Goal: Complete application form: Complete application form

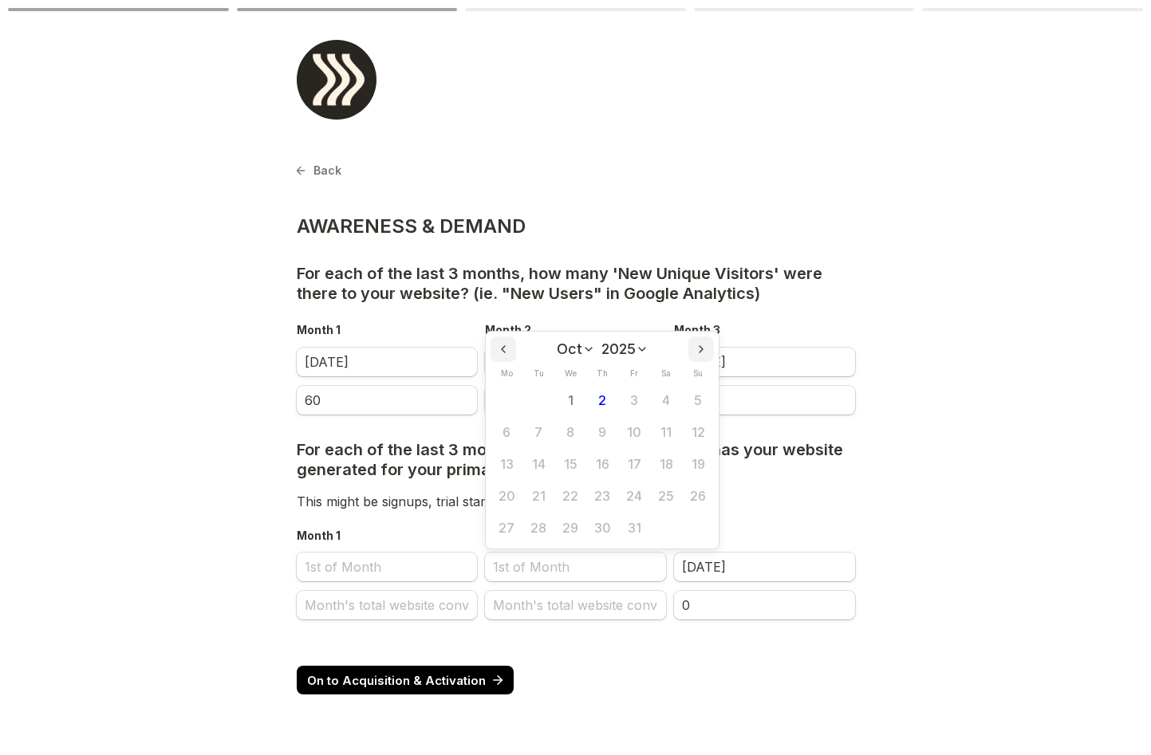
select select "9"
select select "2025"
click at [435, 469] on span "For each of the last 3 months, how many conversions has your website generated …" at bounding box center [572, 459] width 550 height 39
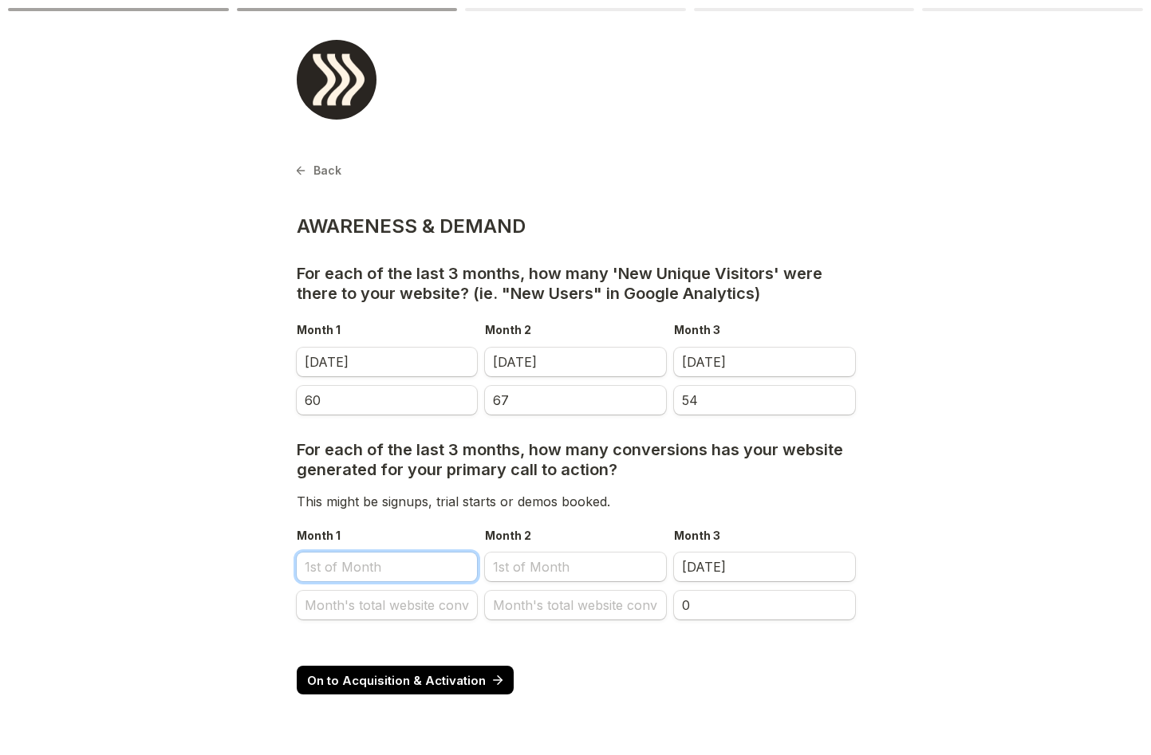
select select "9"
select select "2025"
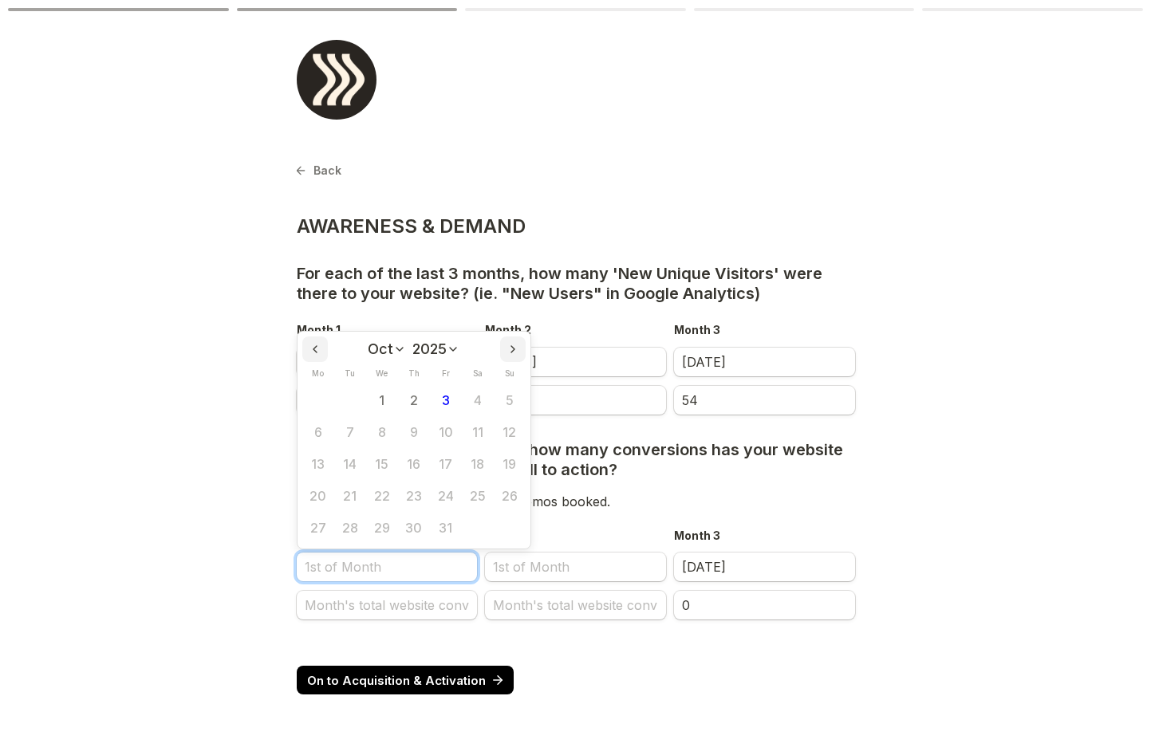
click at [368, 561] on input "Month 1" at bounding box center [387, 567] width 181 height 29
click at [318, 351] on icon "Previous month" at bounding box center [315, 349] width 13 height 13
select select "8"
click at [323, 406] on button "1" at bounding box center [318, 400] width 32 height 32
type input "[DATE]"
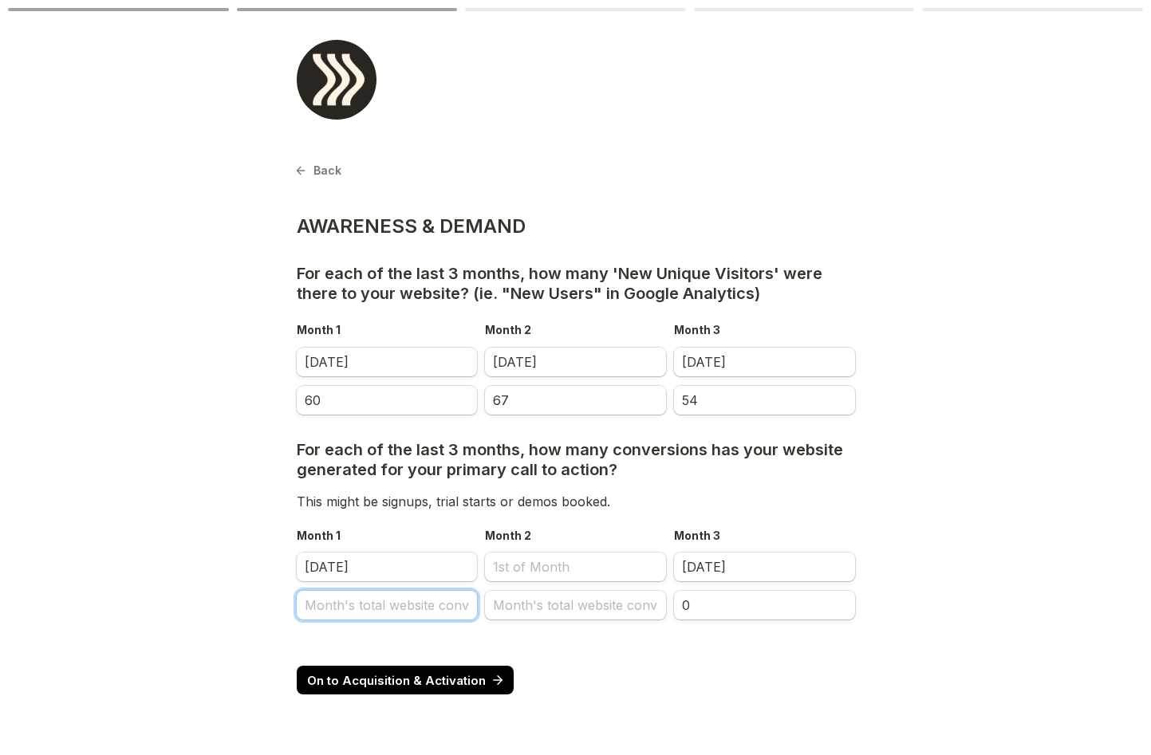
click at [356, 605] on input "Month's total website conv" at bounding box center [387, 605] width 181 height 29
type input "3"
click at [538, 609] on input "Month's total website conv" at bounding box center [575, 605] width 181 height 29
select select "9"
select select "2025"
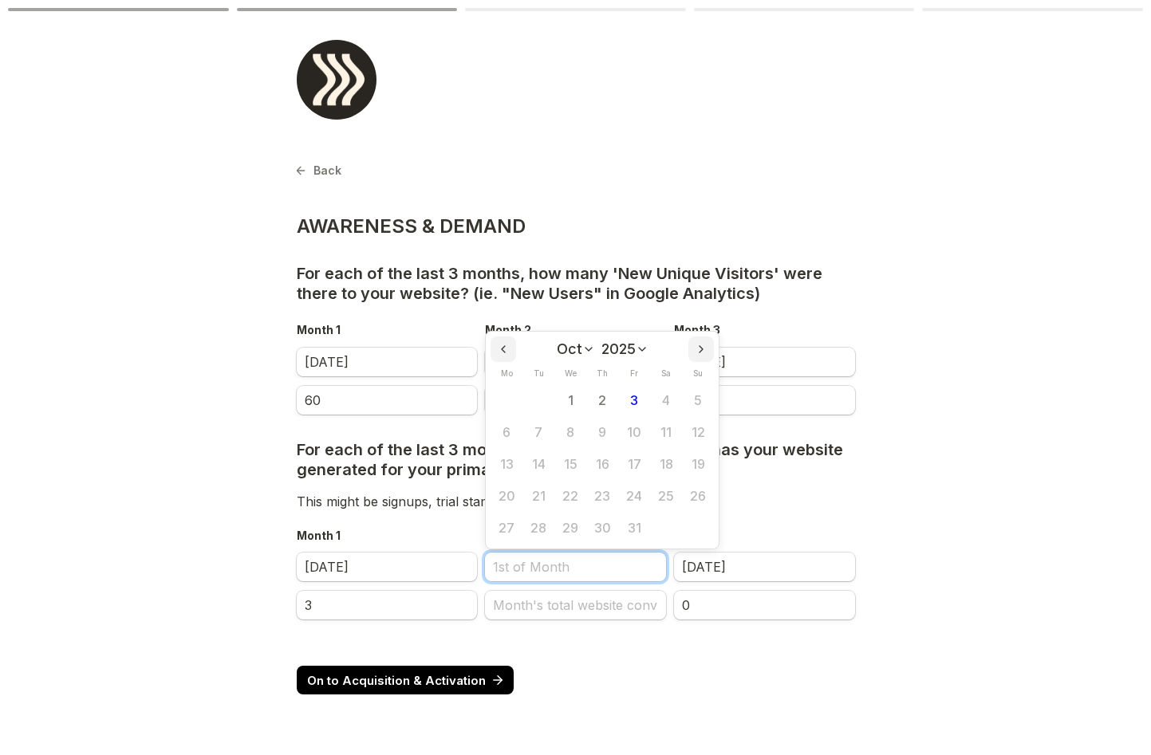
click at [534, 569] on input "Month 2" at bounding box center [575, 567] width 181 height 29
click at [505, 352] on icon "Previous month" at bounding box center [503, 349] width 13 height 13
select select "7"
click at [632, 400] on button "1" at bounding box center [634, 400] width 32 height 32
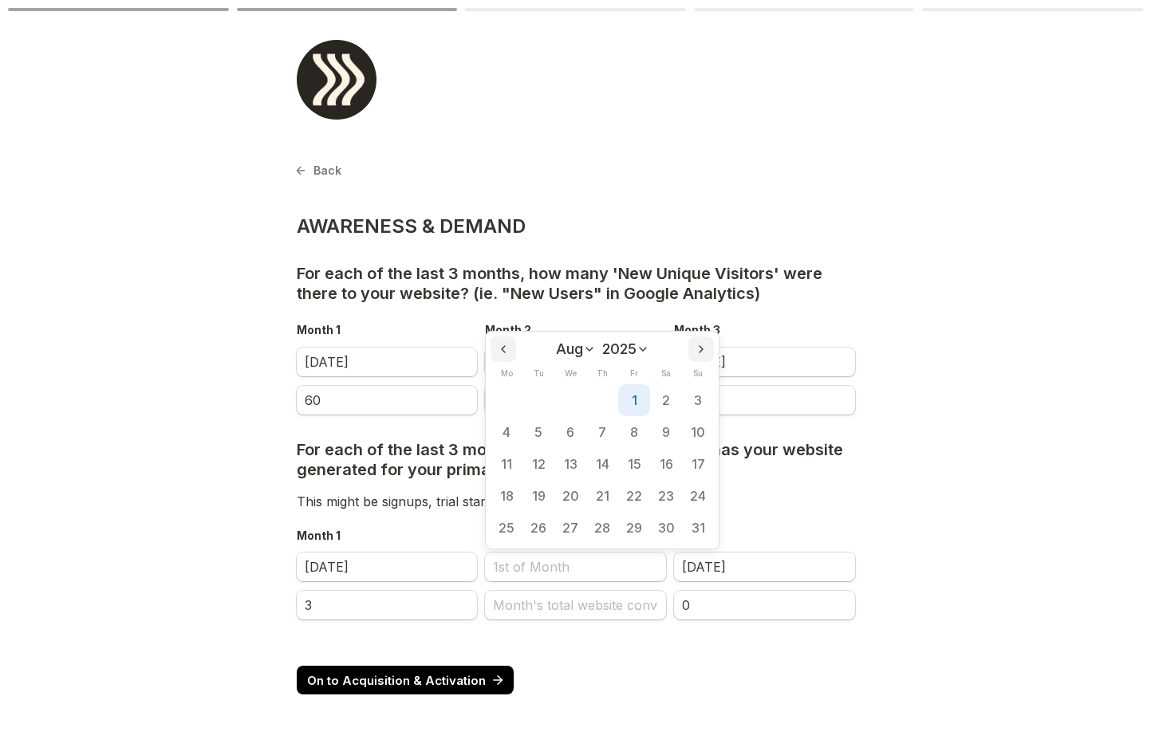
type input "[DATE]"
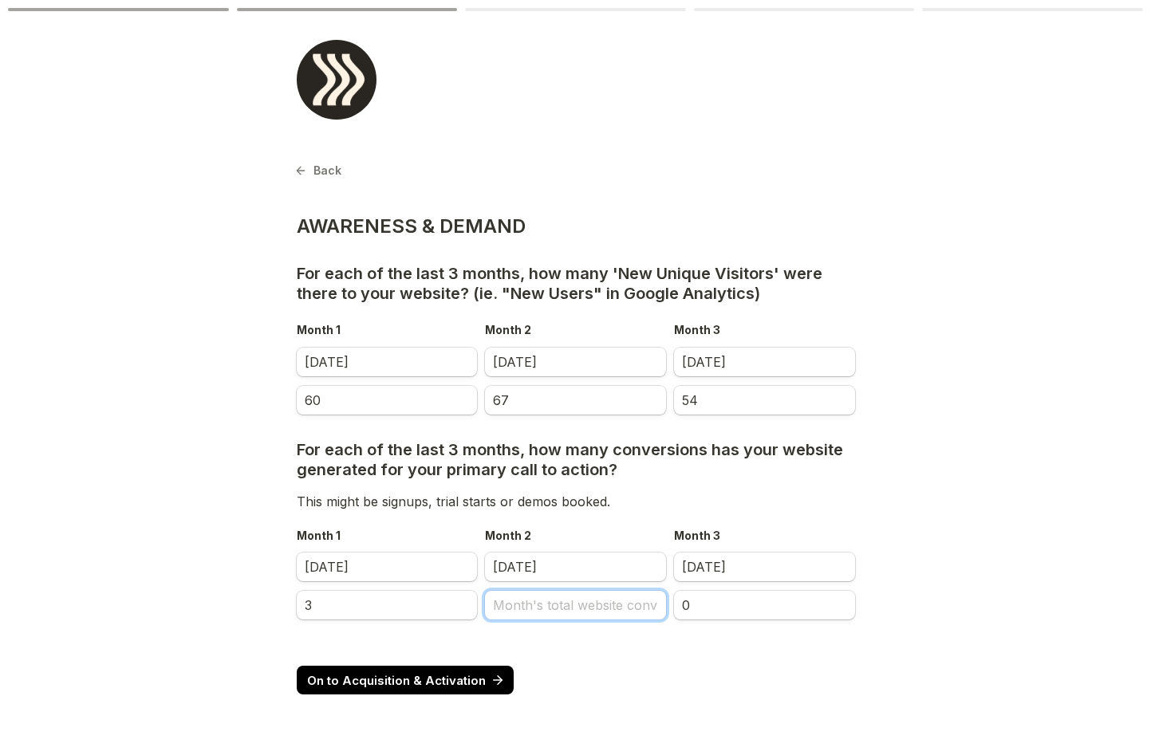
click at [535, 611] on input "Month's total website conv" at bounding box center [575, 605] width 181 height 29
type input "0"
select select "6"
select select "2025"
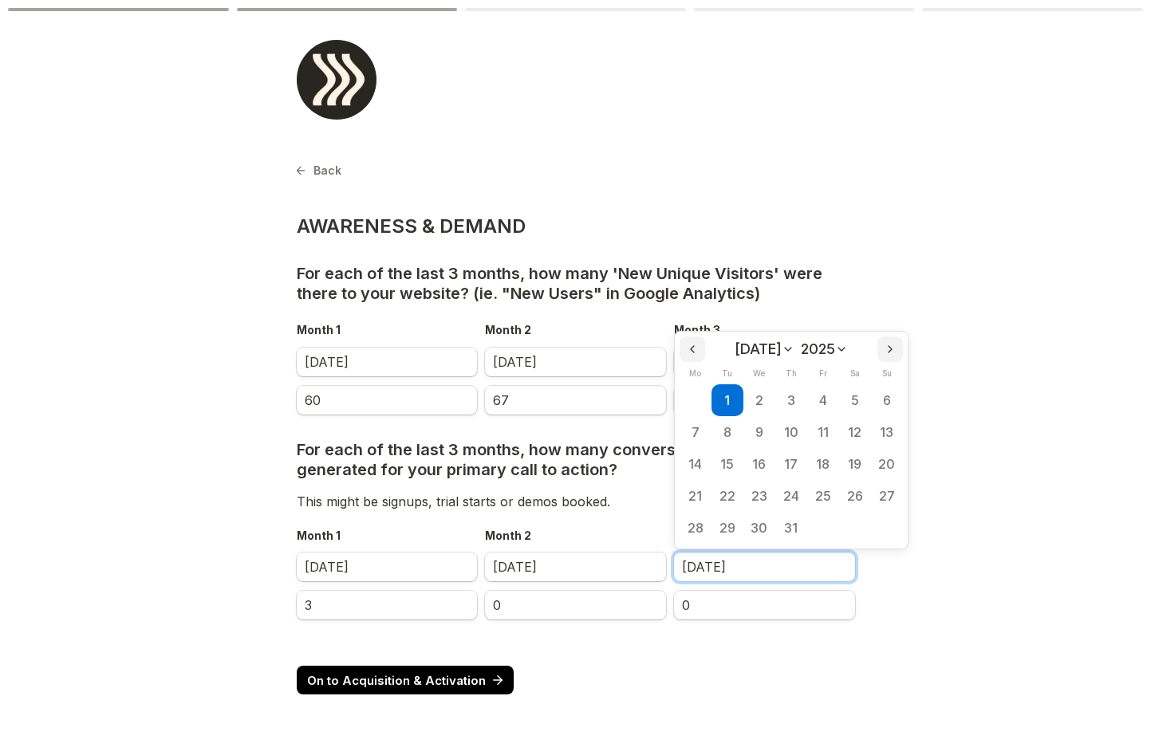
click at [728, 576] on input "[DATE]" at bounding box center [764, 567] width 181 height 29
click at [723, 605] on input "0" at bounding box center [764, 605] width 181 height 29
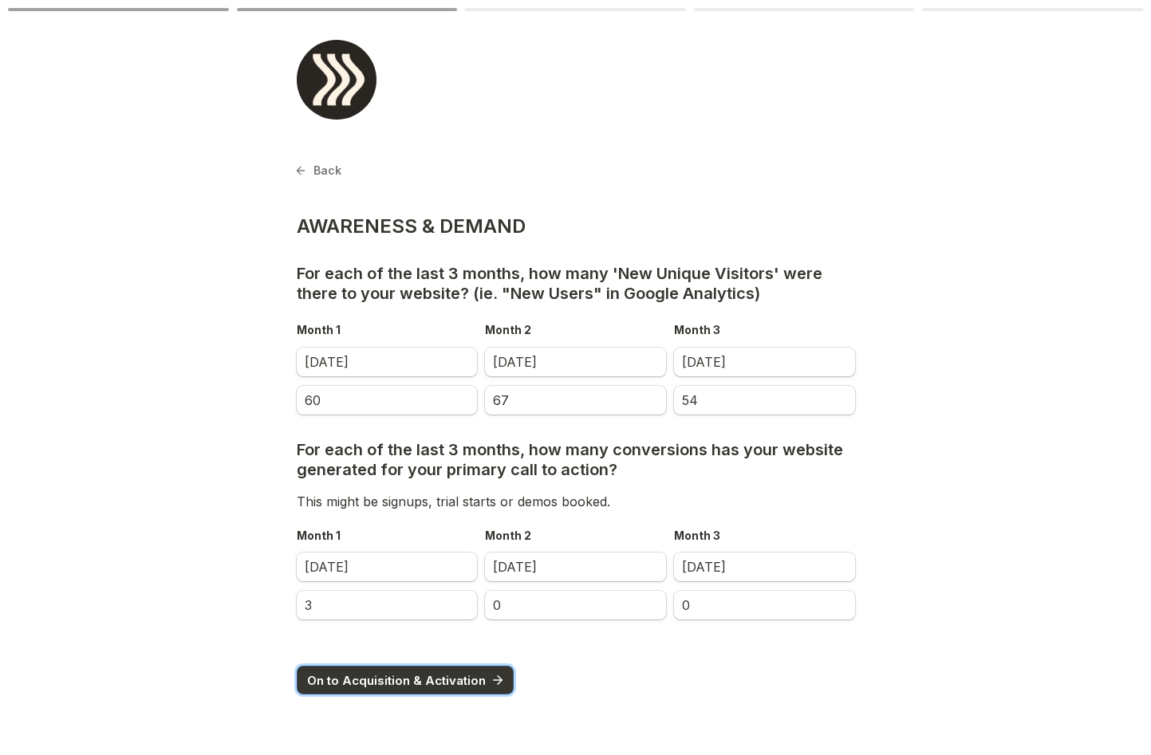
click at [451, 671] on button "On to Acquisition & Activation" at bounding box center [406, 680] width 218 height 29
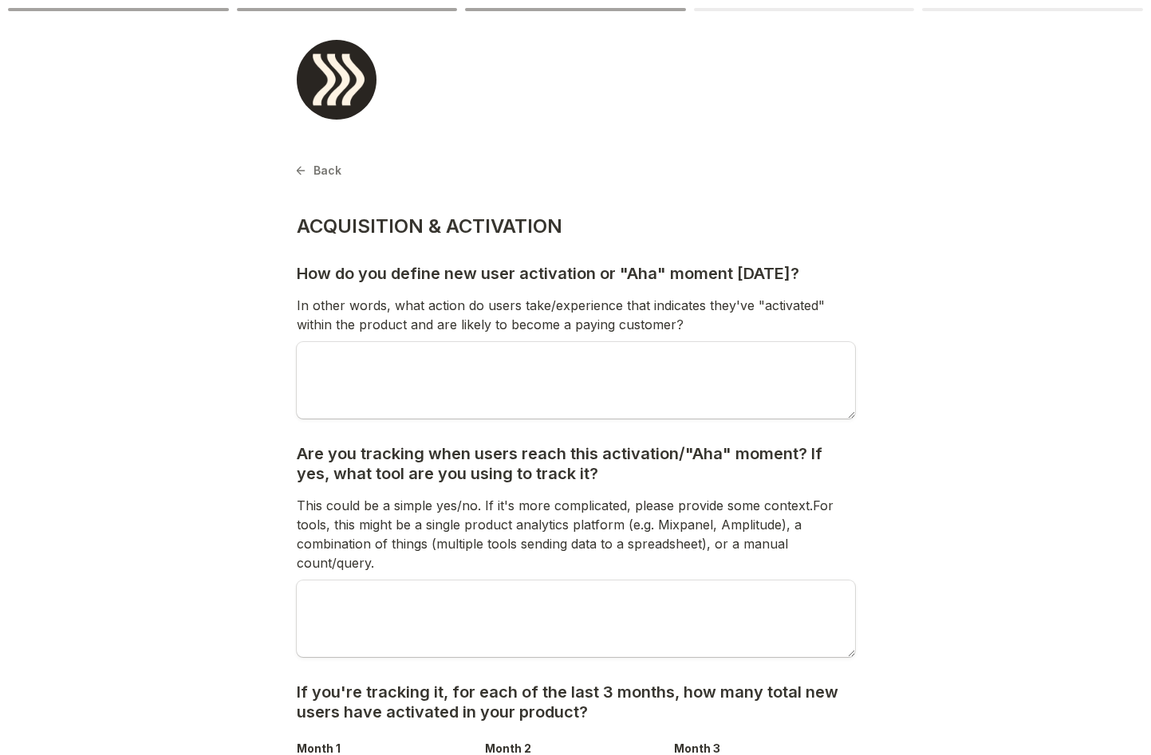
click at [367, 299] on p "In other words, what action do users take/experience that indicates they've "ac…" at bounding box center [576, 315] width 558 height 38
click at [401, 306] on p "In other words, what action do users take/experience that indicates they've "ac…" at bounding box center [576, 315] width 558 height 38
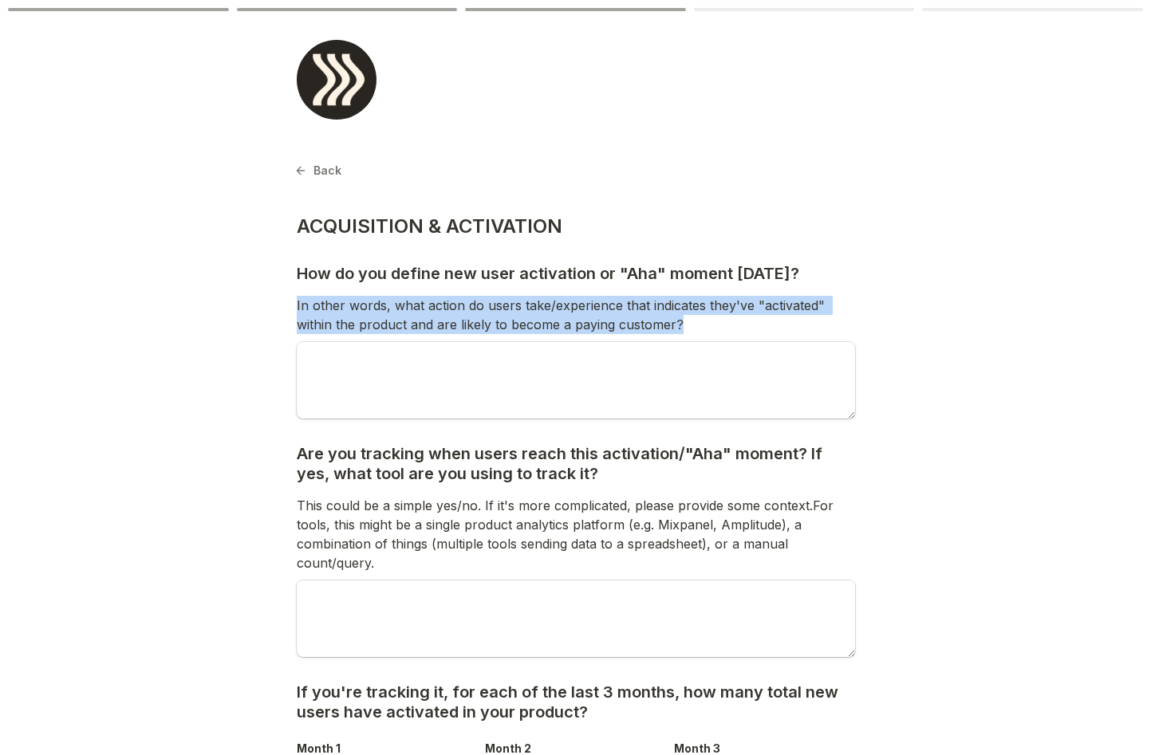
click at [401, 306] on p "In other words, what action do users take/experience that indicates they've "ac…" at bounding box center [576, 315] width 558 height 38
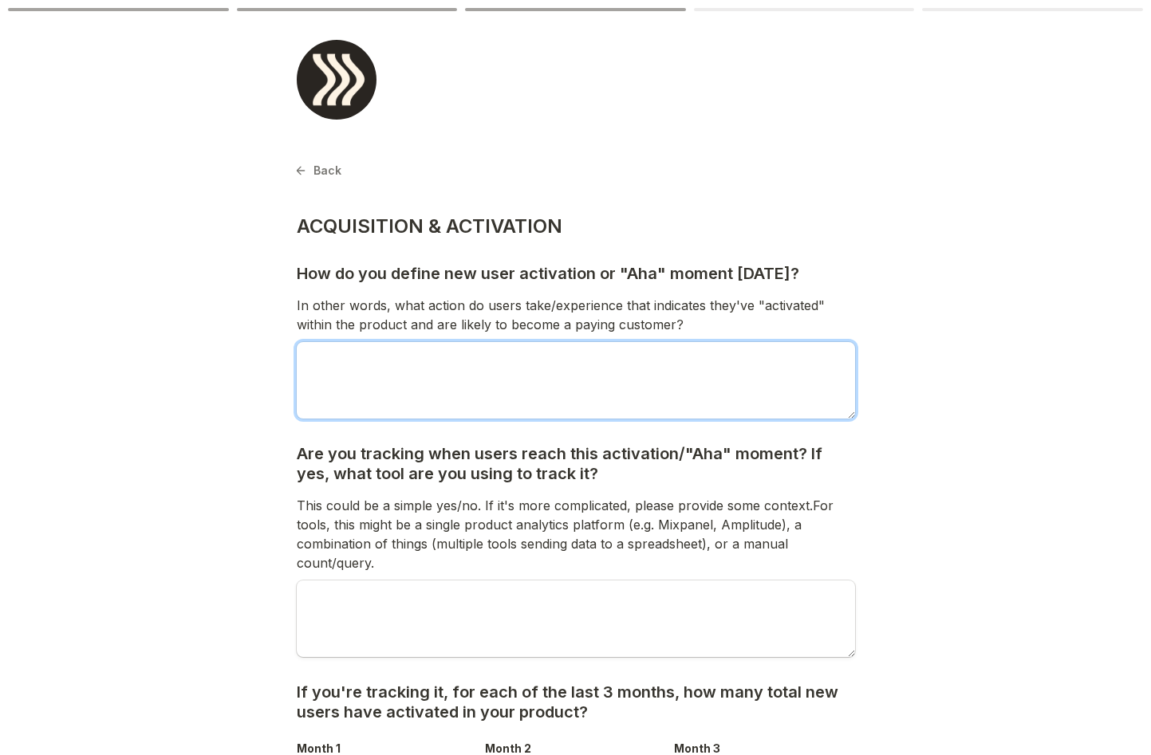
click at [357, 359] on textarea at bounding box center [576, 380] width 558 height 77
type textarea "W"
click at [458, 354] on textarea "We dont have automated trials" at bounding box center [576, 380] width 558 height 77
click at [427, 363] on textarea "We dont have automated trials" at bounding box center [576, 380] width 558 height 77
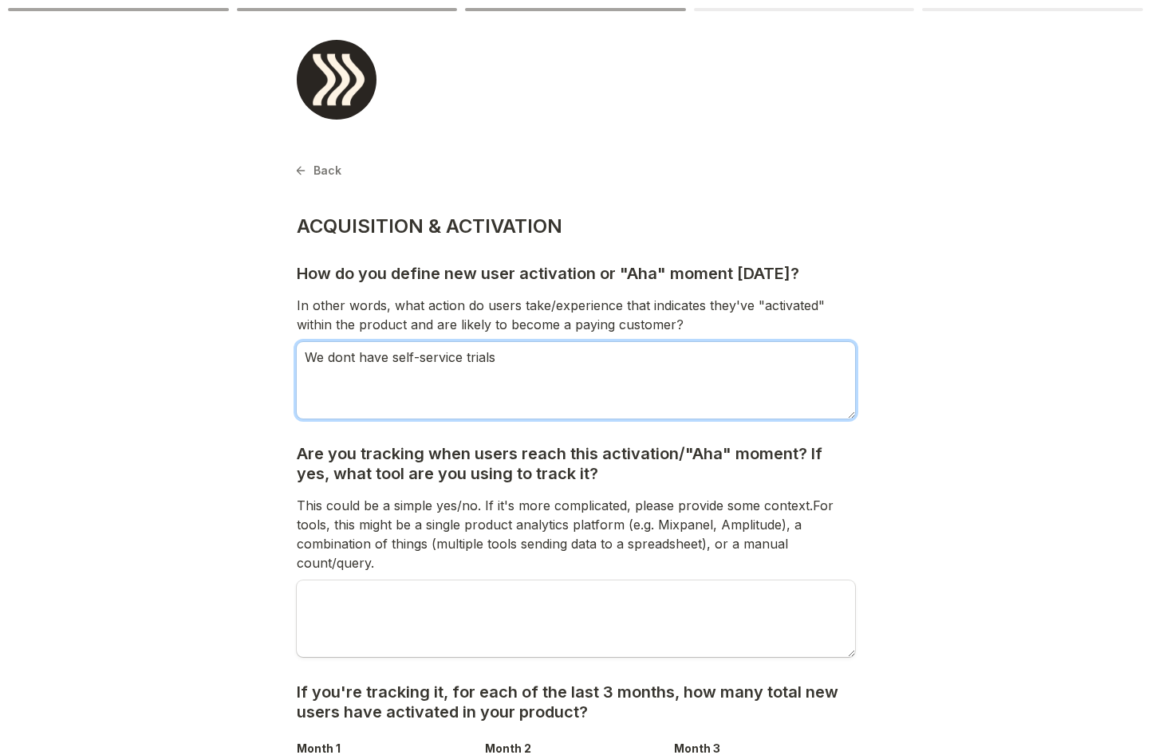
click at [508, 359] on textarea "We dont have self-service trials" at bounding box center [576, 380] width 558 height 77
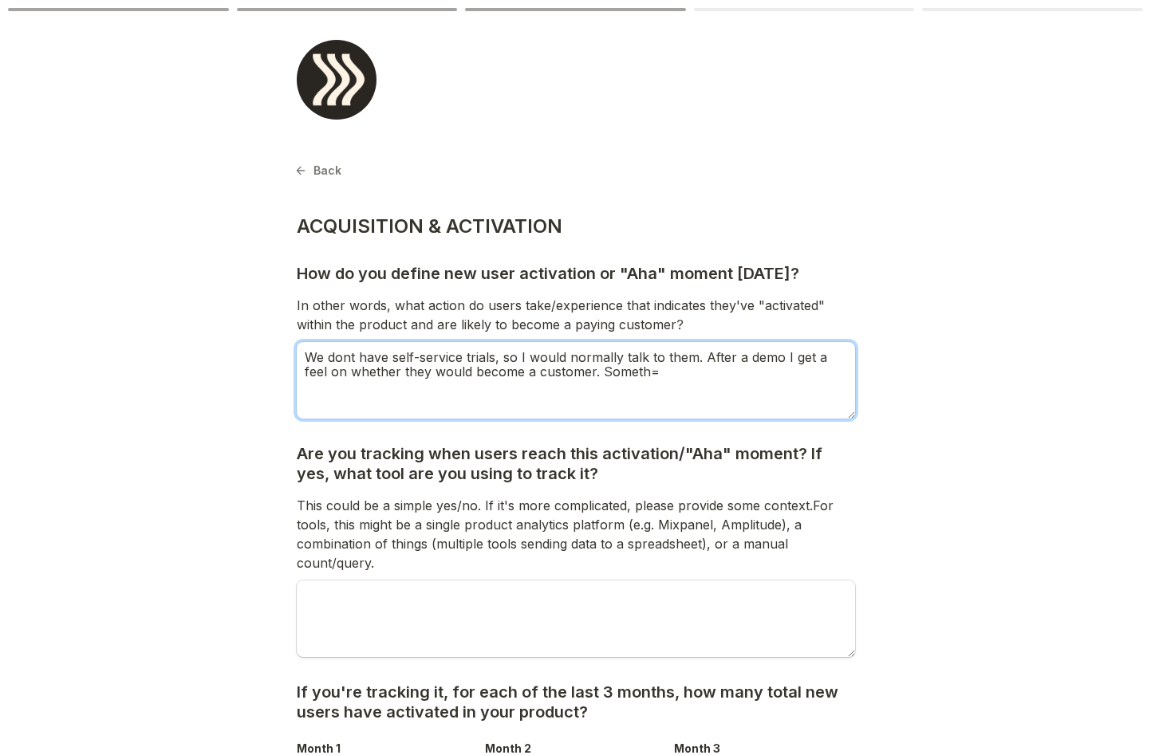
click at [605, 372] on textarea "We dont have self-service trials, so I would normally talk to them. After a dem…" at bounding box center [576, 380] width 558 height 77
click at [627, 372] on textarea "We dont have self-service trials, so I would normally talk to them. After a dem…" at bounding box center [576, 380] width 558 height 77
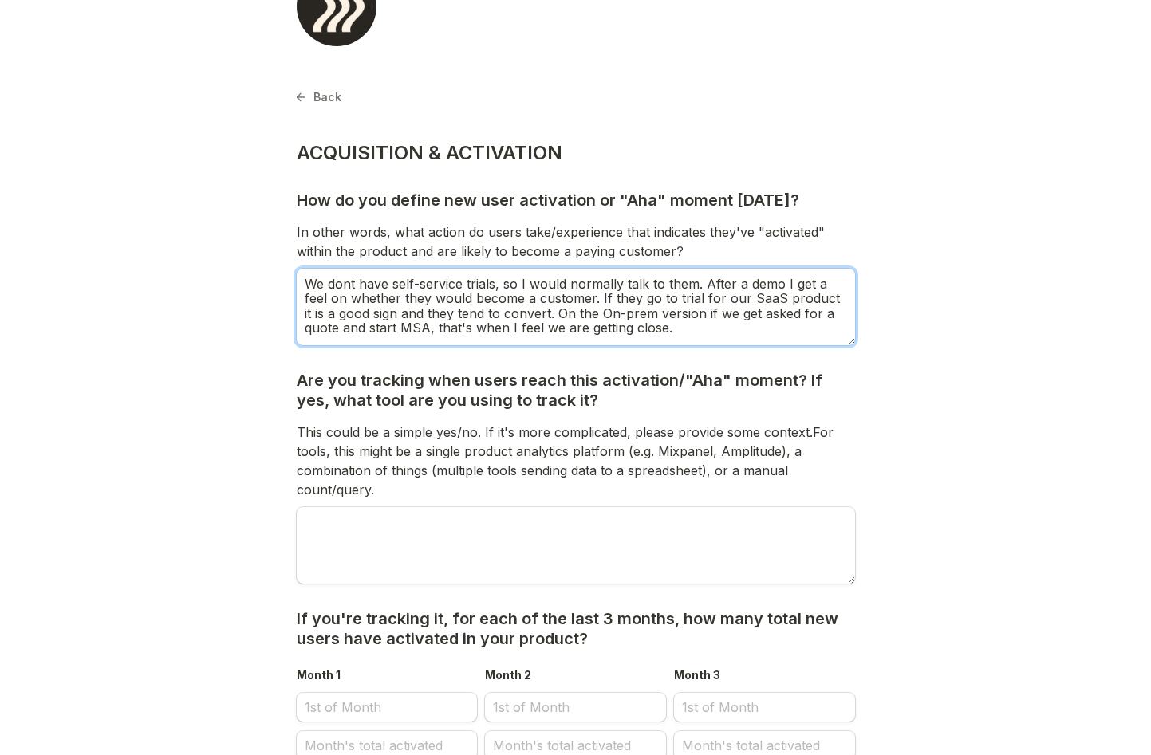
scroll to position [111, 0]
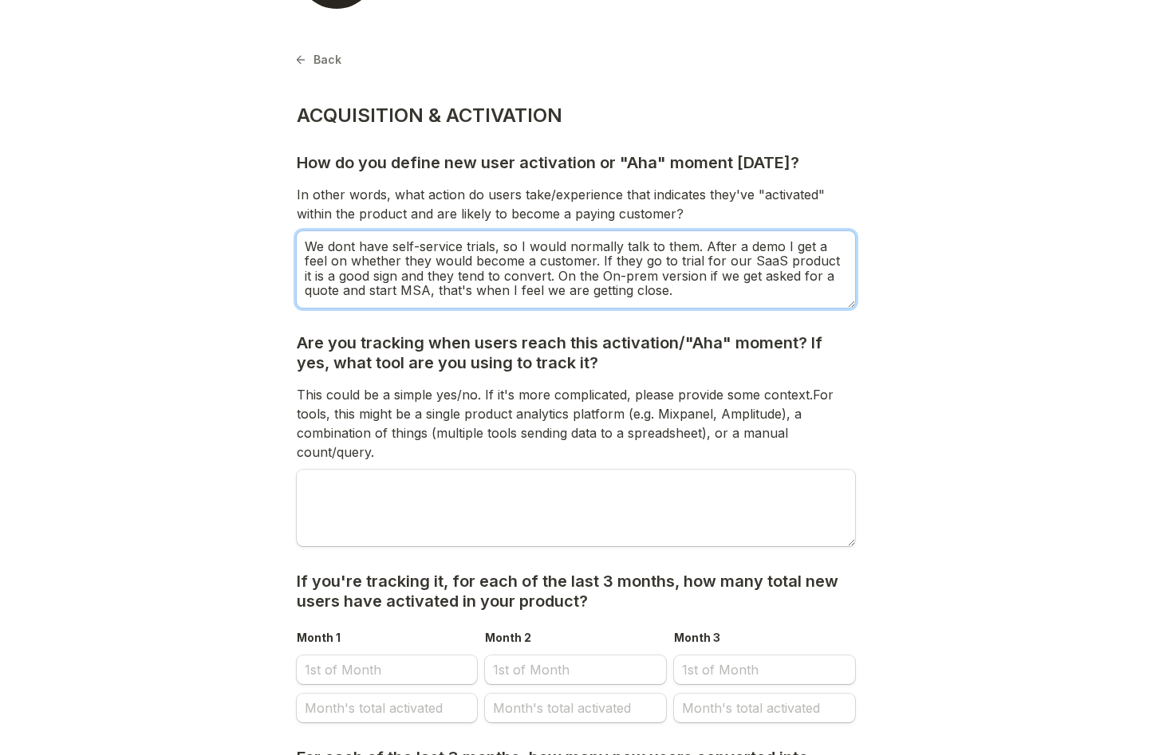
type textarea "We dont have self-service trials, so I would normally talk to them. After a dem…"
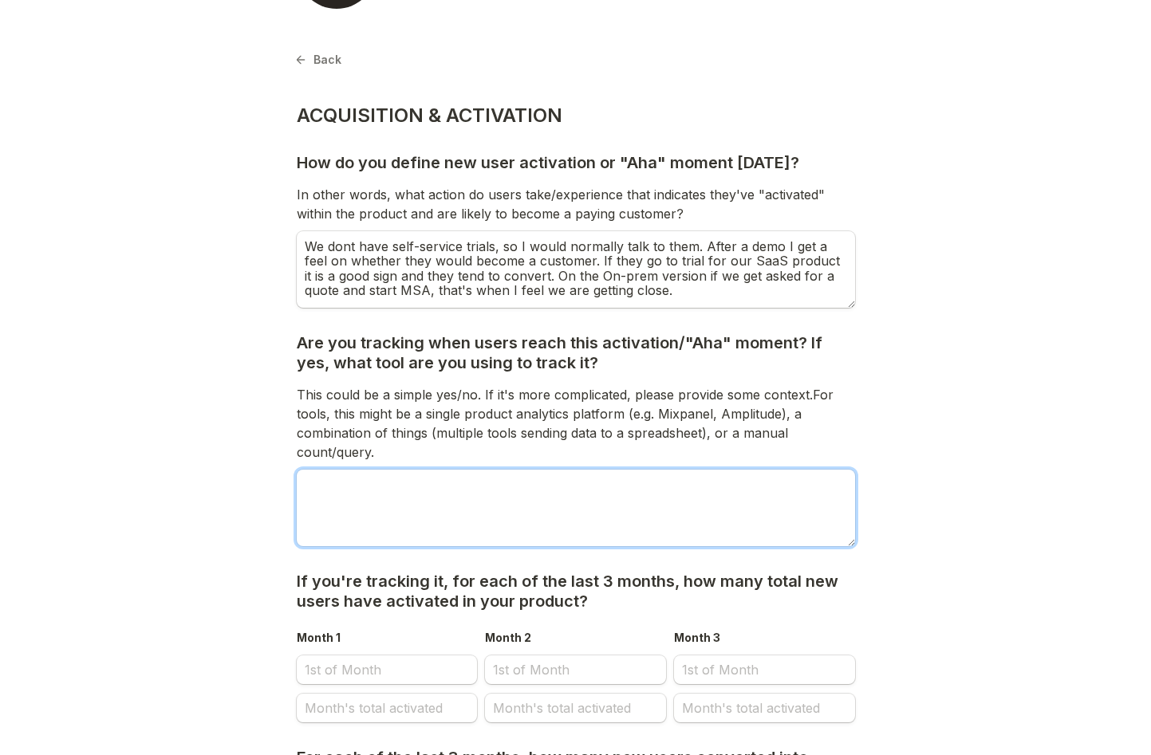
click at [353, 483] on textarea at bounding box center [576, 508] width 558 height 77
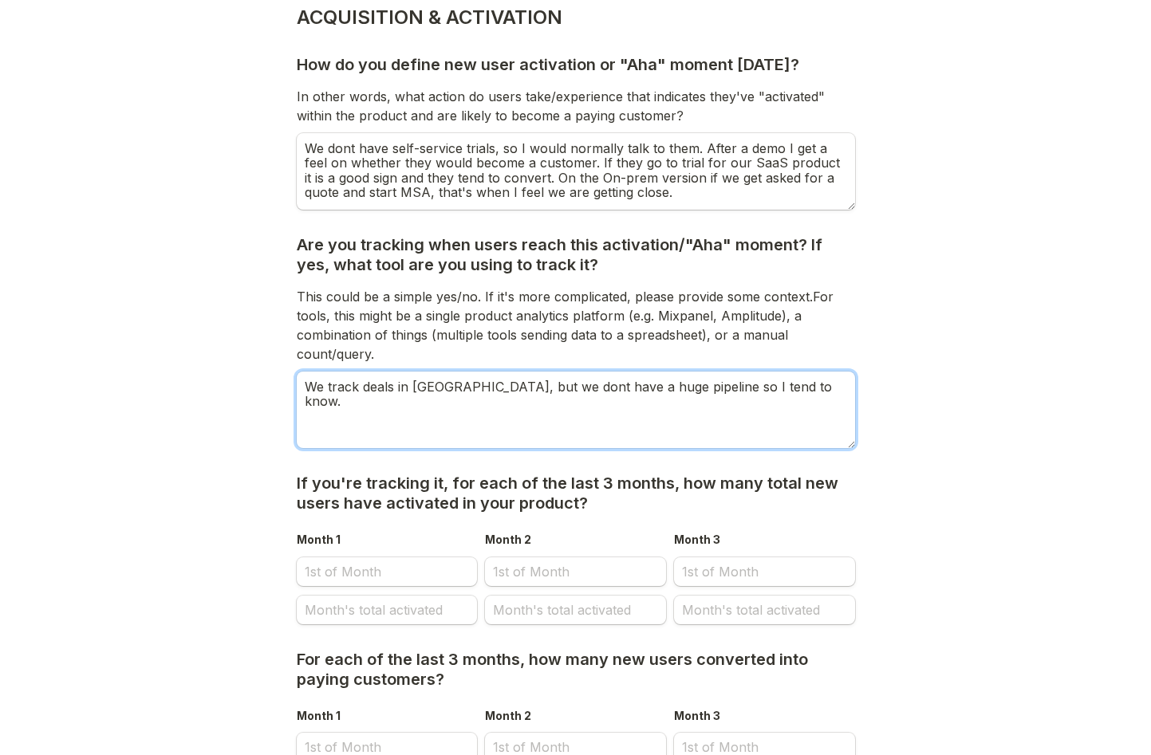
scroll to position [240, 0]
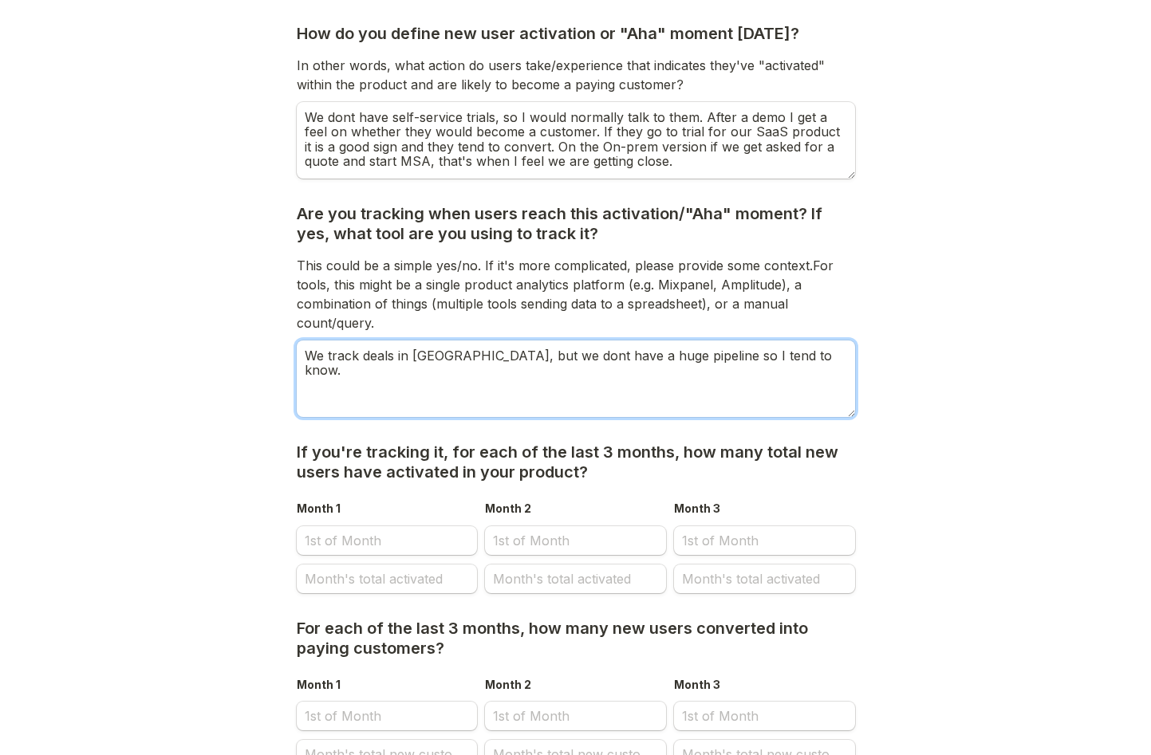
type textarea "We track deals in [GEOGRAPHIC_DATA], but we dont have a huge pipeline so I tend…"
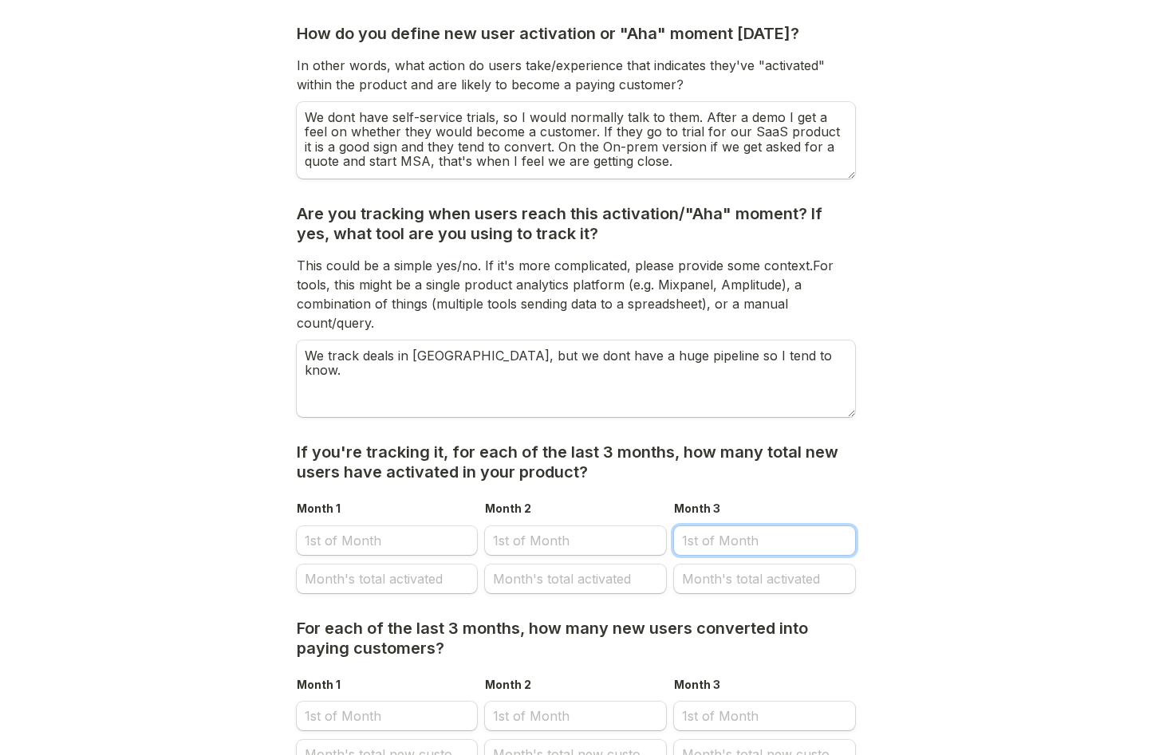
scroll to position [0, 0]
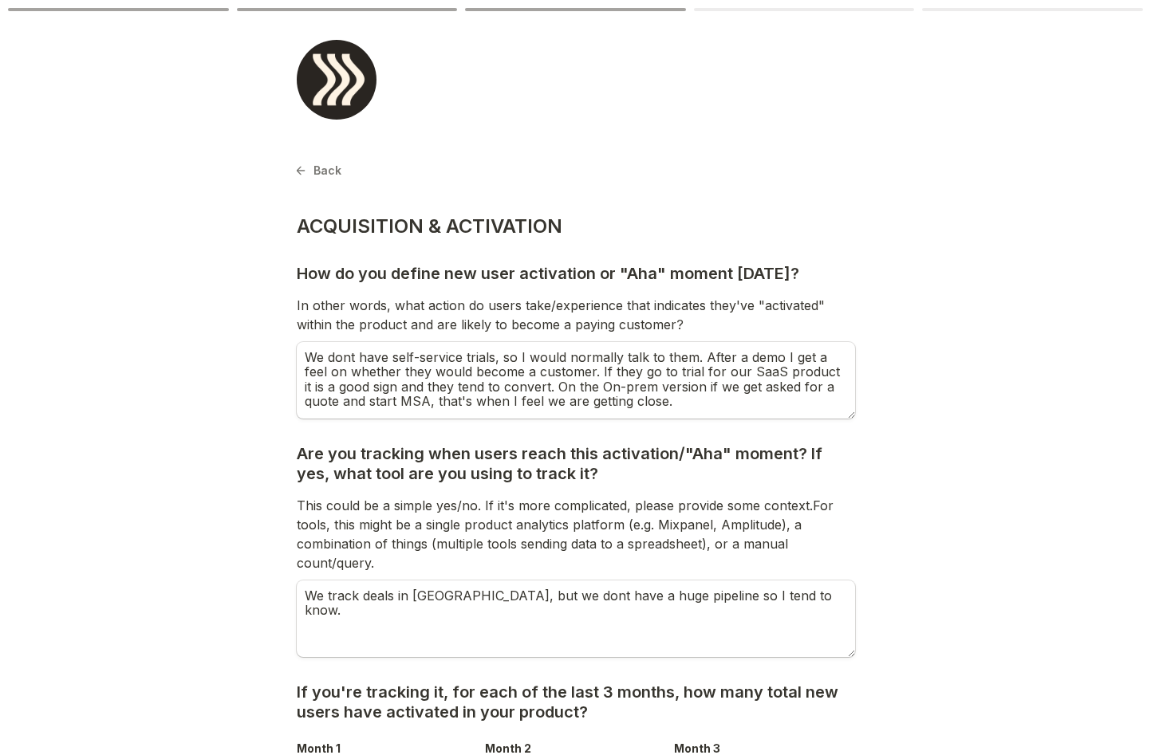
select select "9"
select select "2025"
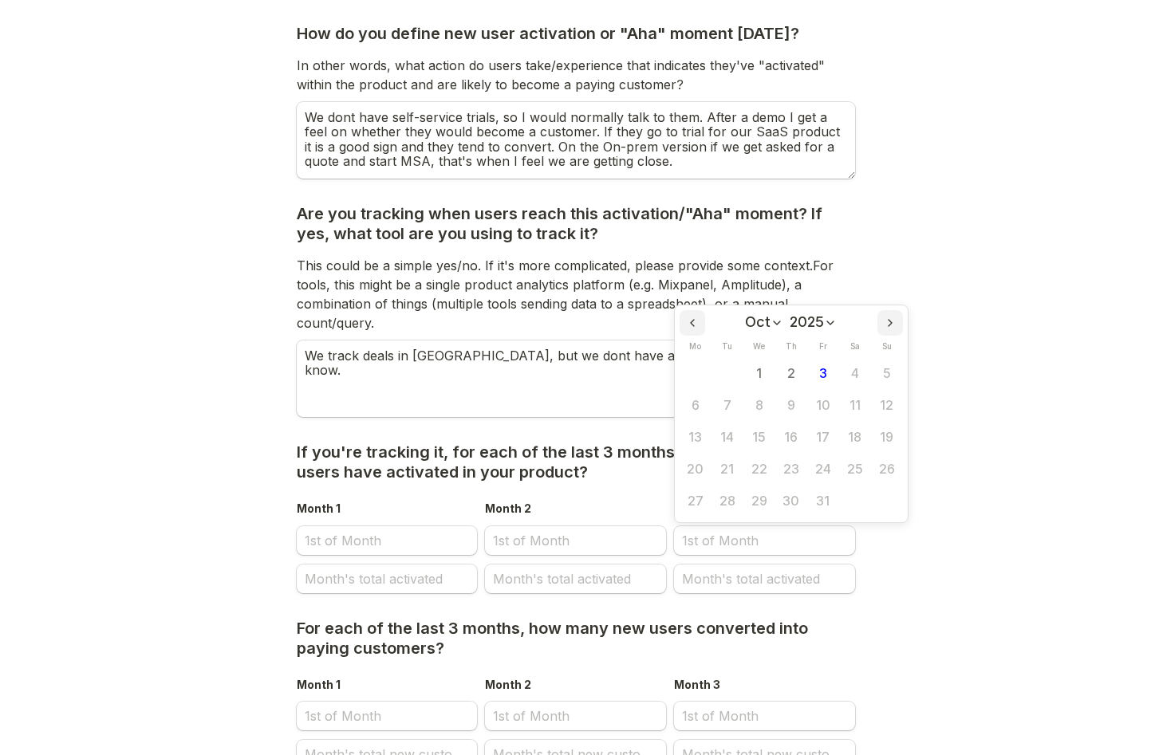
click at [687, 329] on icon "Previous month" at bounding box center [692, 323] width 13 height 13
select select "6"
click at [724, 372] on button "1" at bounding box center [727, 374] width 32 height 32
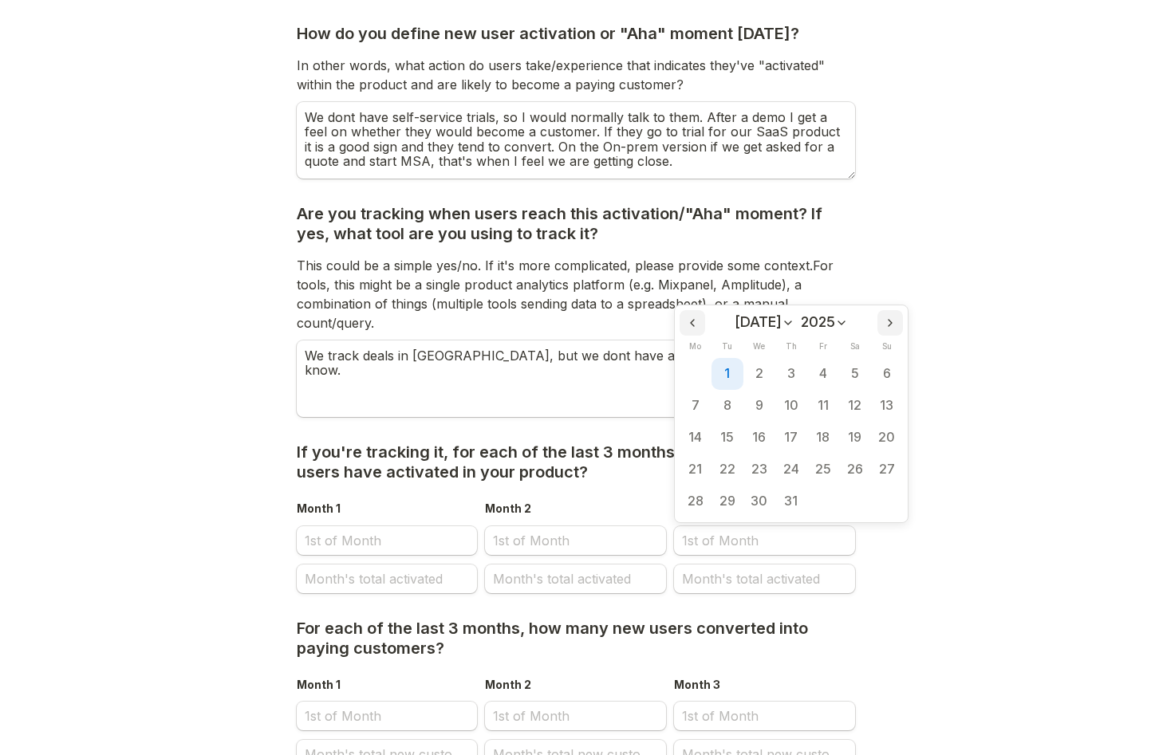
type input "[DATE]"
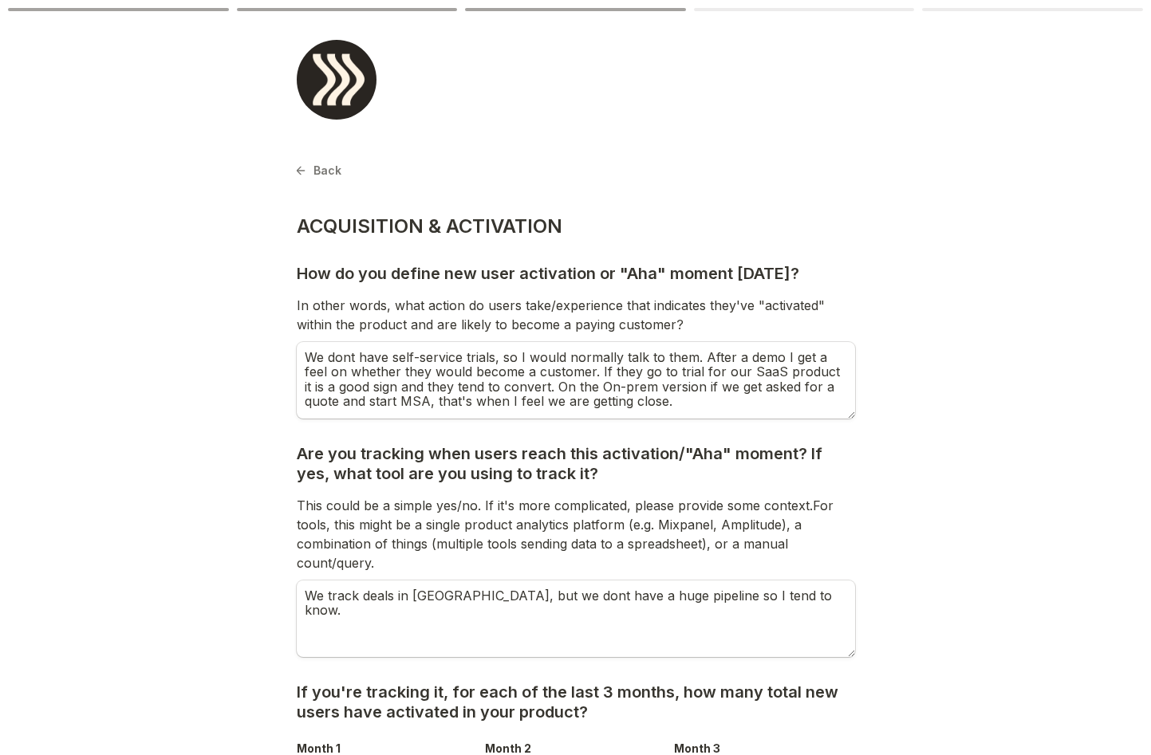
scroll to position [240, 0]
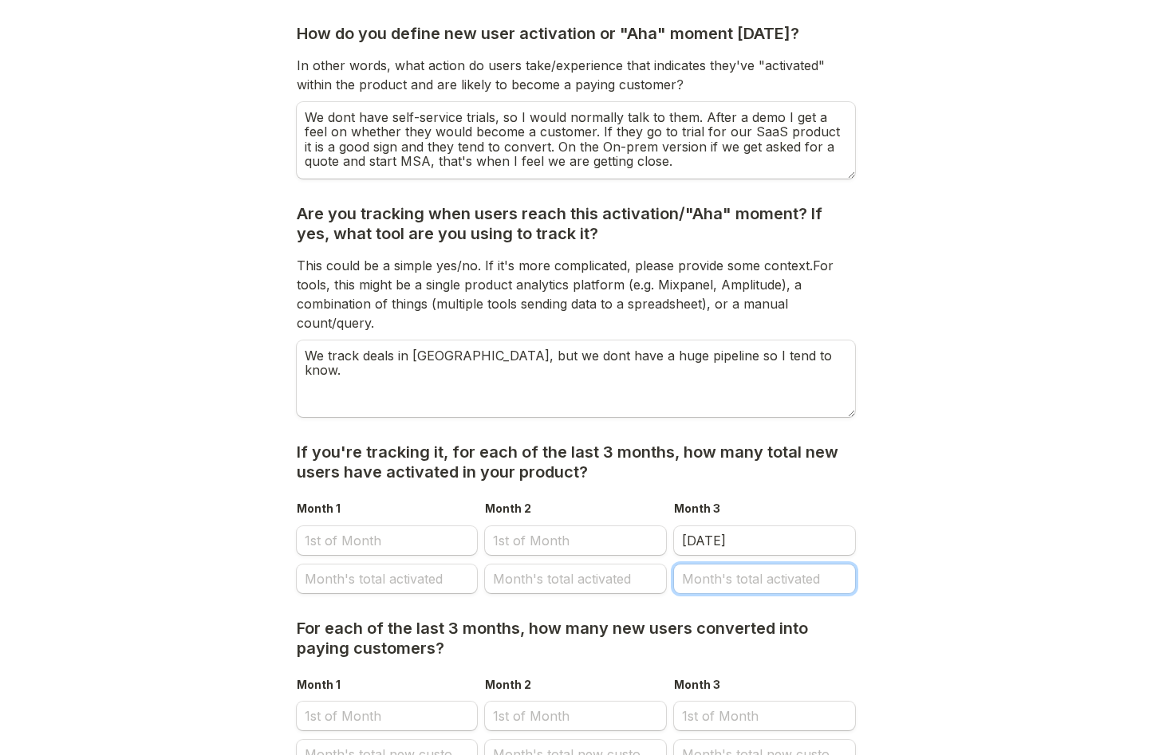
click at [709, 584] on input "Month's total activated" at bounding box center [764, 579] width 181 height 29
type input "1"
select select "9"
select select "2025"
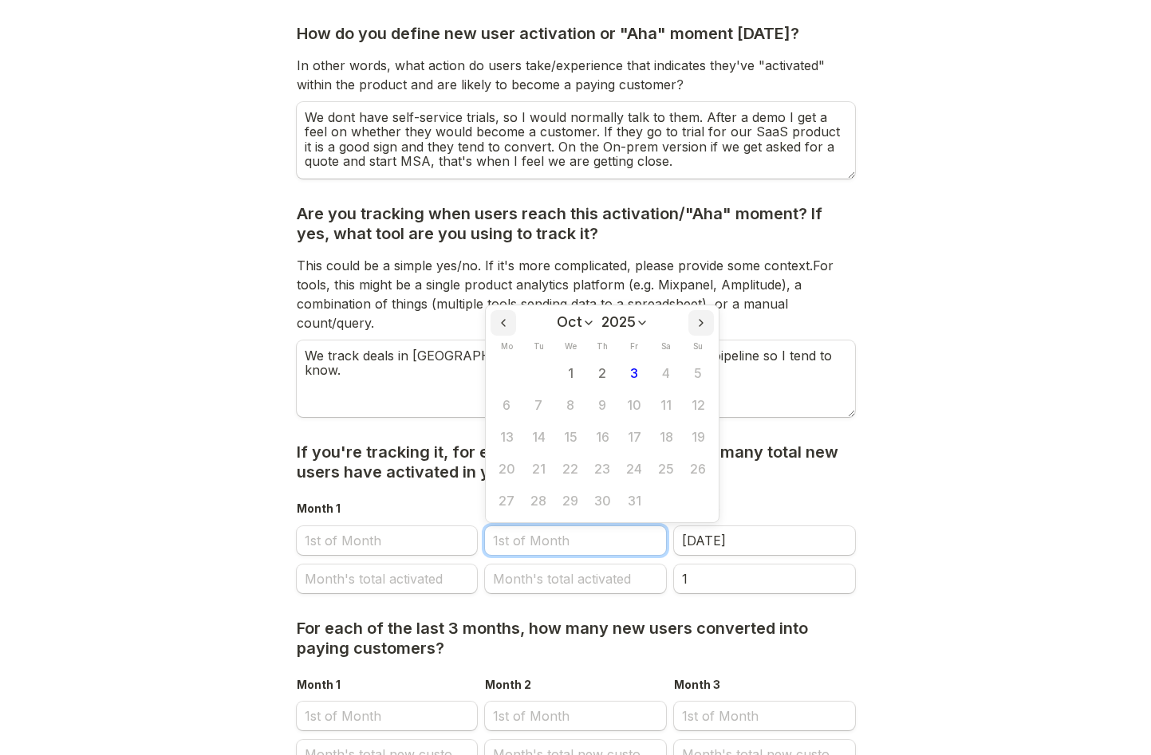
scroll to position [0, 0]
click at [551, 544] on input "Month 2" at bounding box center [575, 540] width 181 height 29
click at [506, 322] on icon "Previous month" at bounding box center [503, 323] width 13 height 13
select select "7"
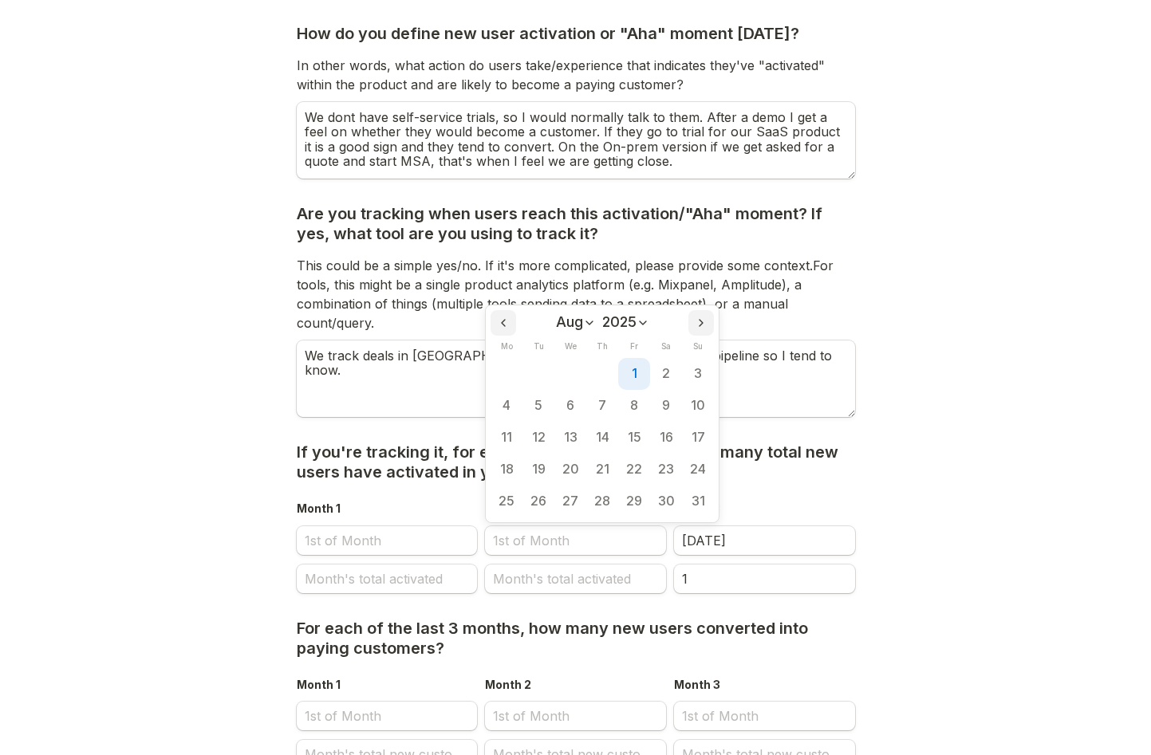
click at [641, 369] on button "1" at bounding box center [634, 374] width 32 height 32
type input "[DATE]"
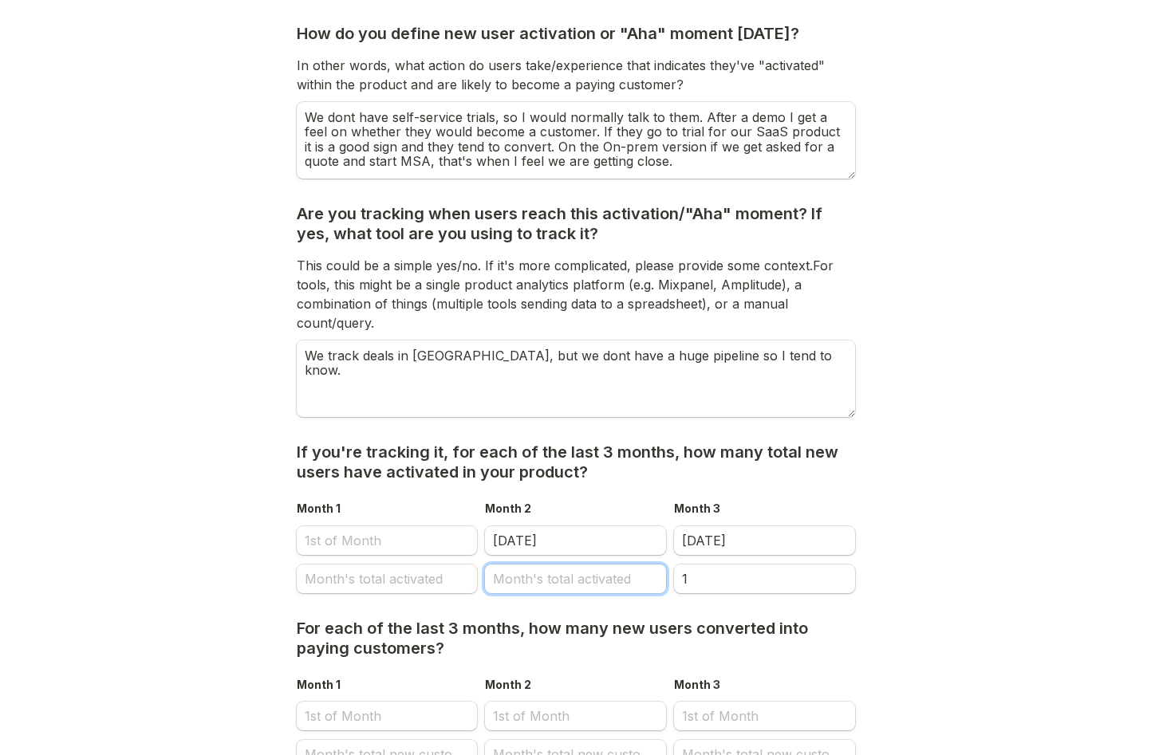
click at [543, 579] on input "Month's total activated" at bounding box center [575, 579] width 181 height 29
type input "1"
click at [349, 548] on input "Month 1" at bounding box center [387, 540] width 181 height 29
select select "9"
select select "2025"
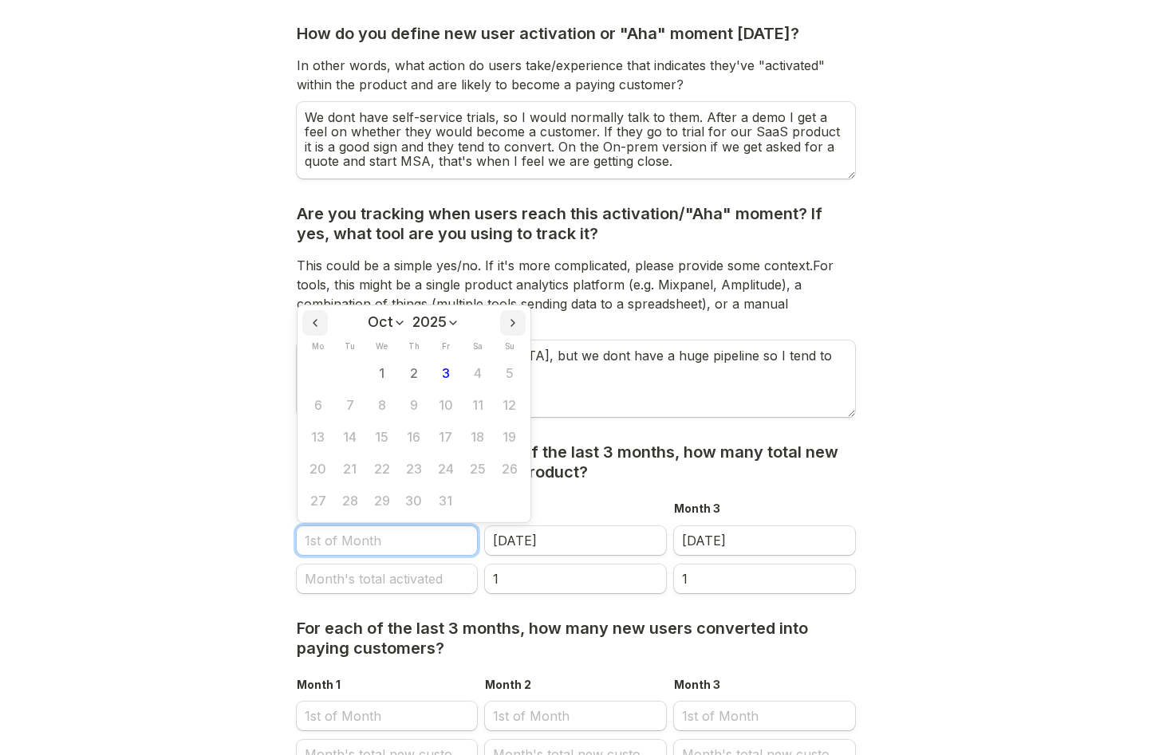
scroll to position [0, 0]
click at [319, 325] on icon "Previous month" at bounding box center [315, 323] width 13 height 13
click at [509, 325] on icon "Next month" at bounding box center [512, 323] width 13 height 13
select select "8"
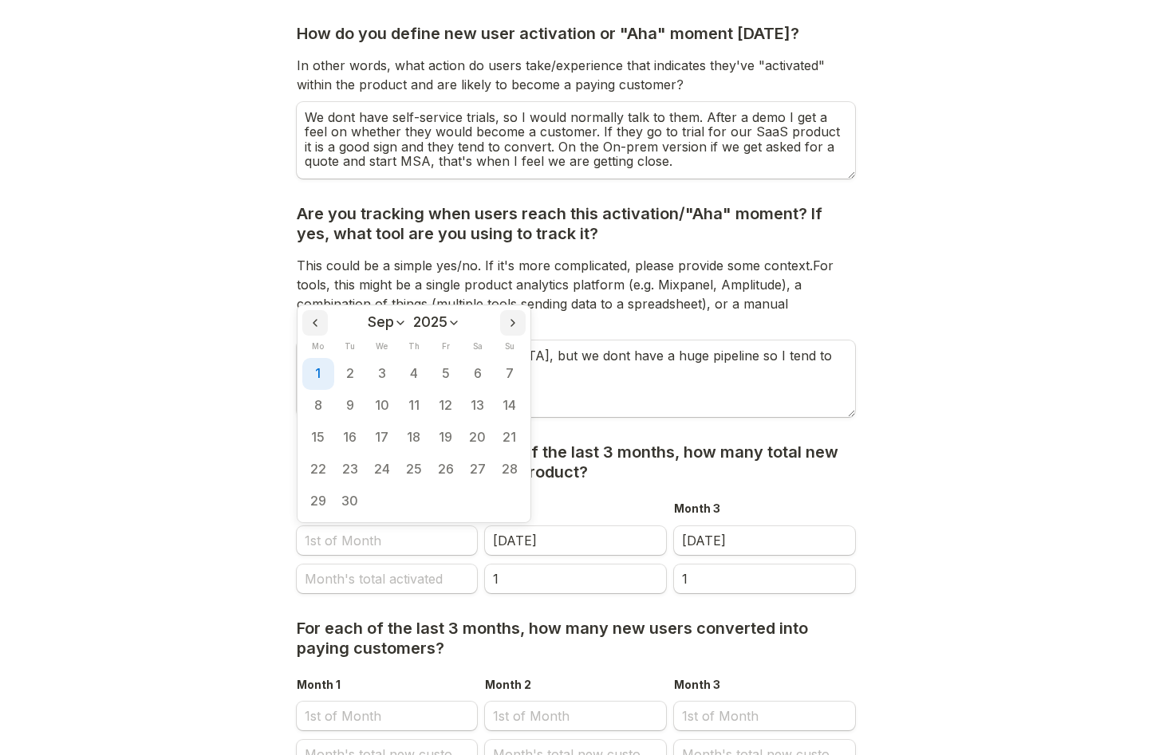
click at [325, 376] on button "1" at bounding box center [318, 374] width 32 height 32
type input "[DATE]"
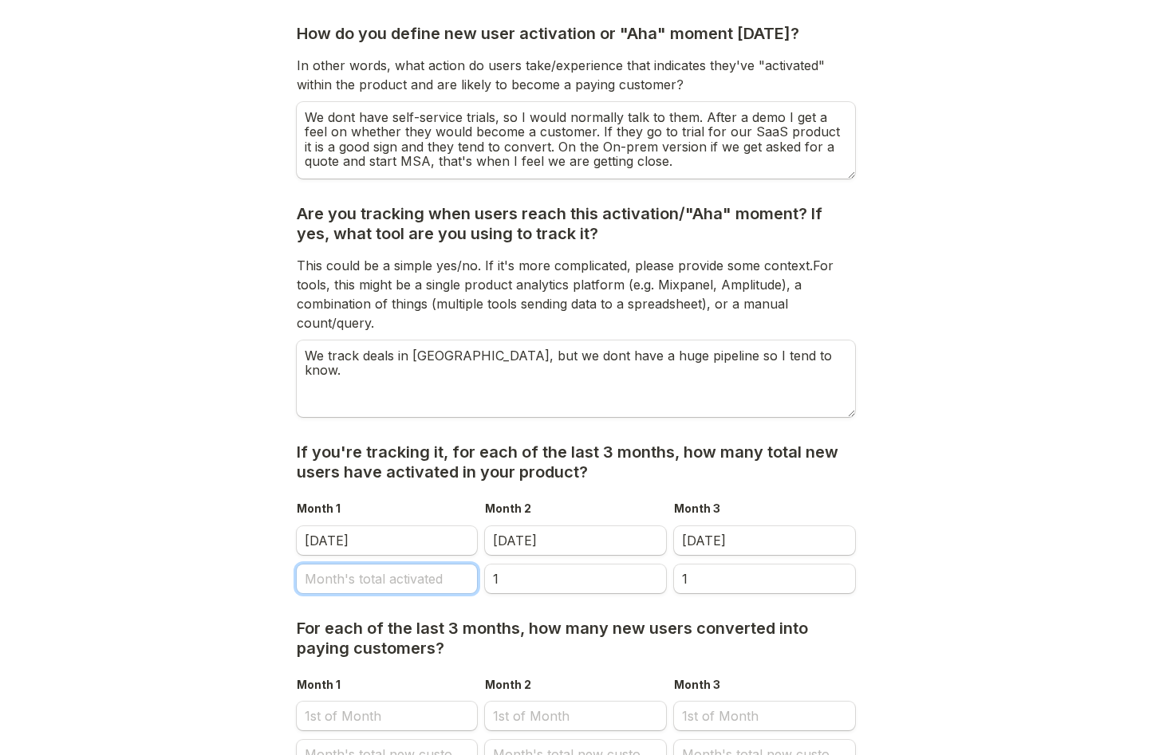
click at [336, 581] on input "Month's total activated" at bounding box center [387, 579] width 181 height 29
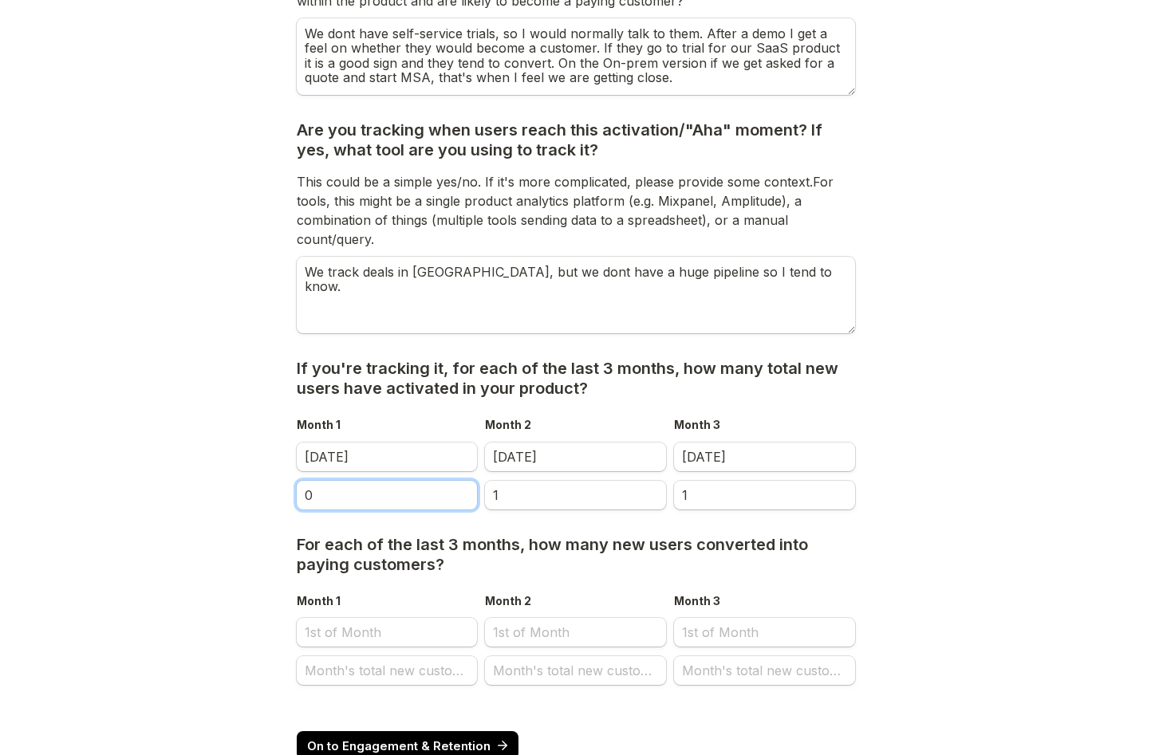
scroll to position [330, 0]
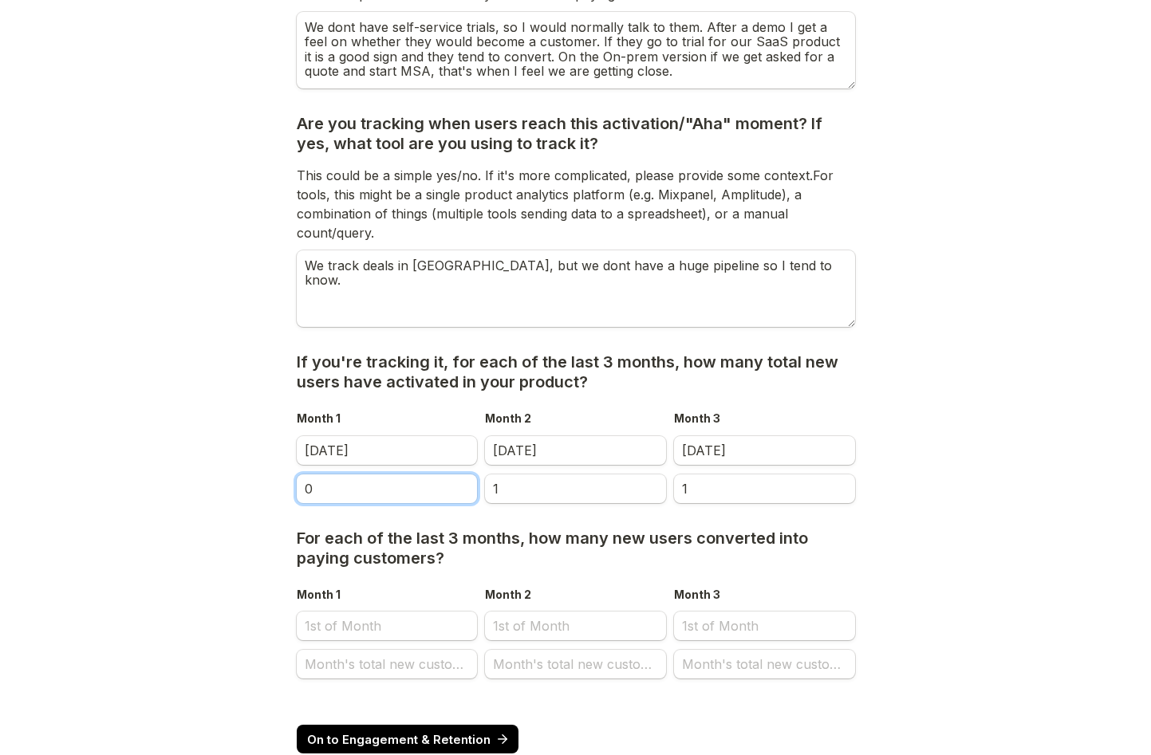
type input "0"
select select "9"
select select "2025"
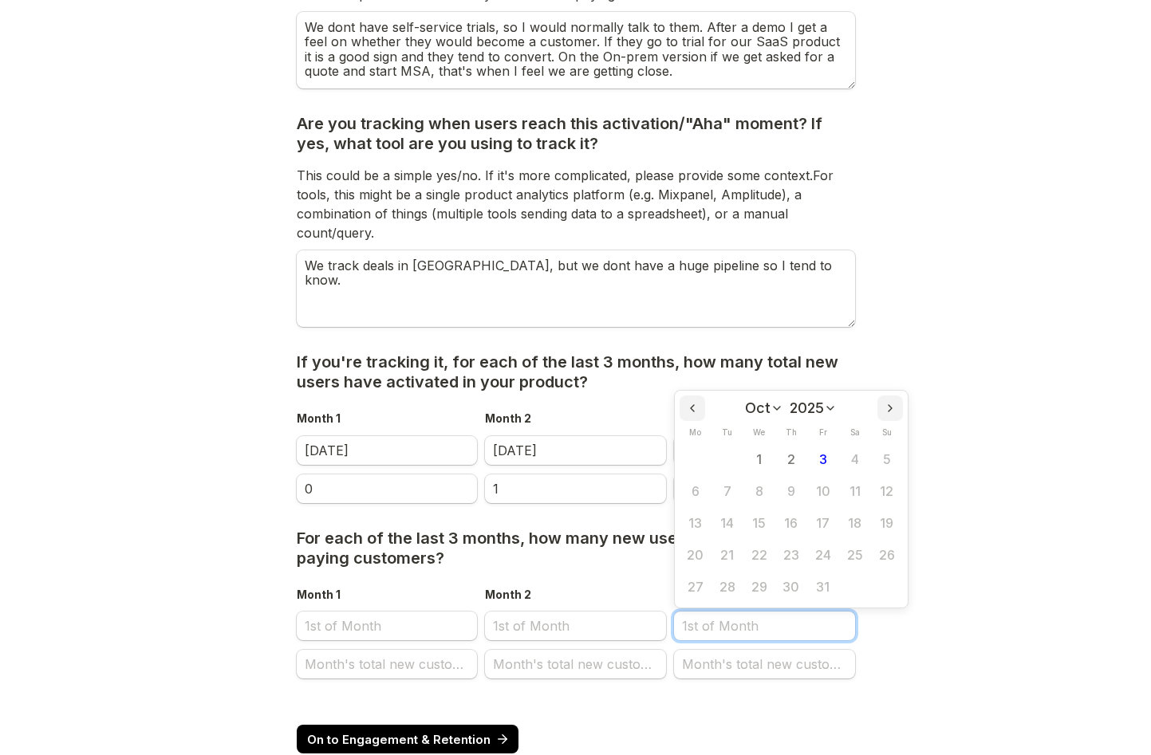
scroll to position [0, 0]
click at [726, 627] on input "Month 3" at bounding box center [764, 626] width 181 height 29
click at [685, 410] on button "Previous month" at bounding box center [693, 409] width 26 height 26
click at [684, 410] on button "Previous month" at bounding box center [693, 409] width 26 height 26
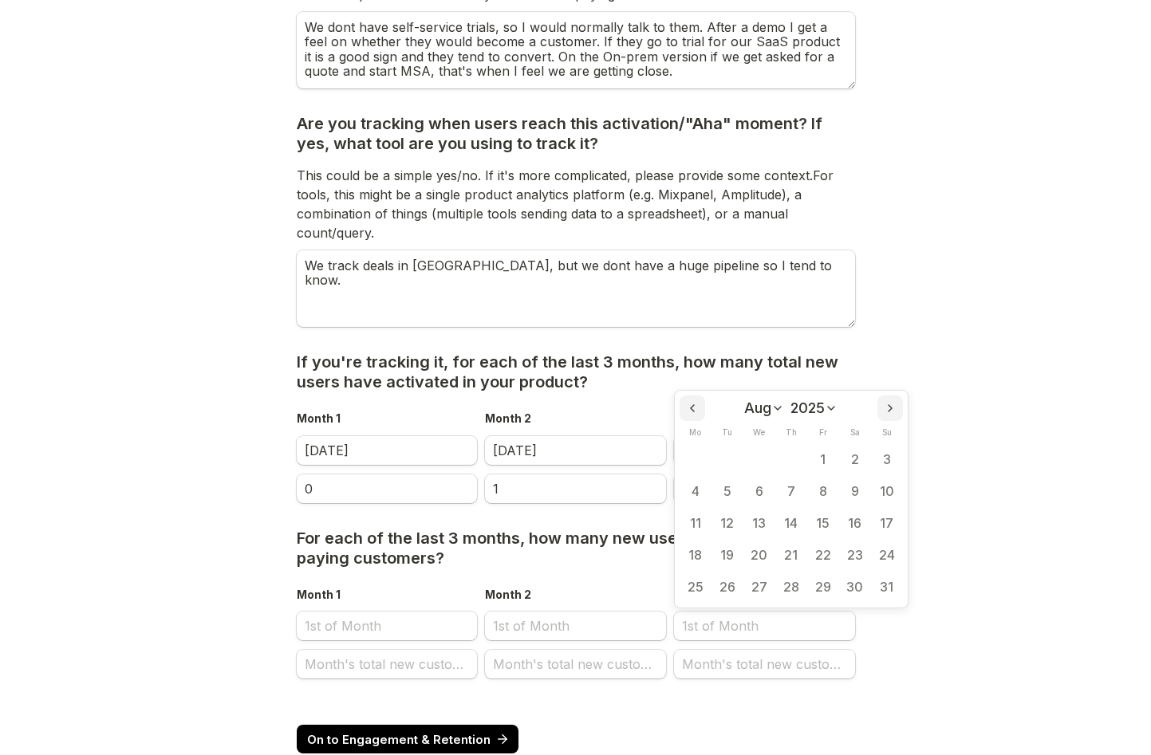
select select "6"
click at [737, 460] on button "1" at bounding box center [727, 459] width 32 height 32
type input "[DATE]"
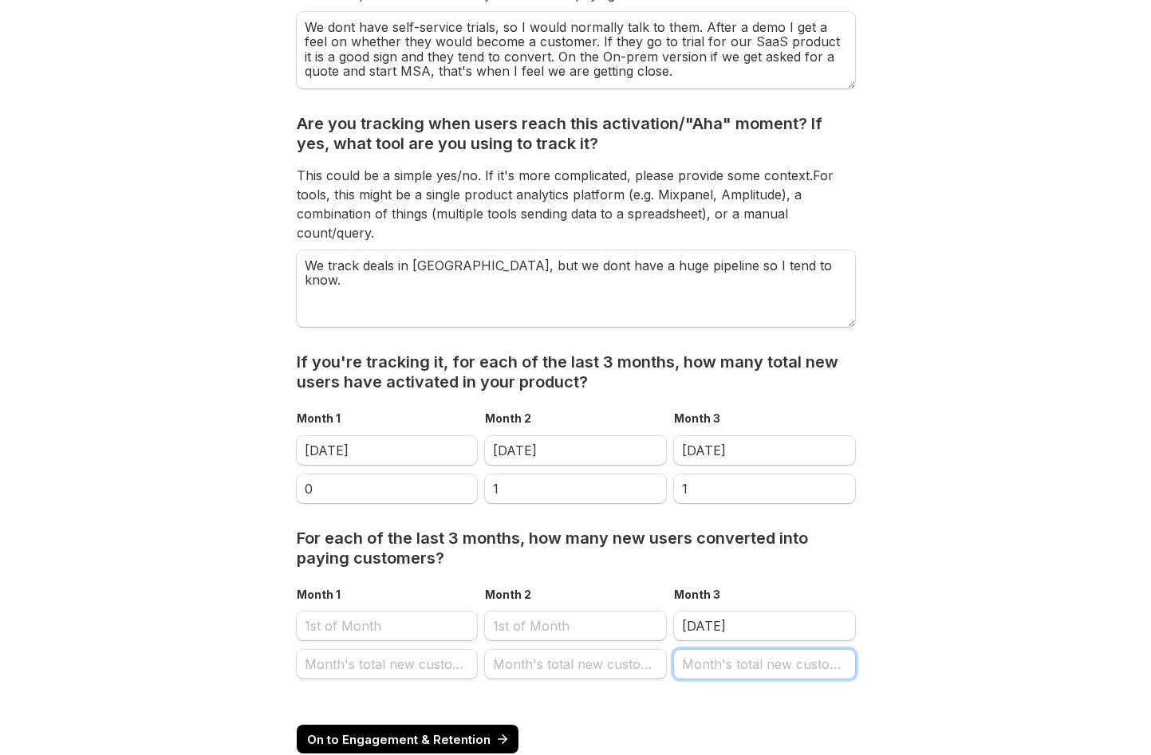
click at [724, 662] on input "Month's total new customers" at bounding box center [764, 664] width 181 height 29
type input "1"
select select "9"
select select "2025"
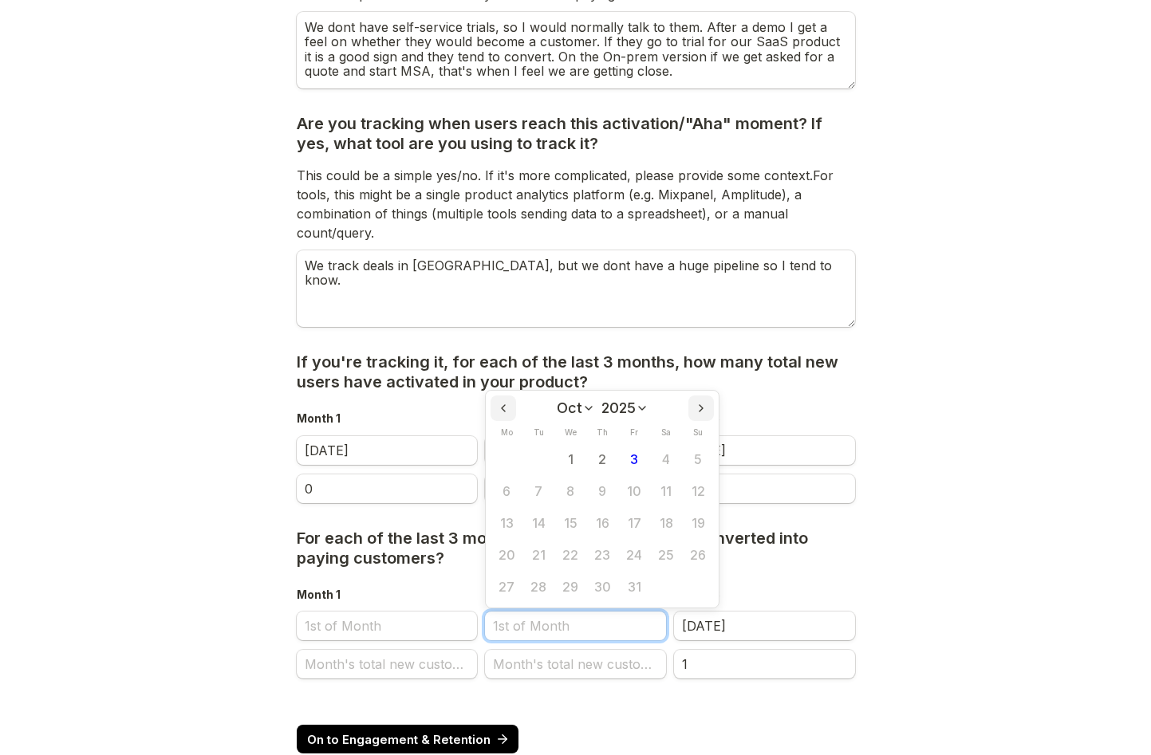
scroll to position [0, 0]
click at [549, 622] on input "Month 2" at bounding box center [575, 626] width 181 height 29
click at [503, 410] on icon "Previous month" at bounding box center [503, 408] width 3 height 6
select select "7"
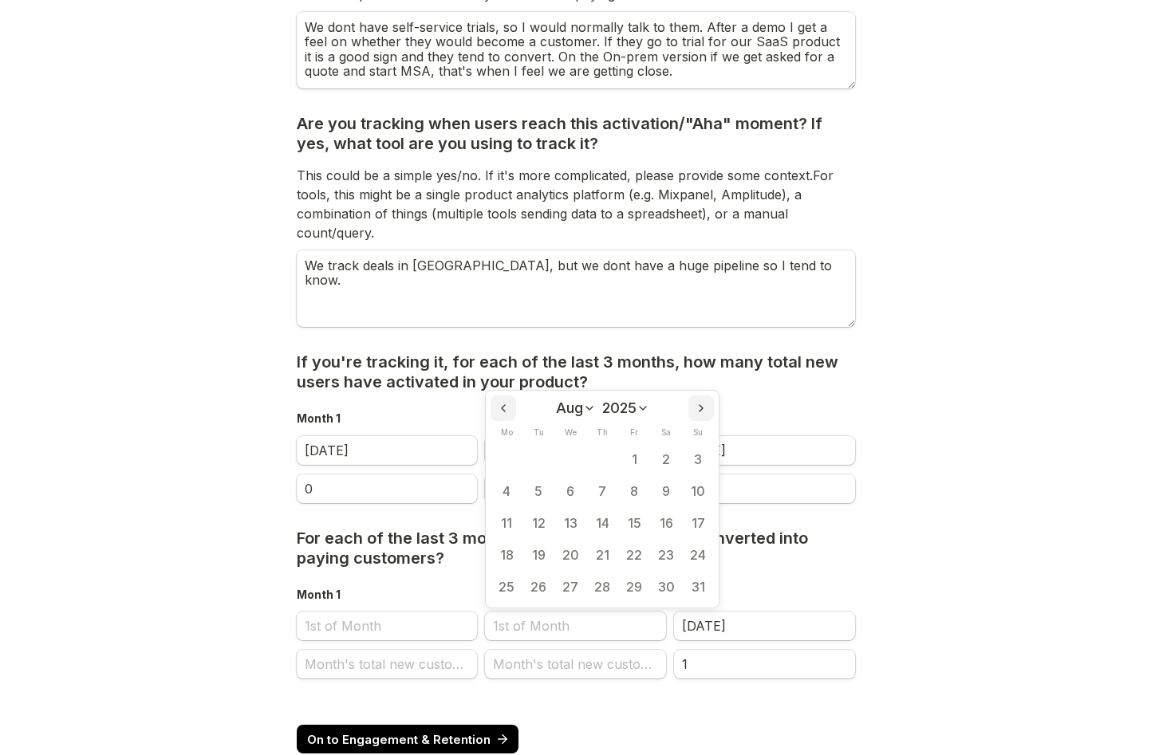
click at [589, 378] on h3 "If you're tracking it, for each of the last 3 months, how many total new users …" at bounding box center [576, 373] width 558 height 40
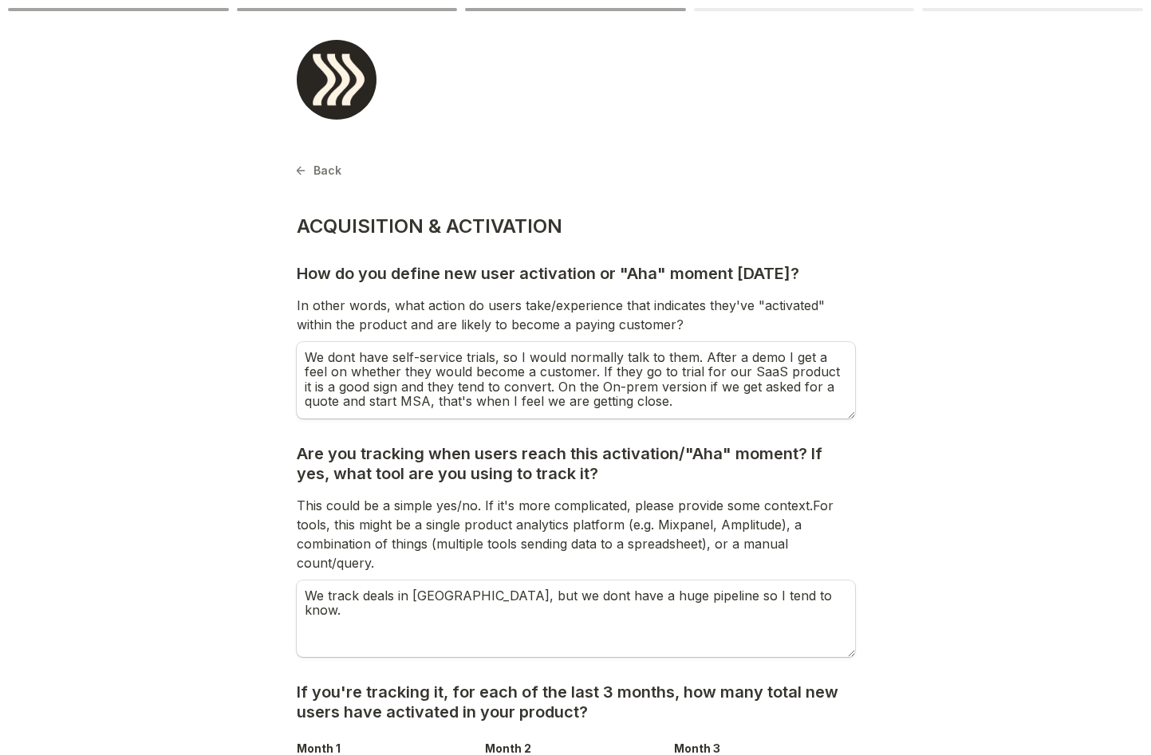
select select "7"
select select "2025"
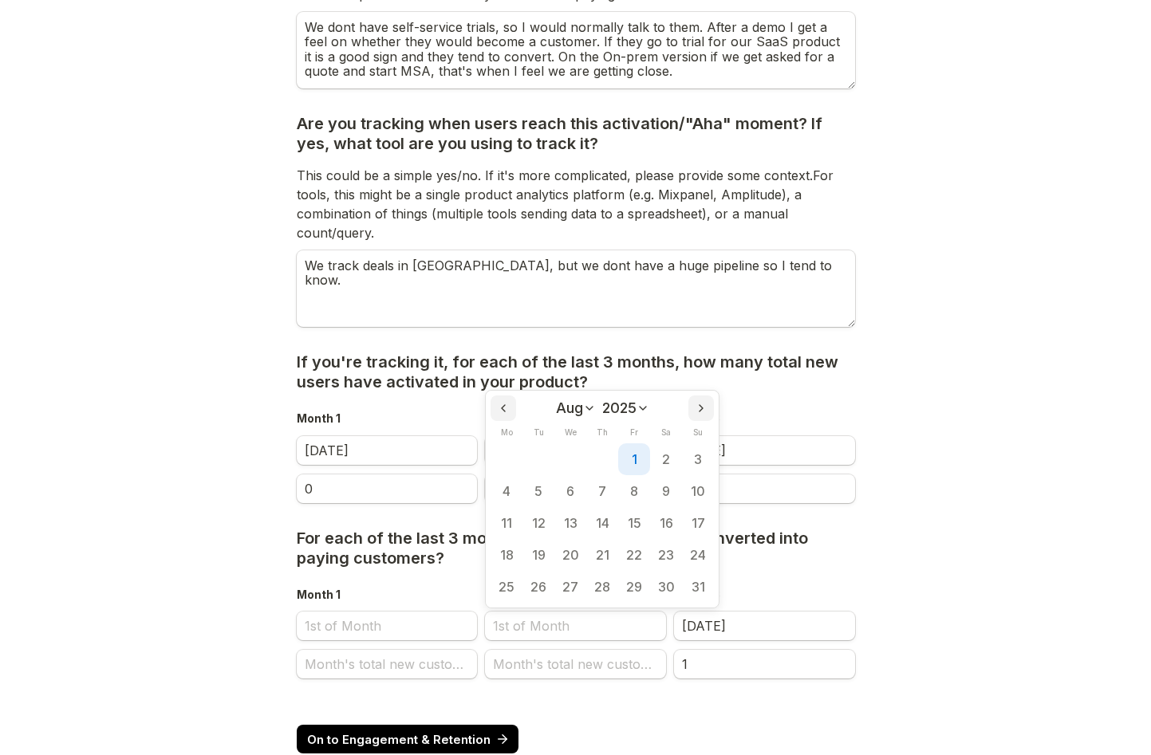
click at [632, 455] on button "1" at bounding box center [634, 459] width 32 height 32
type input "[DATE]"
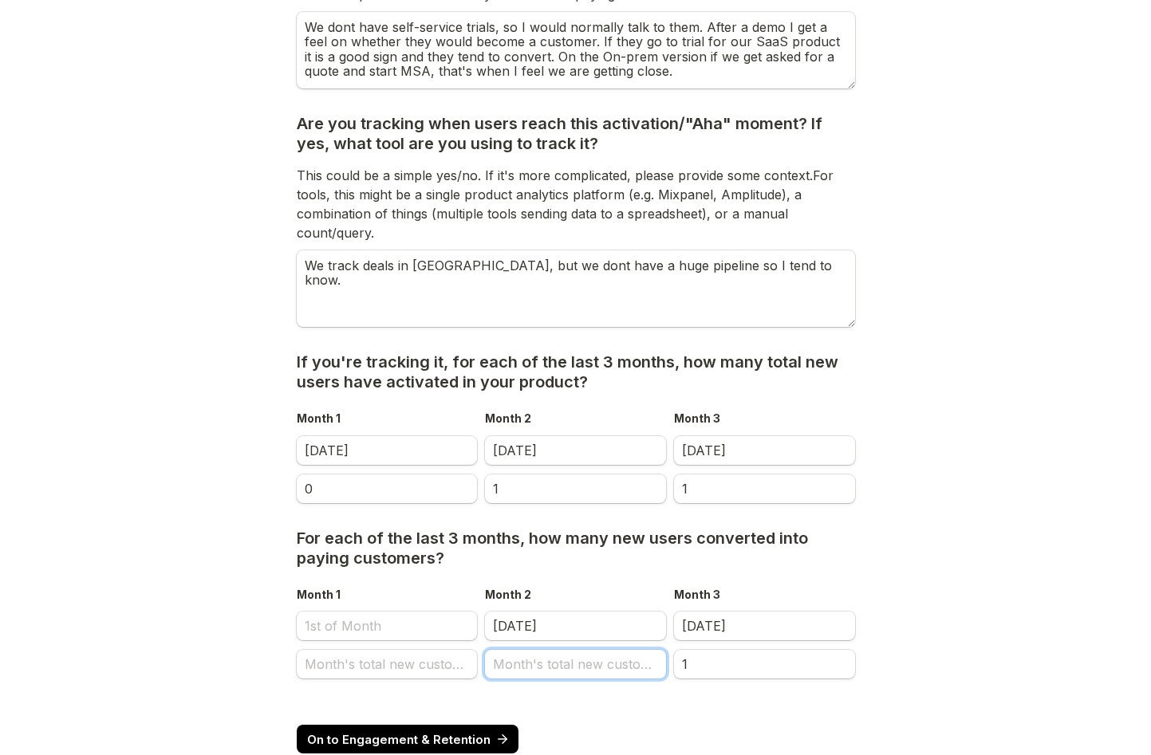
click at [561, 665] on input "Month's total new customers" at bounding box center [575, 664] width 181 height 29
type input "0"
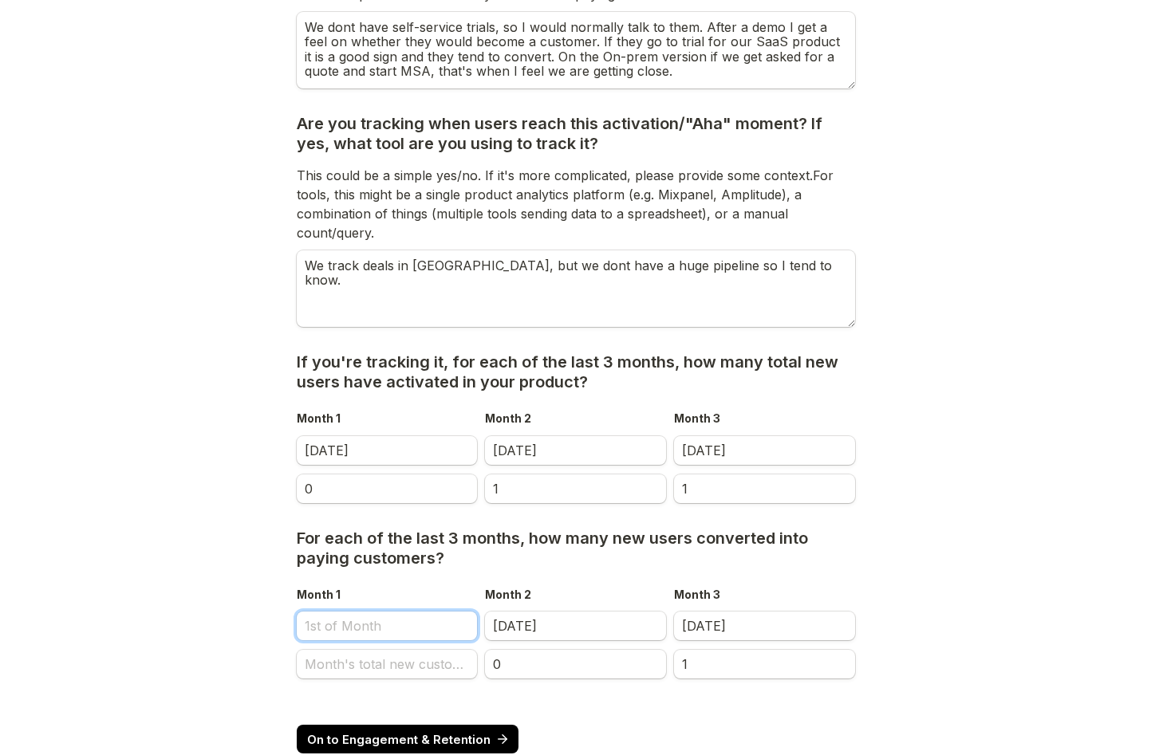
click at [420, 627] on input "Month 1" at bounding box center [387, 626] width 181 height 29
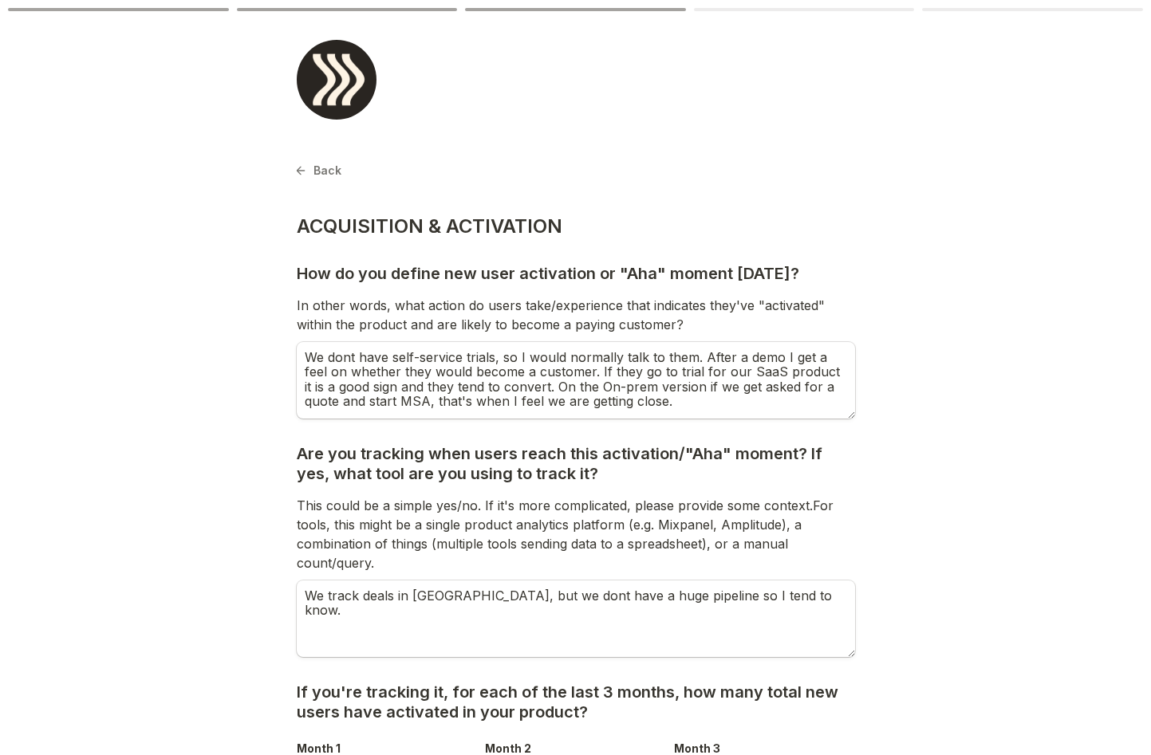
select select "9"
select select "2025"
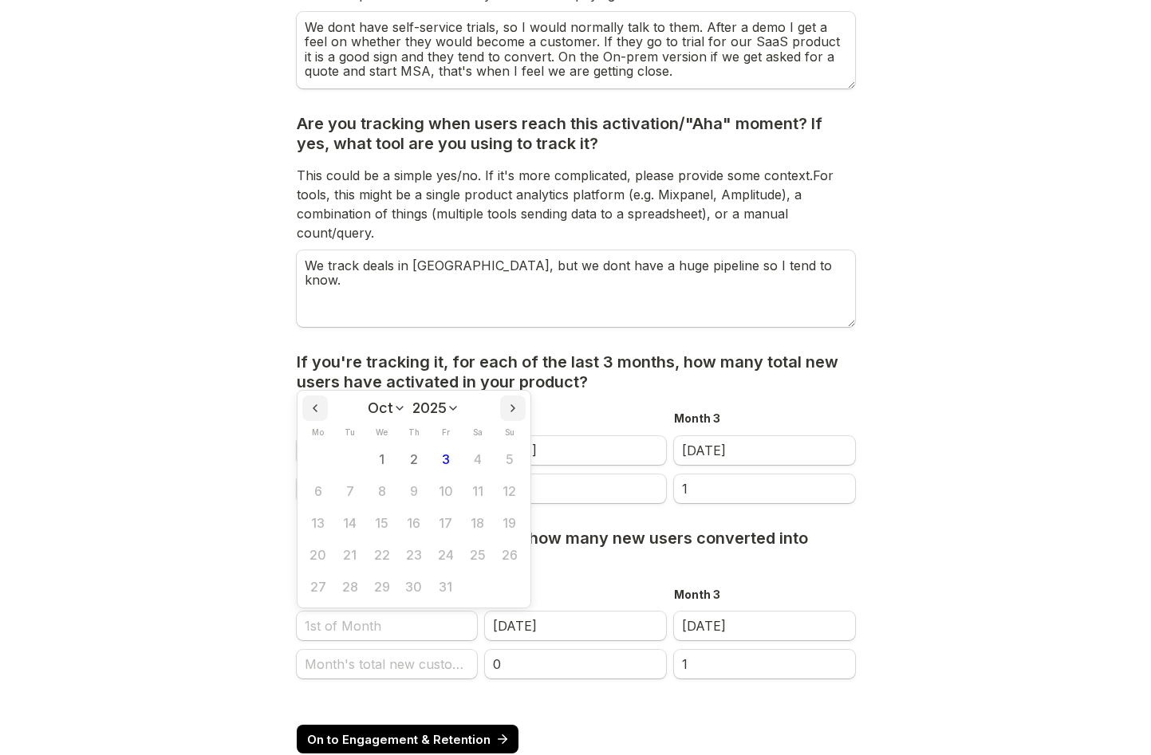
click at [320, 408] on icon "Previous month" at bounding box center [315, 408] width 13 height 13
select select "8"
click at [321, 467] on button "1" at bounding box center [318, 459] width 32 height 32
type input "[DATE]"
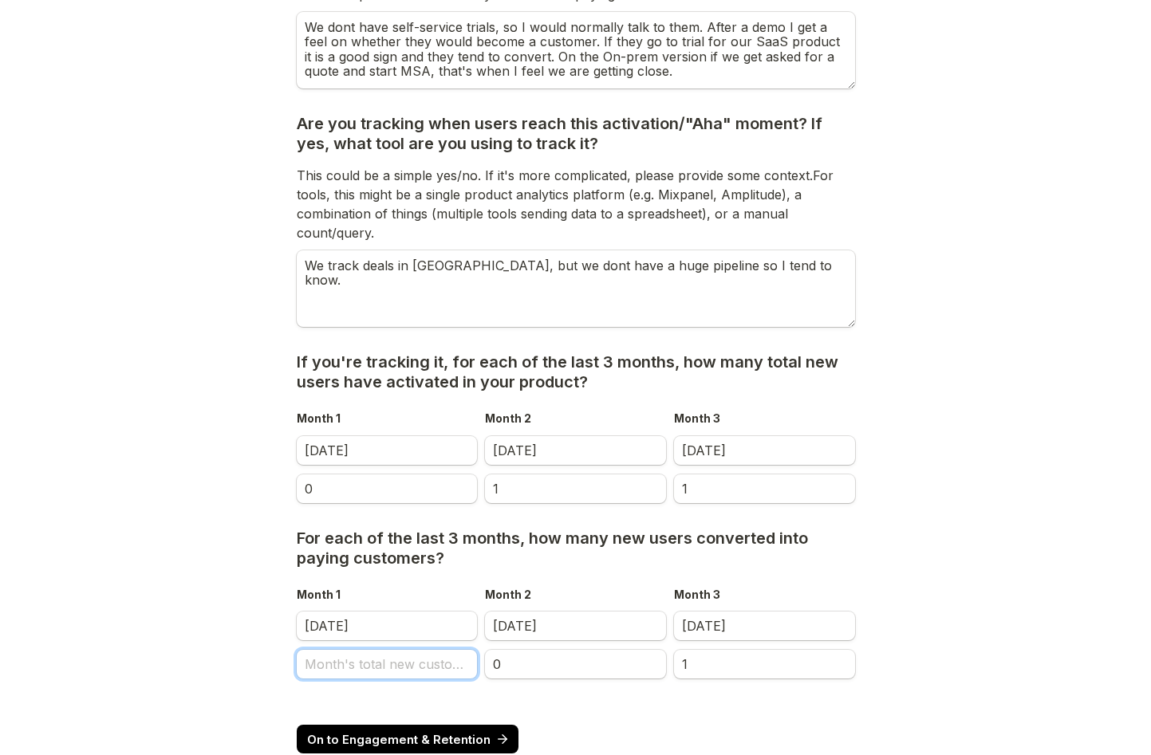
click at [332, 676] on input "Month's total new customers" at bounding box center [387, 664] width 181 height 29
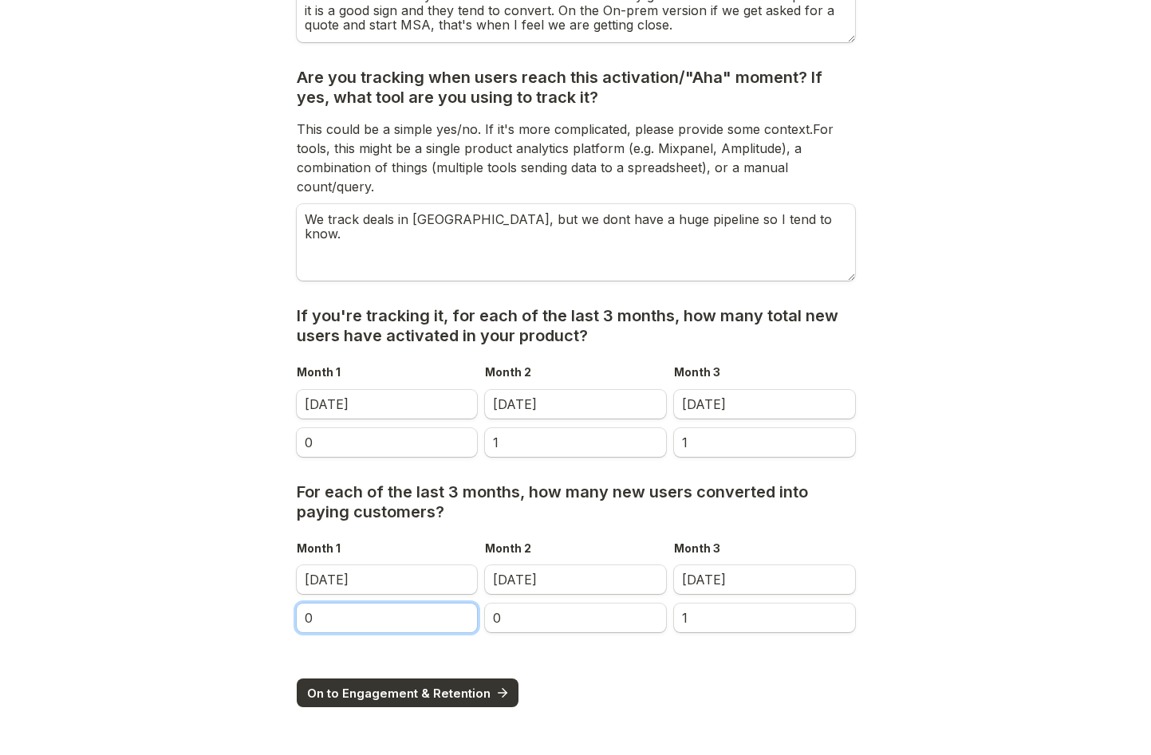
type input "0"
click at [357, 699] on span "On to Engagement & Retention" at bounding box center [398, 693] width 183 height 12
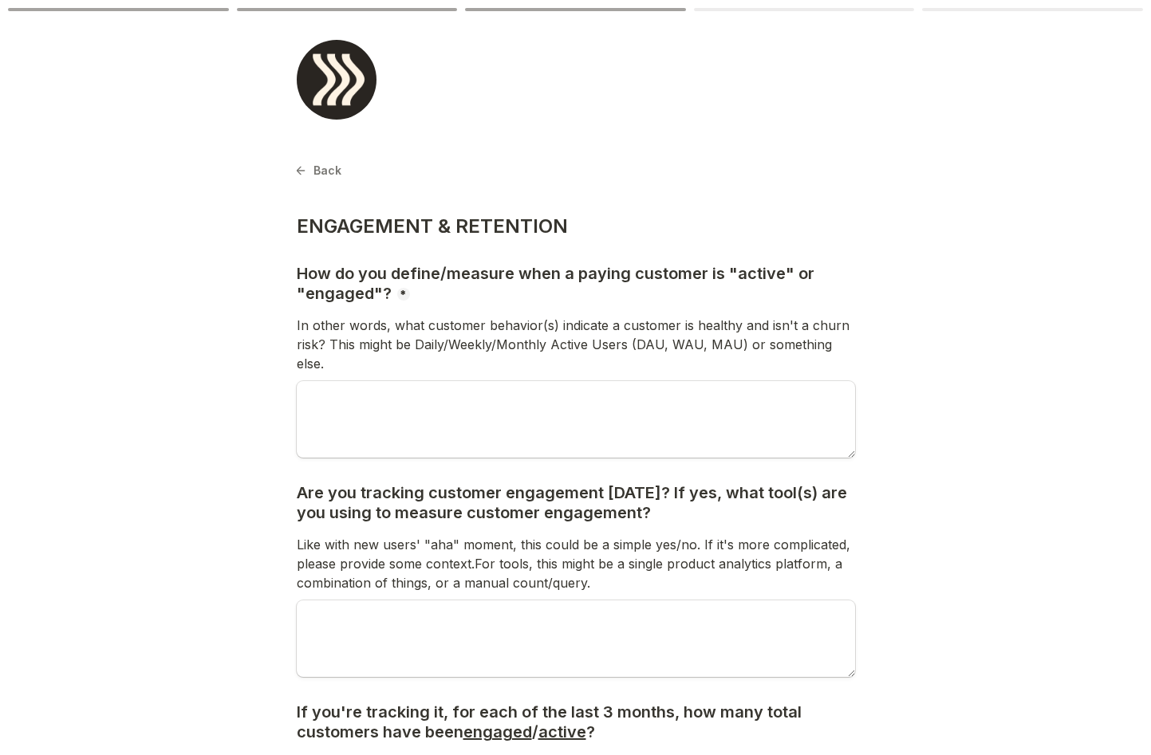
click at [346, 321] on div "In other words, what customer behavior(s) indicate a customer is healthy and is…" at bounding box center [576, 346] width 558 height 66
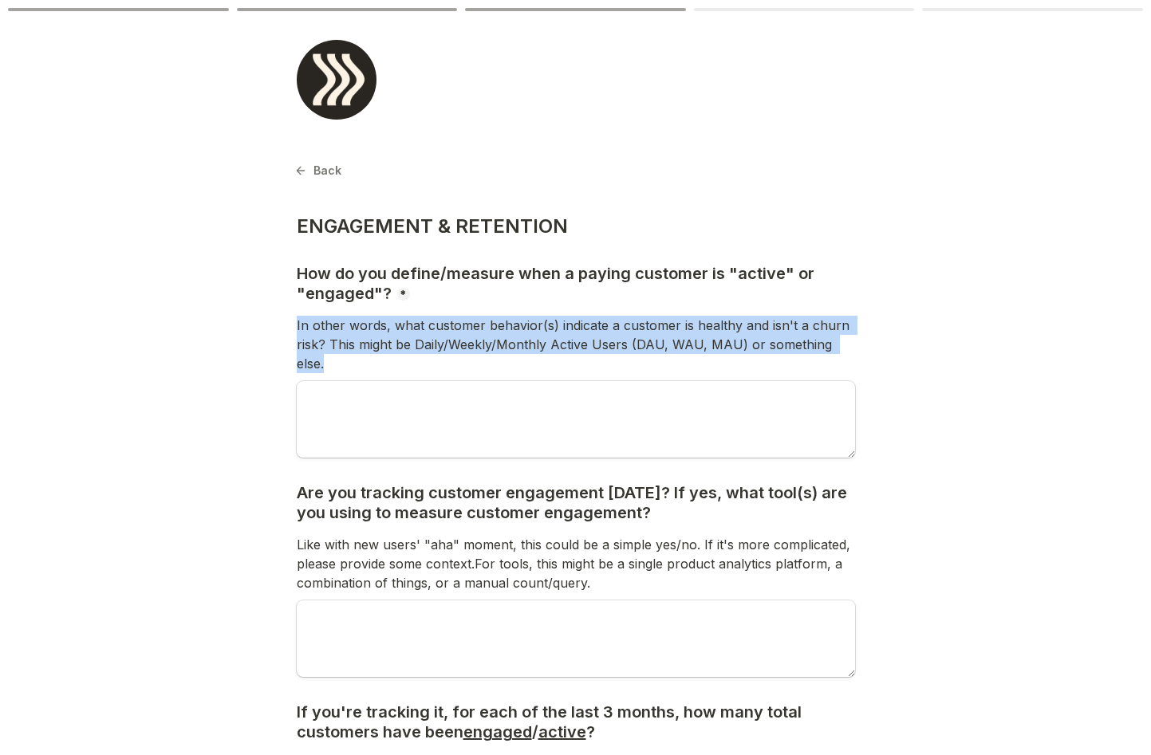
click at [346, 321] on div "In other words, what customer behavior(s) indicate a customer is healthy and is…" at bounding box center [576, 346] width 558 height 66
click at [486, 337] on div "In other words, what customer behavior(s) indicate a customer is healthy and is…" at bounding box center [576, 346] width 558 height 66
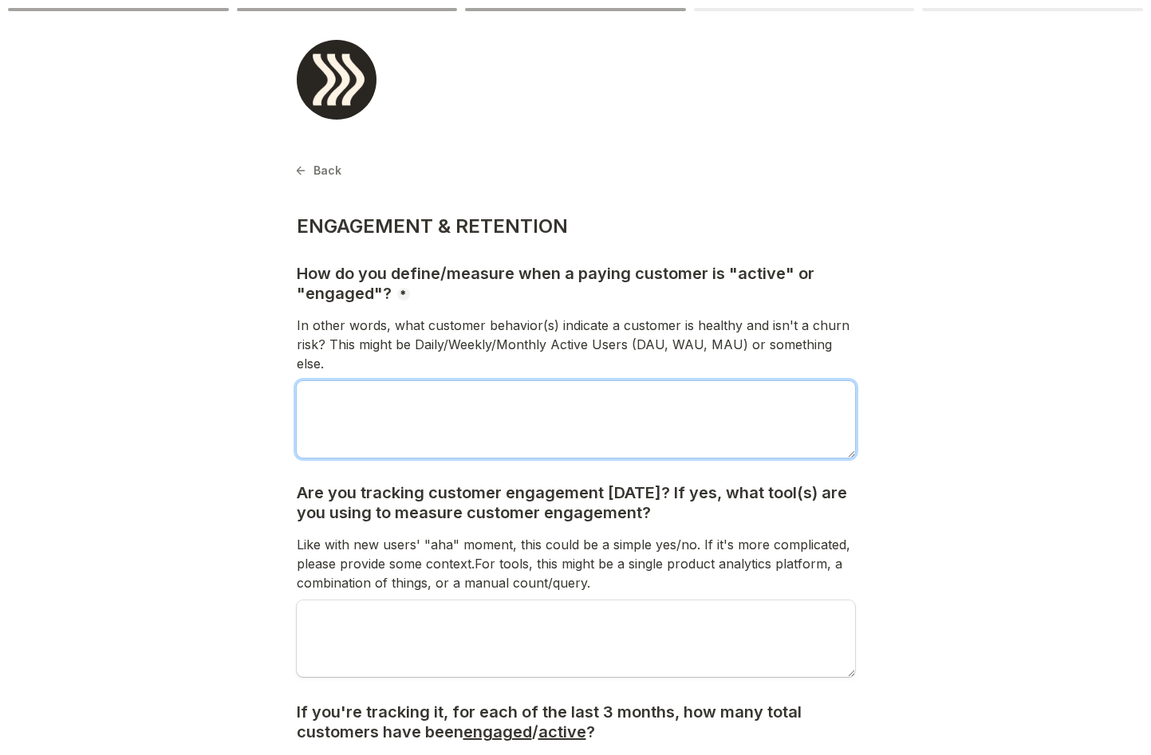
click at [609, 381] on textarea at bounding box center [576, 419] width 558 height 77
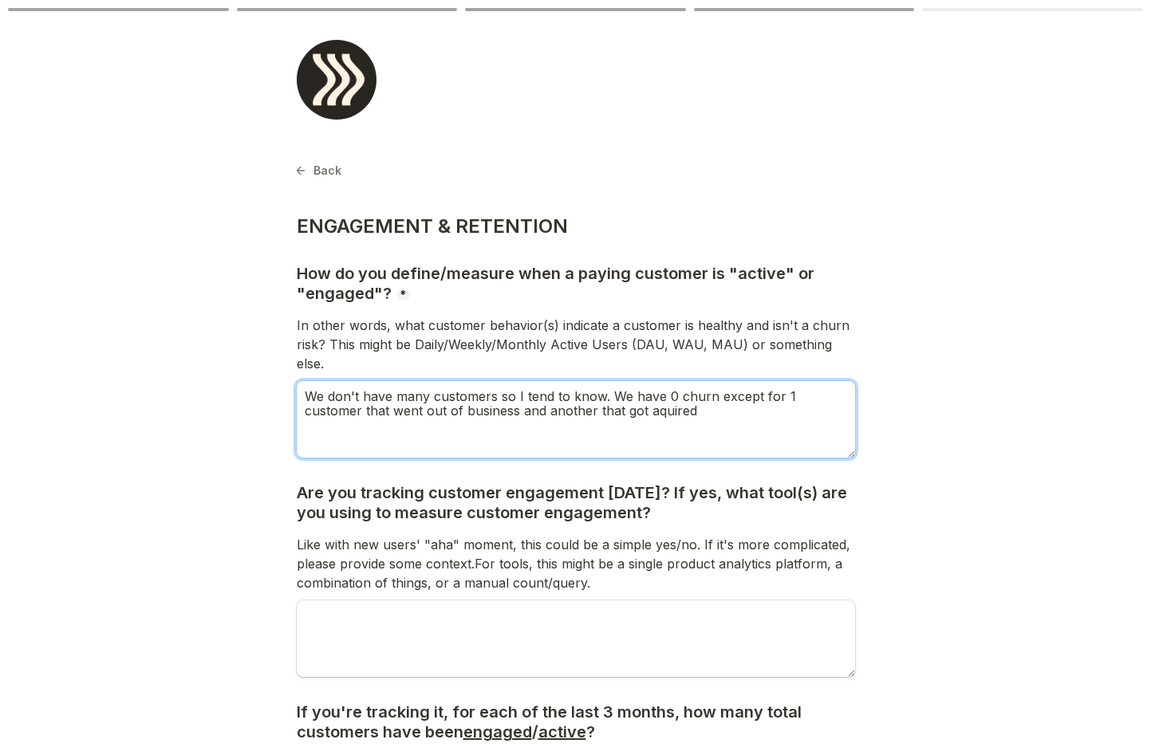
click at [597, 392] on textarea "We don't have many customers so I tend to know. We have 0 churn except for 1 cu…" at bounding box center [576, 419] width 558 height 77
click at [686, 389] on textarea "We don't have many customers so I tend to know. We have 0 churn except for 1 cu…" at bounding box center [576, 419] width 558 height 77
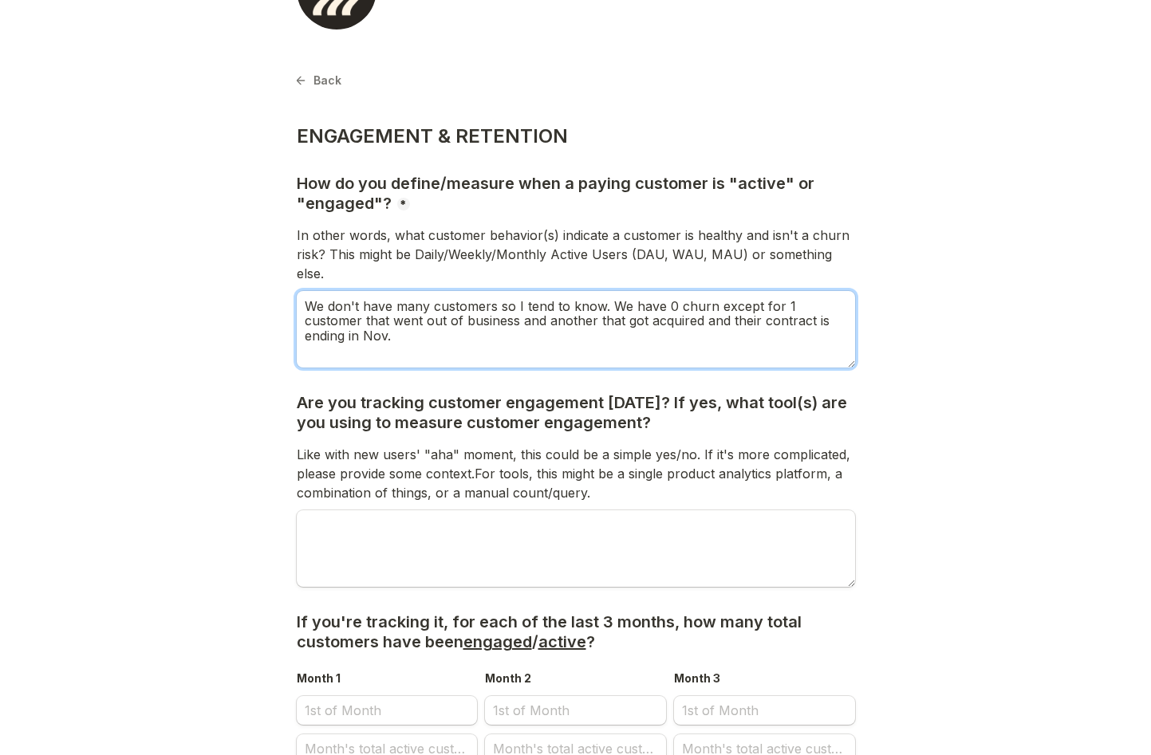
scroll to position [91, 0]
type textarea "We don't have many customers so I tend to know. We have 0 churn except for 1 cu…"
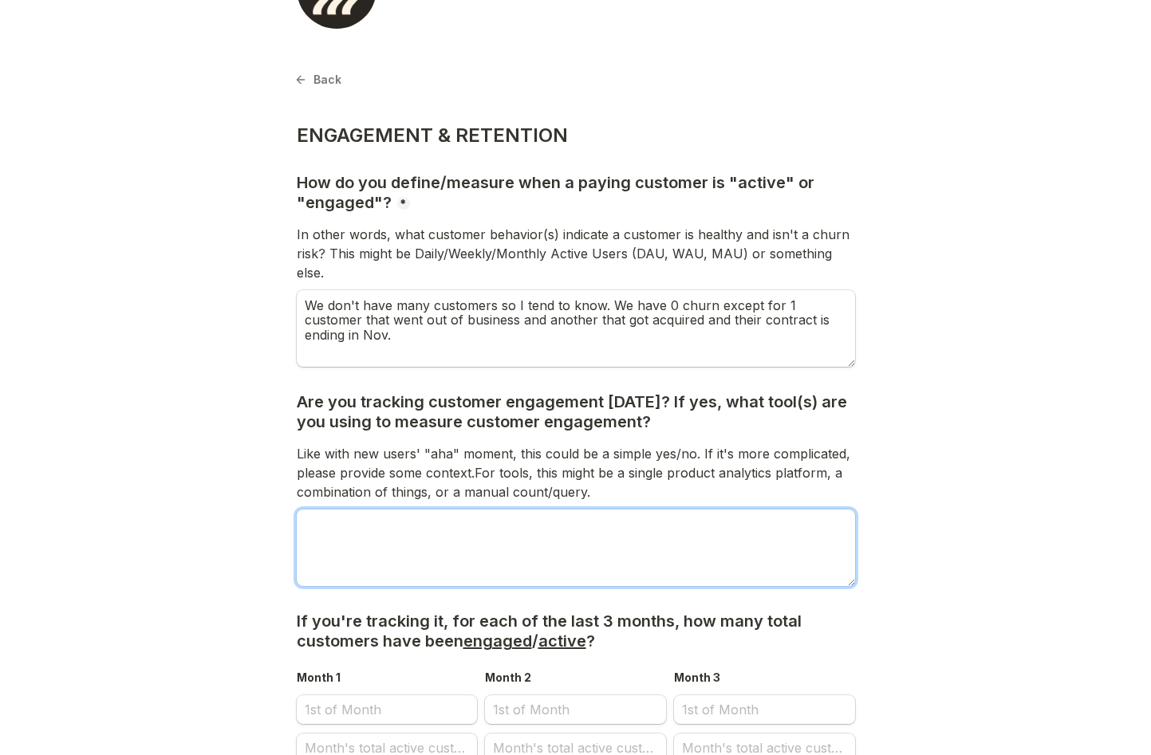
click at [368, 510] on textarea "Are you tracking customer engagement today? If yes, what tool(s) are you using …" at bounding box center [576, 548] width 558 height 77
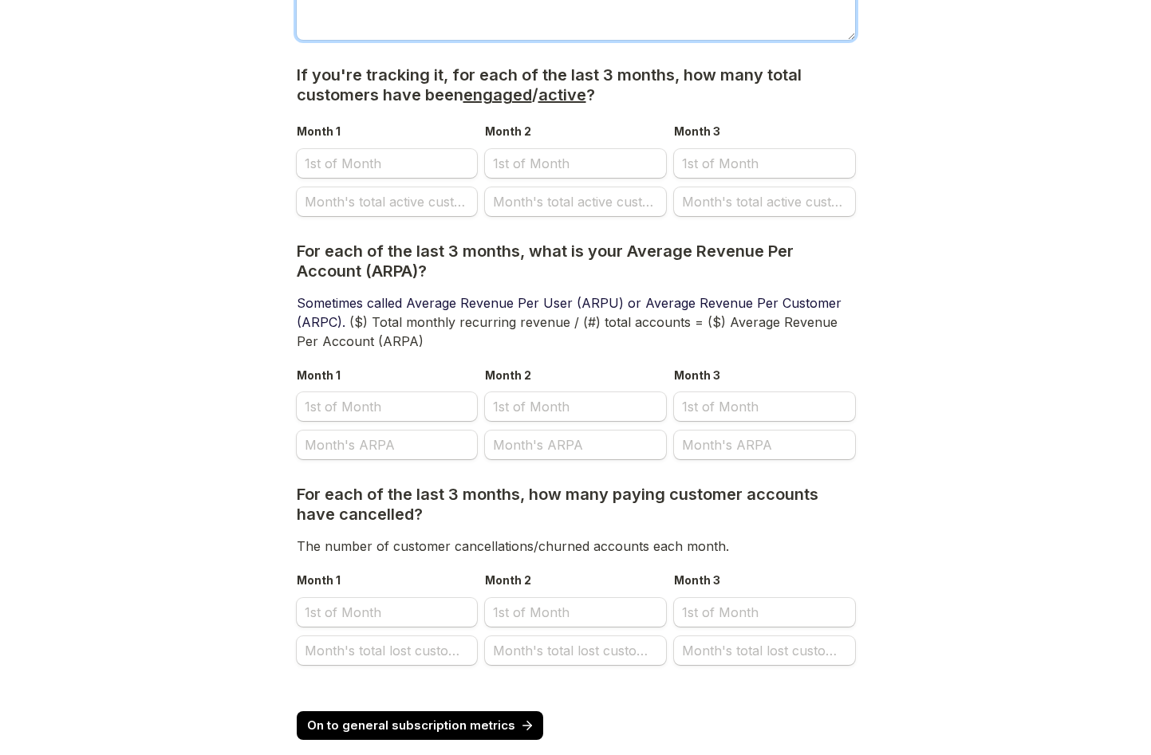
scroll to position [651, 0]
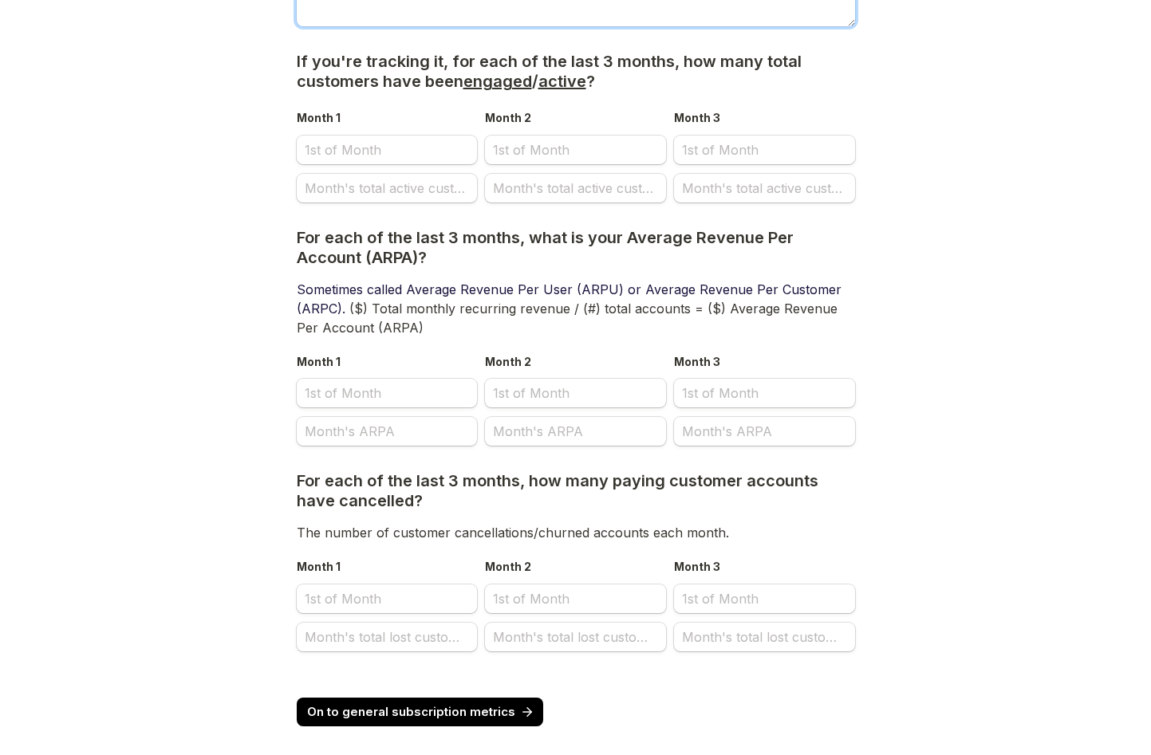
type textarea "No"
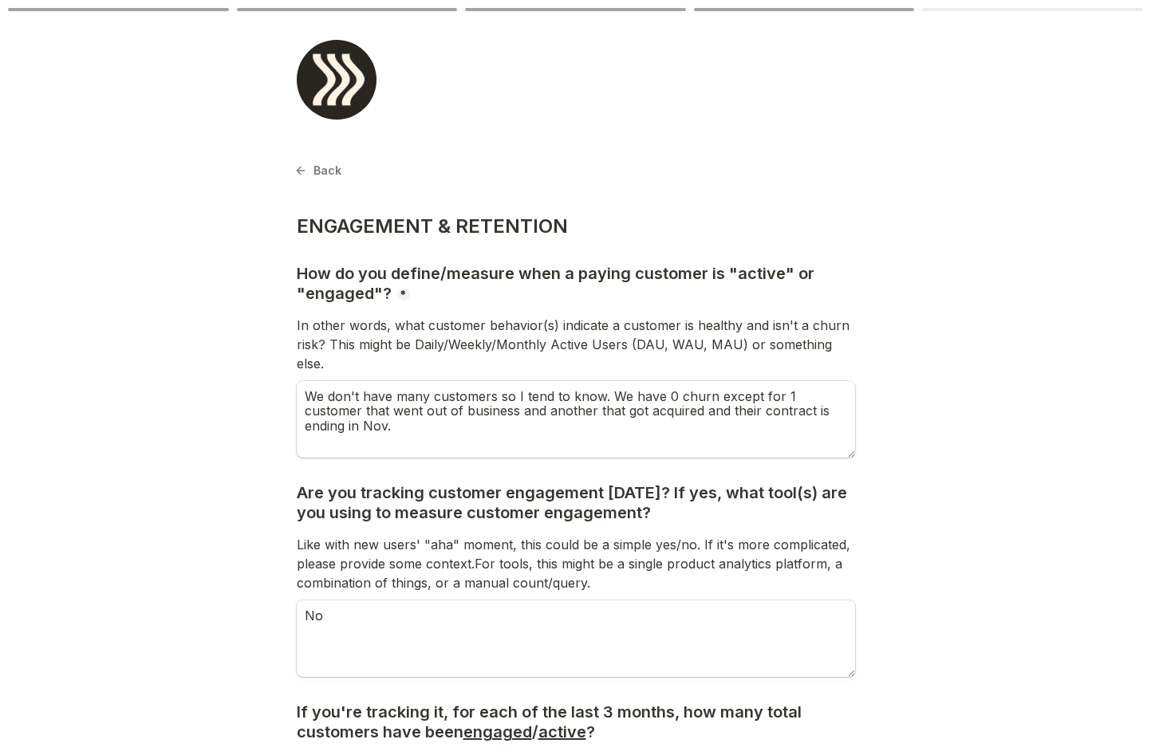
select select "9"
select select "2025"
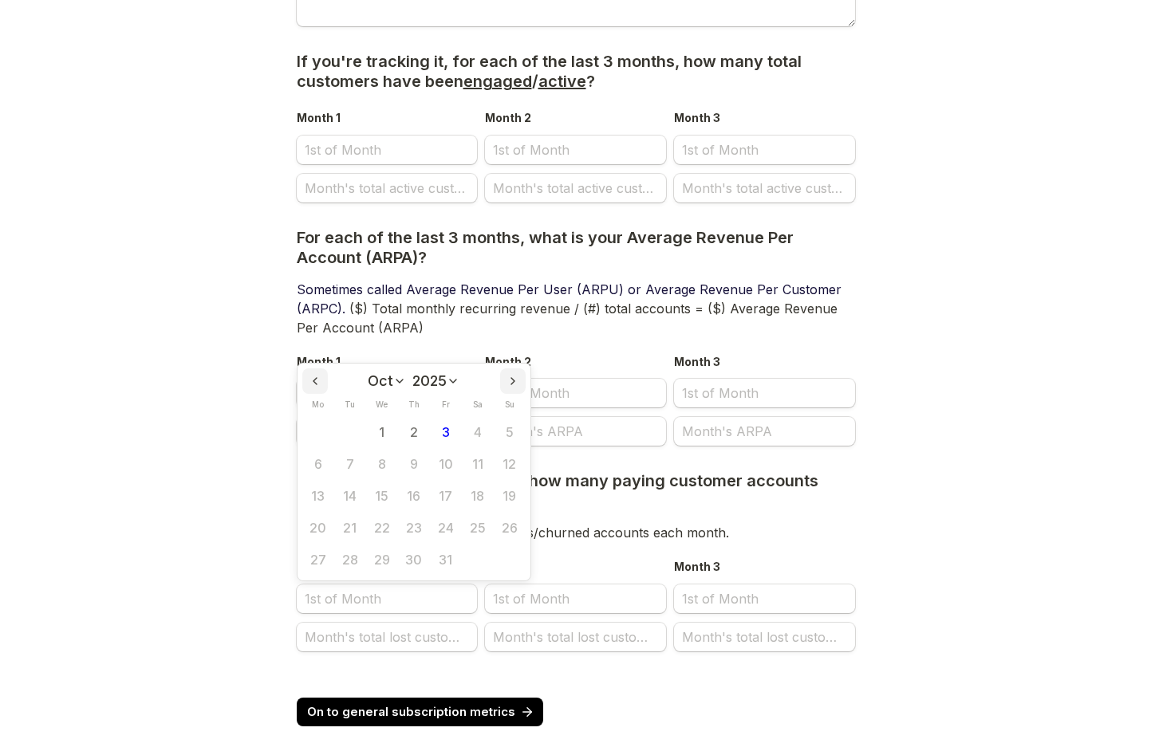
click at [319, 375] on icon "Previous month" at bounding box center [315, 381] width 13 height 13
select select "8"
click at [312, 416] on button "1" at bounding box center [318, 432] width 32 height 32
type input "[DATE]"
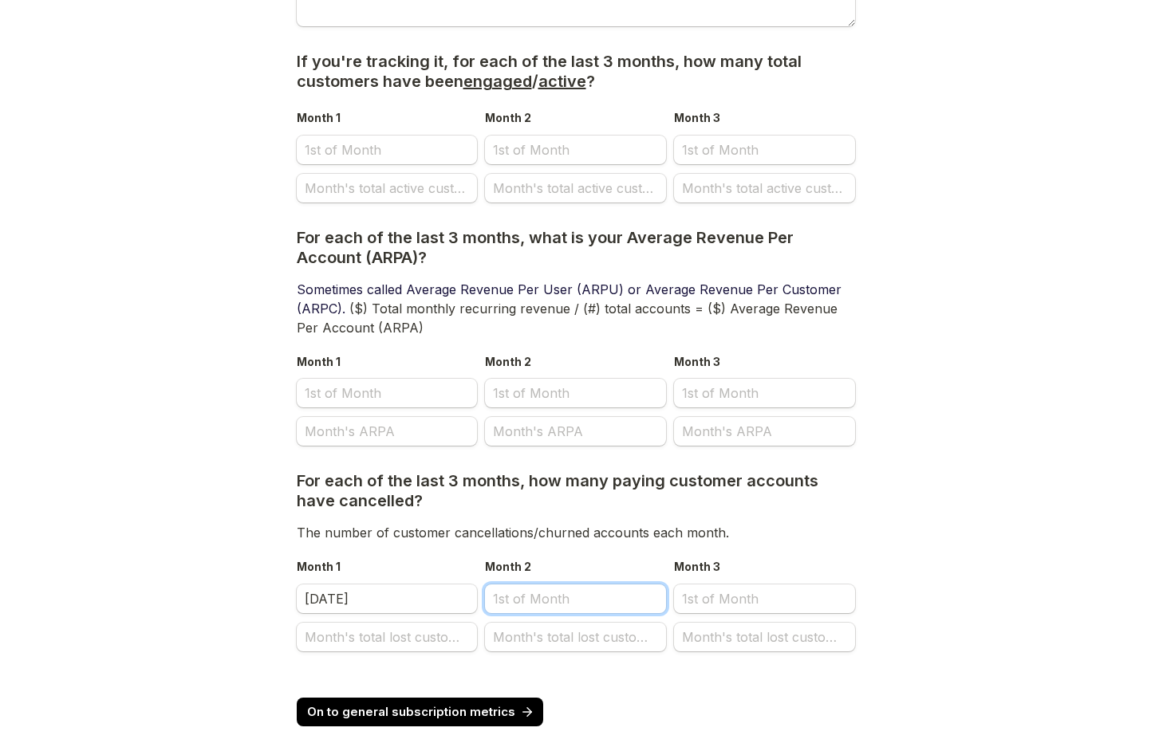
click at [507, 585] on input "Month 2" at bounding box center [575, 599] width 181 height 29
select select "9"
select select "2025"
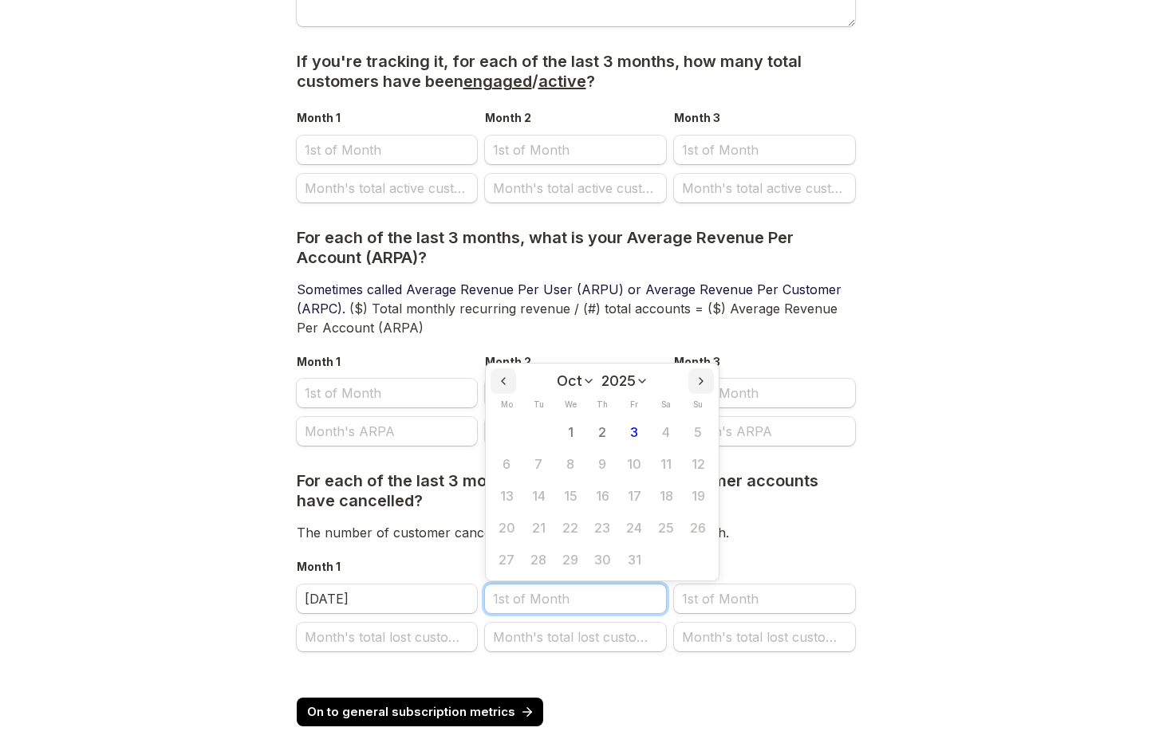
scroll to position [0, 0]
click at [510, 368] on button "Previous month" at bounding box center [503, 381] width 26 height 26
select select "7"
click at [628, 417] on button "1" at bounding box center [634, 432] width 32 height 32
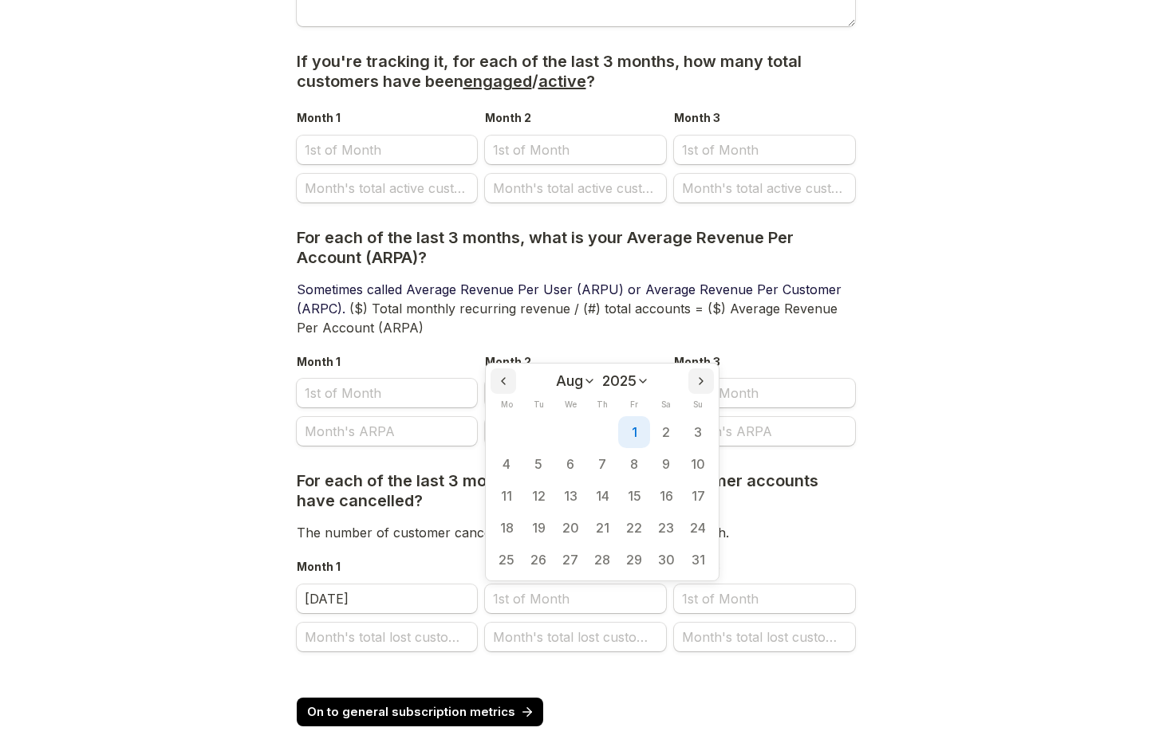
type input "[DATE]"
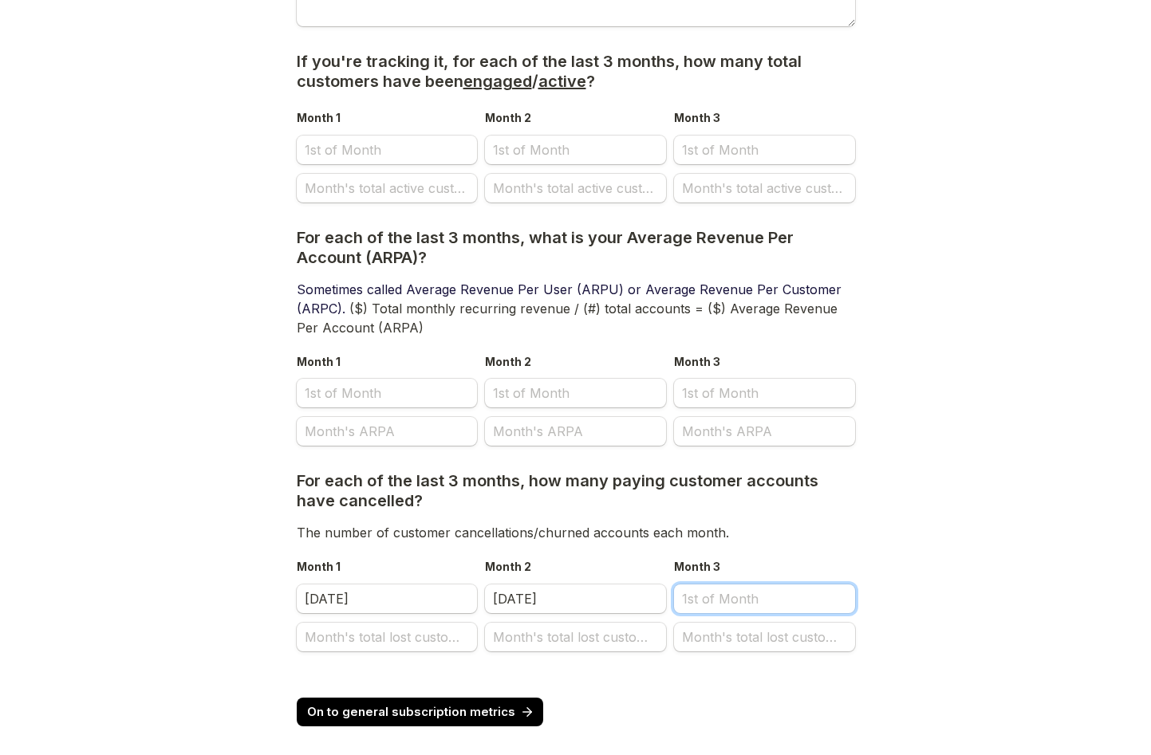
click at [707, 585] on input "Month 3" at bounding box center [764, 599] width 181 height 29
select select "9"
select select "2025"
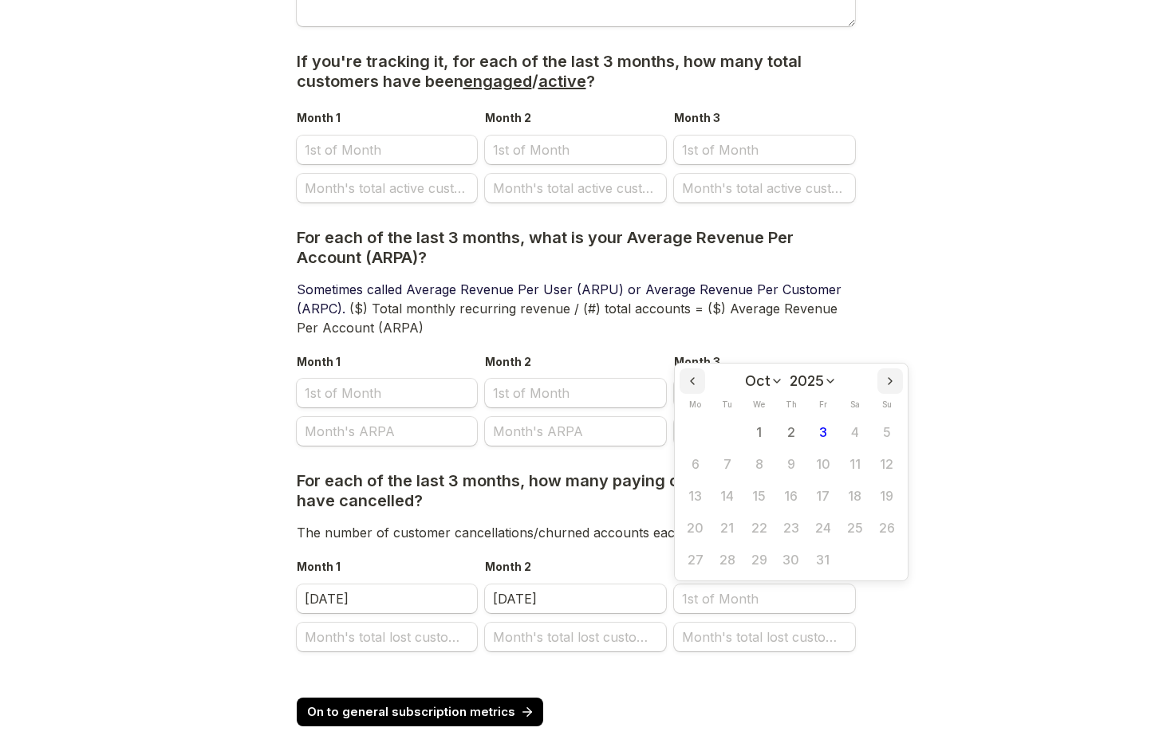
click at [695, 375] on icon "Previous month" at bounding box center [692, 381] width 13 height 13
select select "6"
click at [727, 416] on button "1" at bounding box center [727, 432] width 32 height 32
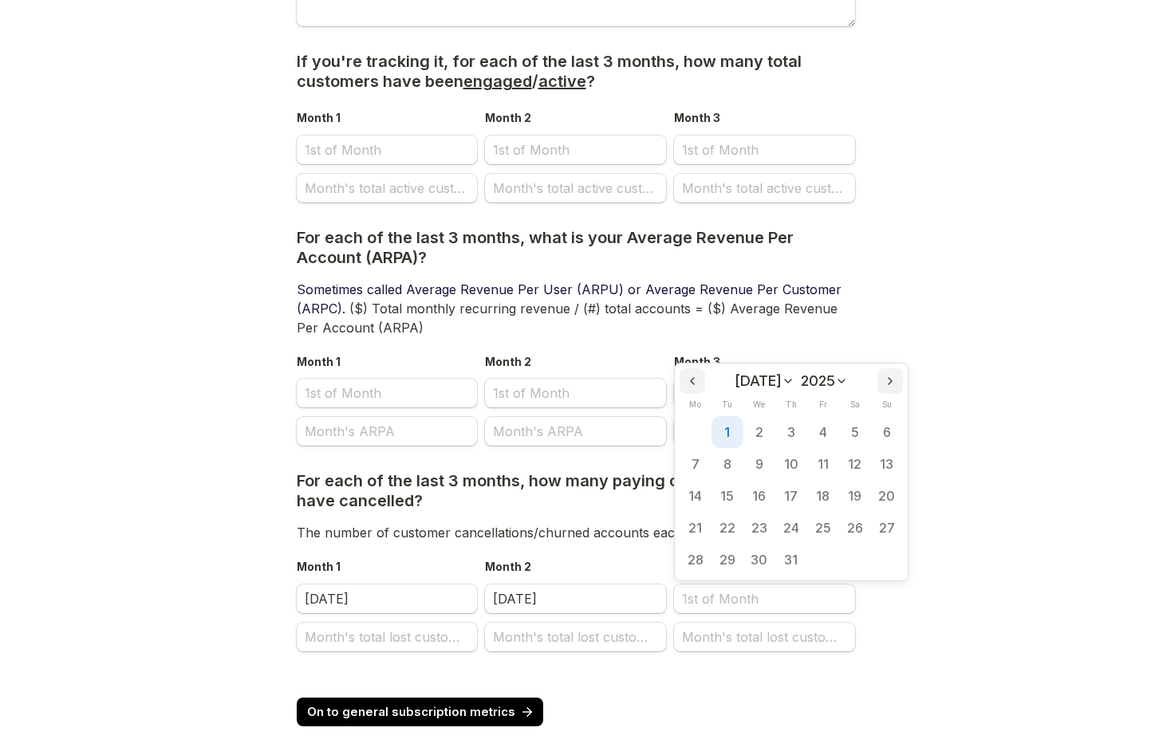
type input "[DATE]"
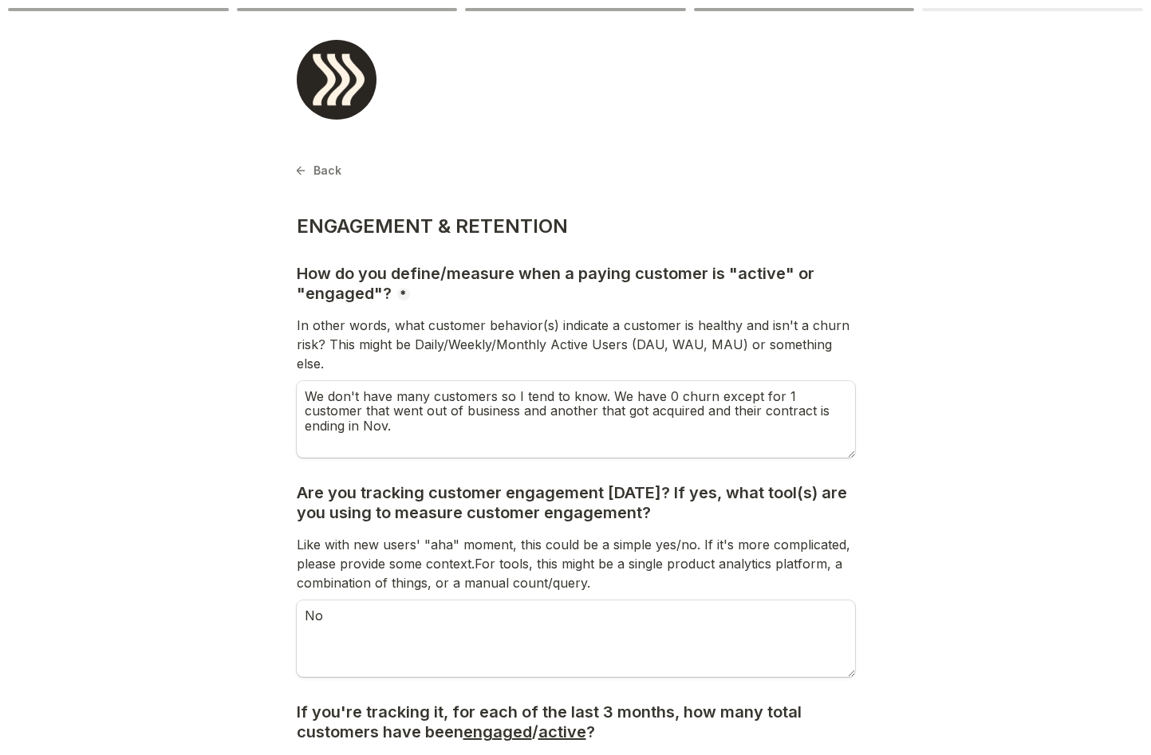
scroll to position [651, 0]
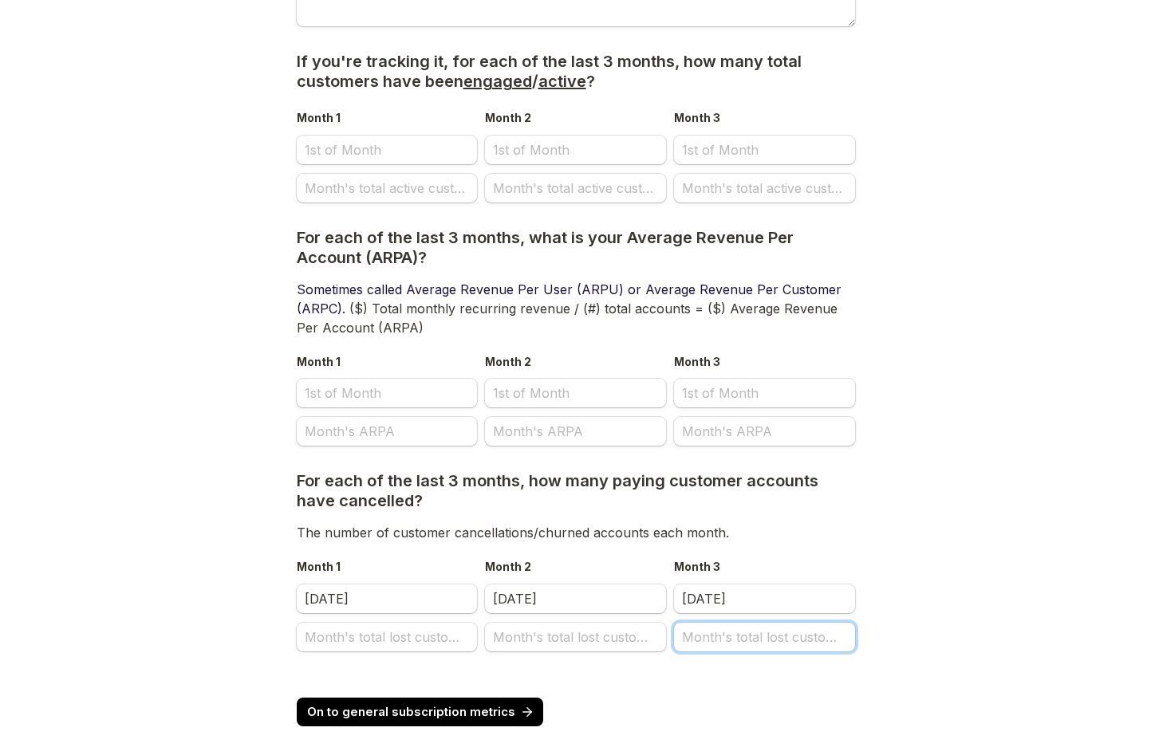
click at [741, 626] on input "Month's total lost customers" at bounding box center [764, 637] width 181 height 29
type input "-"
type input "0"
click at [633, 623] on input "Month's total lost customers" at bounding box center [575, 637] width 181 height 29
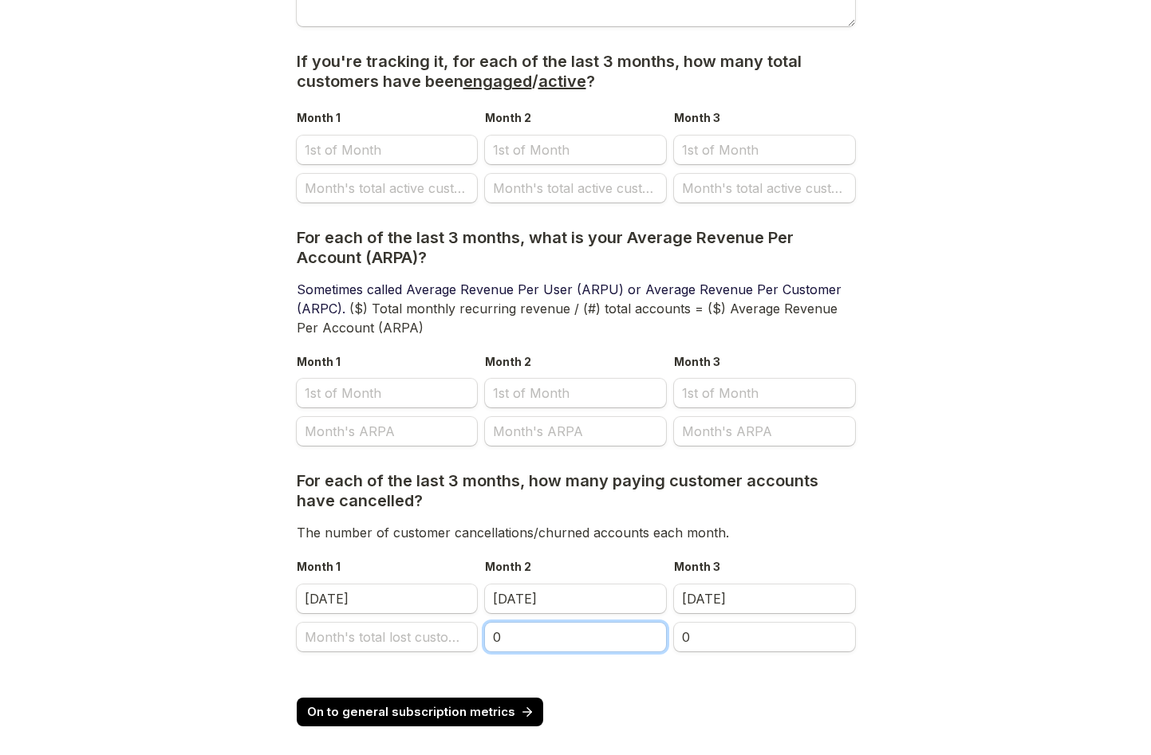
type input "0"
click at [434, 623] on input "Month's total lost customers" at bounding box center [387, 637] width 181 height 29
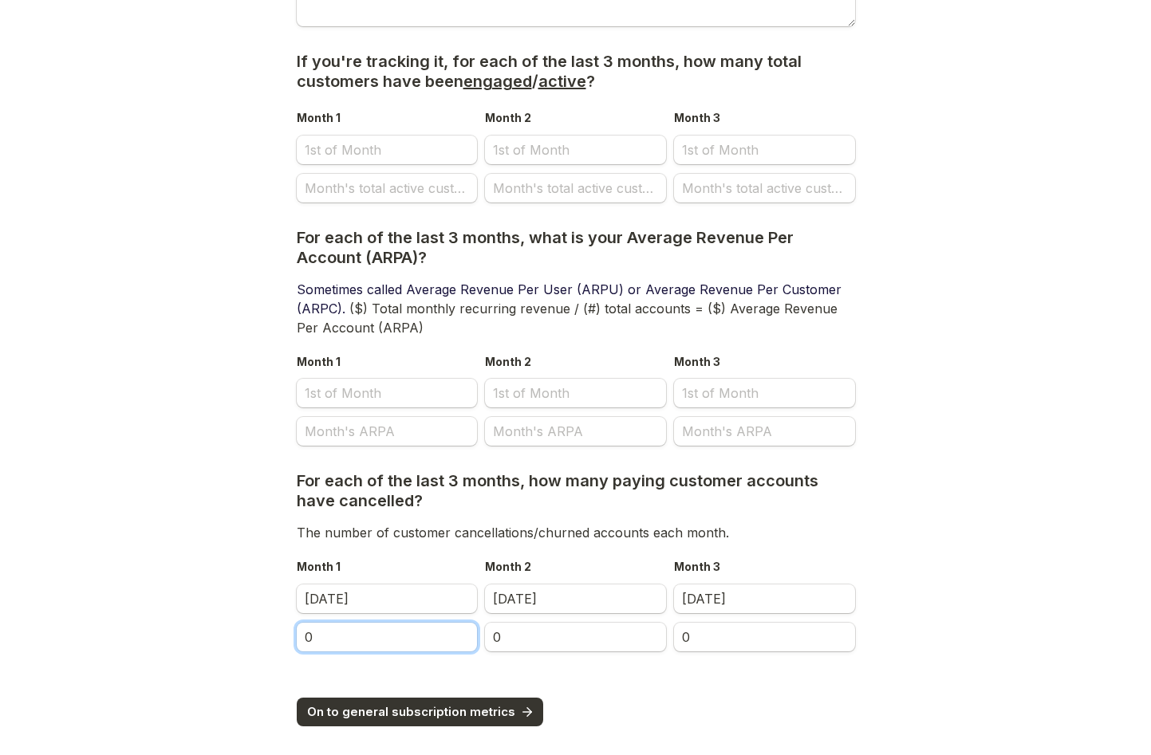
type input "0"
click at [405, 698] on button "On to general subscription metrics" at bounding box center [420, 712] width 247 height 29
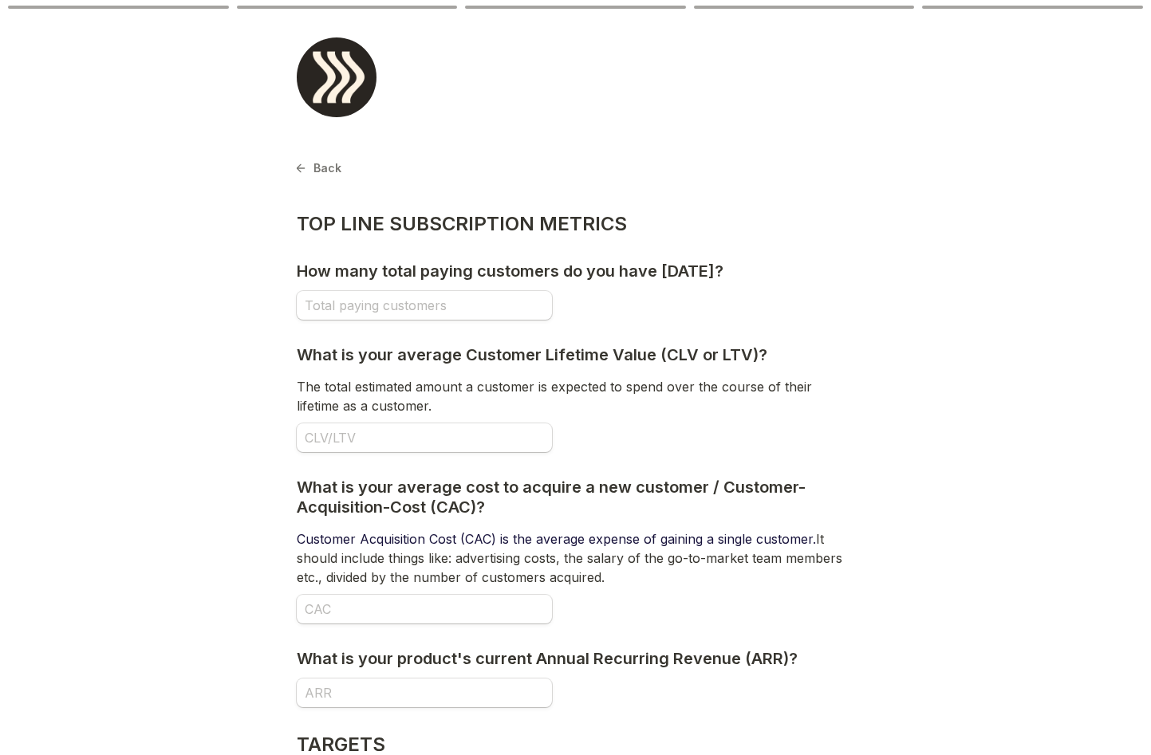
scroll to position [4, 0]
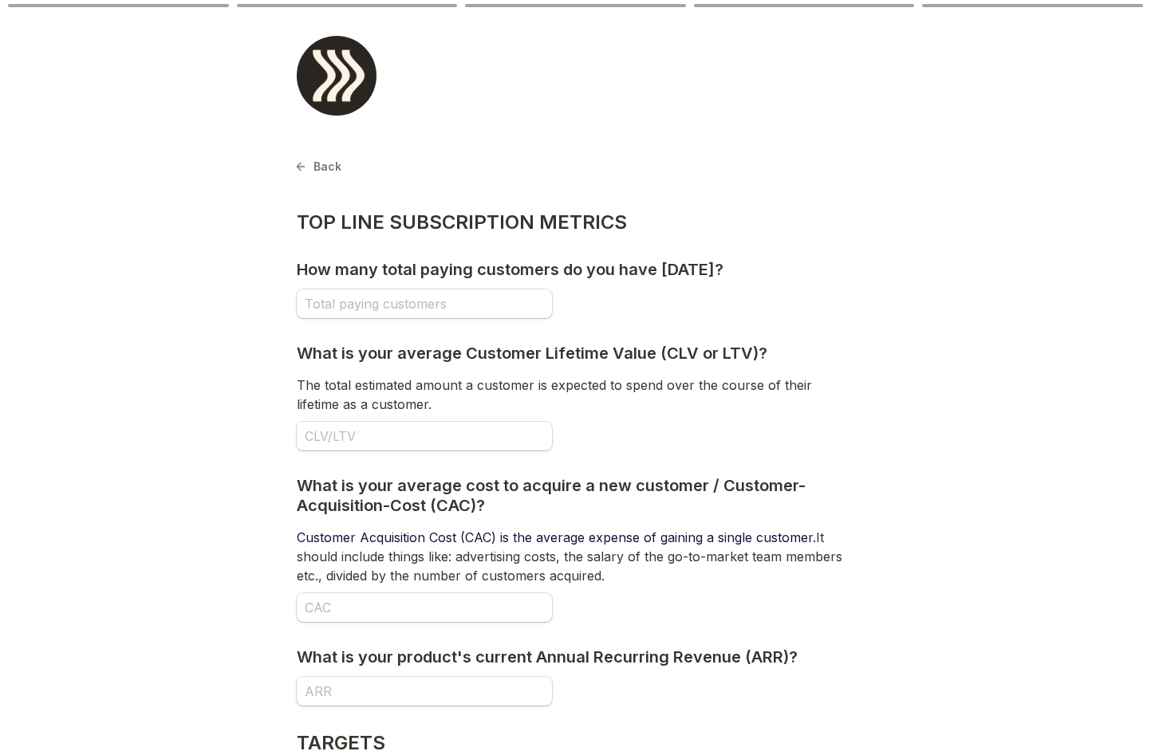
click at [412, 294] on input "How many total paying customers do you have today?" at bounding box center [424, 304] width 255 height 29
click at [384, 309] on input "How many total paying customers do you have today?" at bounding box center [424, 304] width 255 height 29
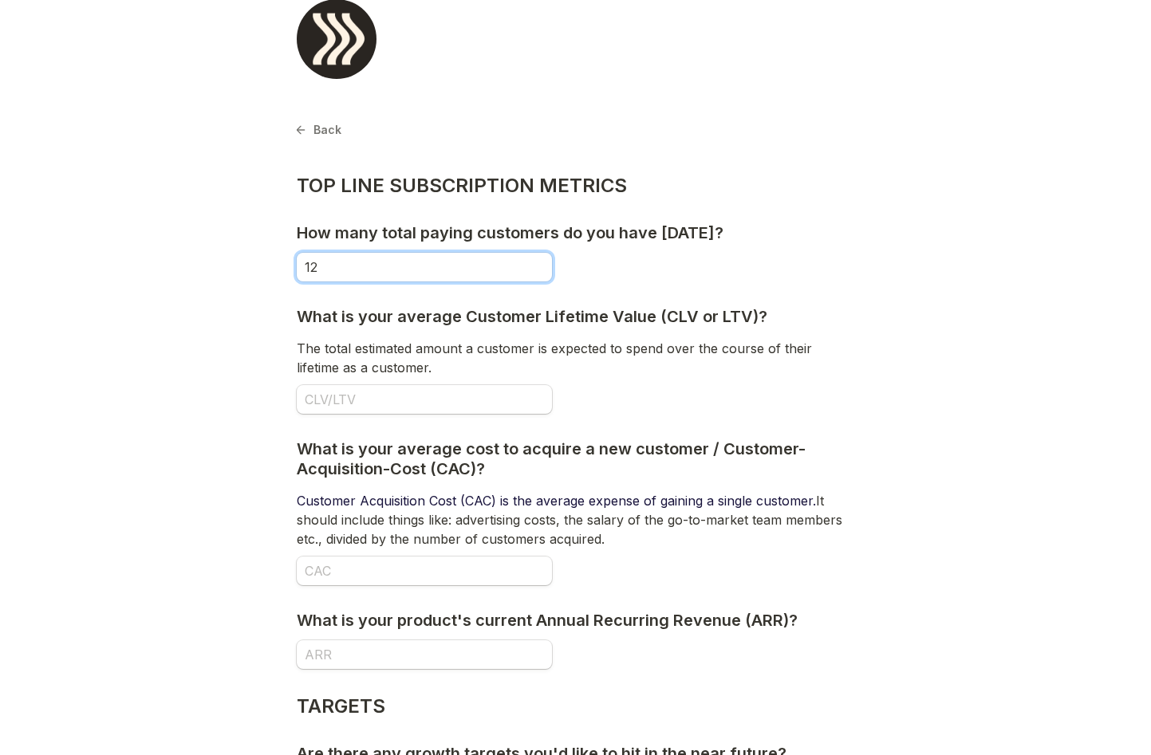
scroll to position [45, 0]
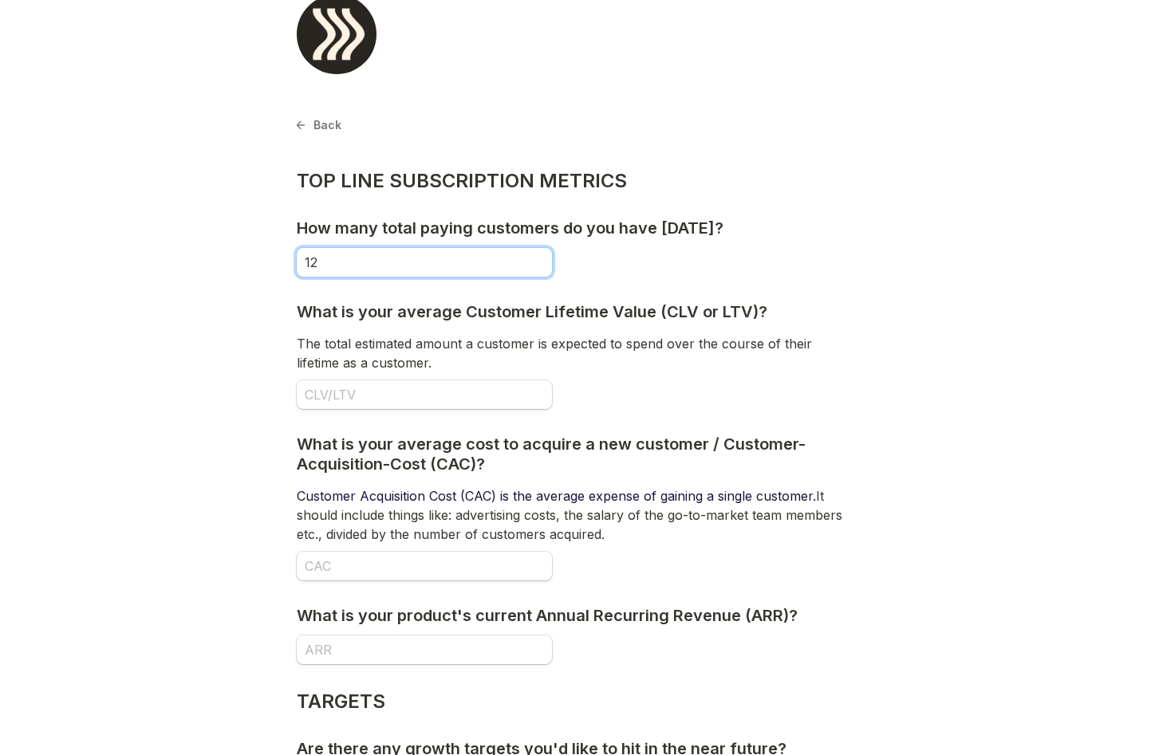
type input "12"
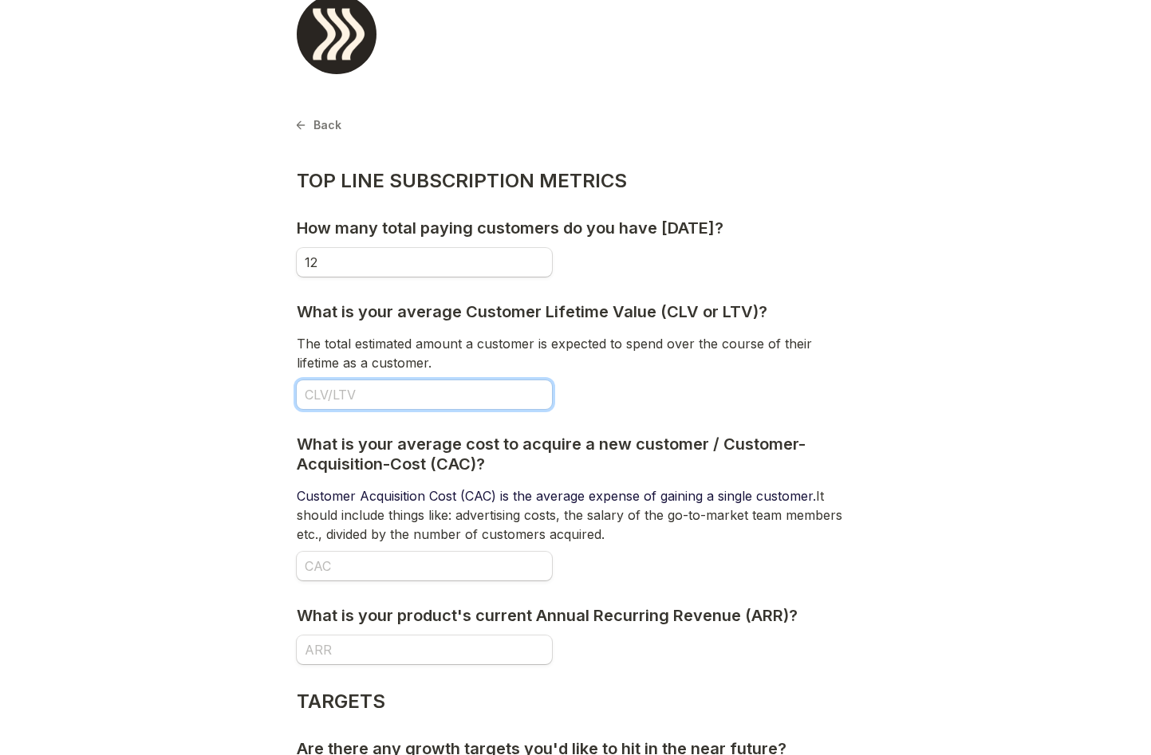
click at [363, 393] on input "What is your average Customer Lifetime Value (CLV or LTV)?" at bounding box center [424, 394] width 255 height 29
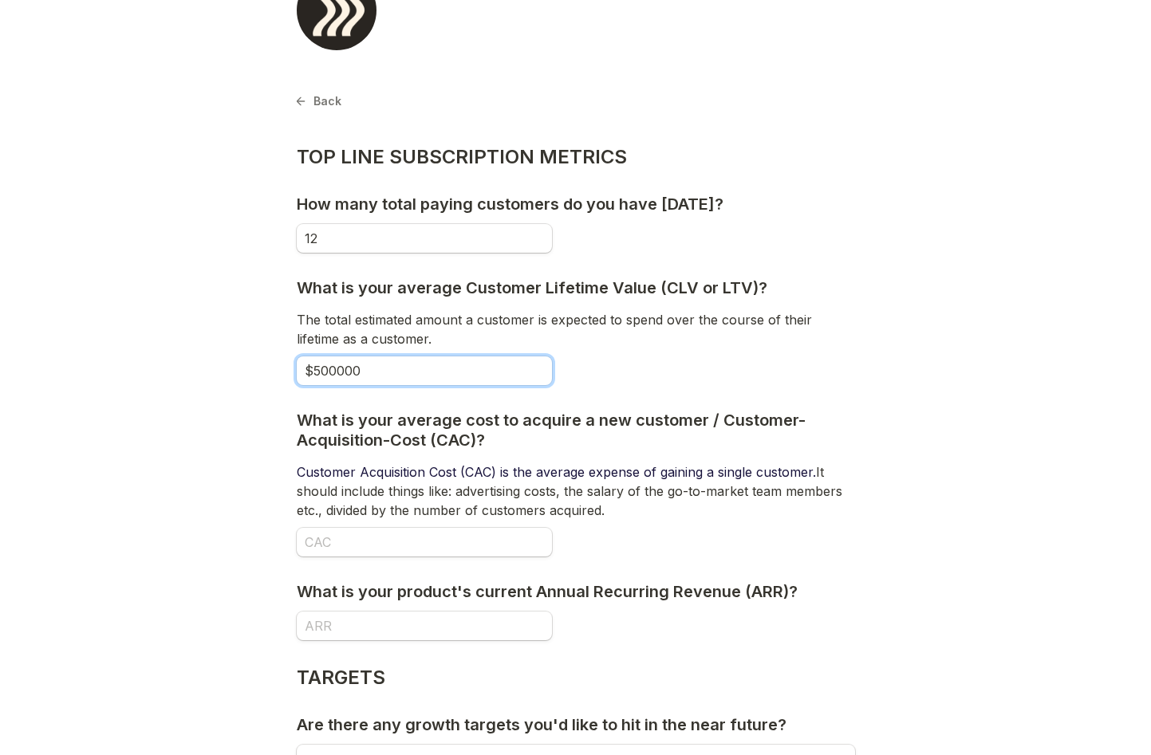
scroll to position [93, 0]
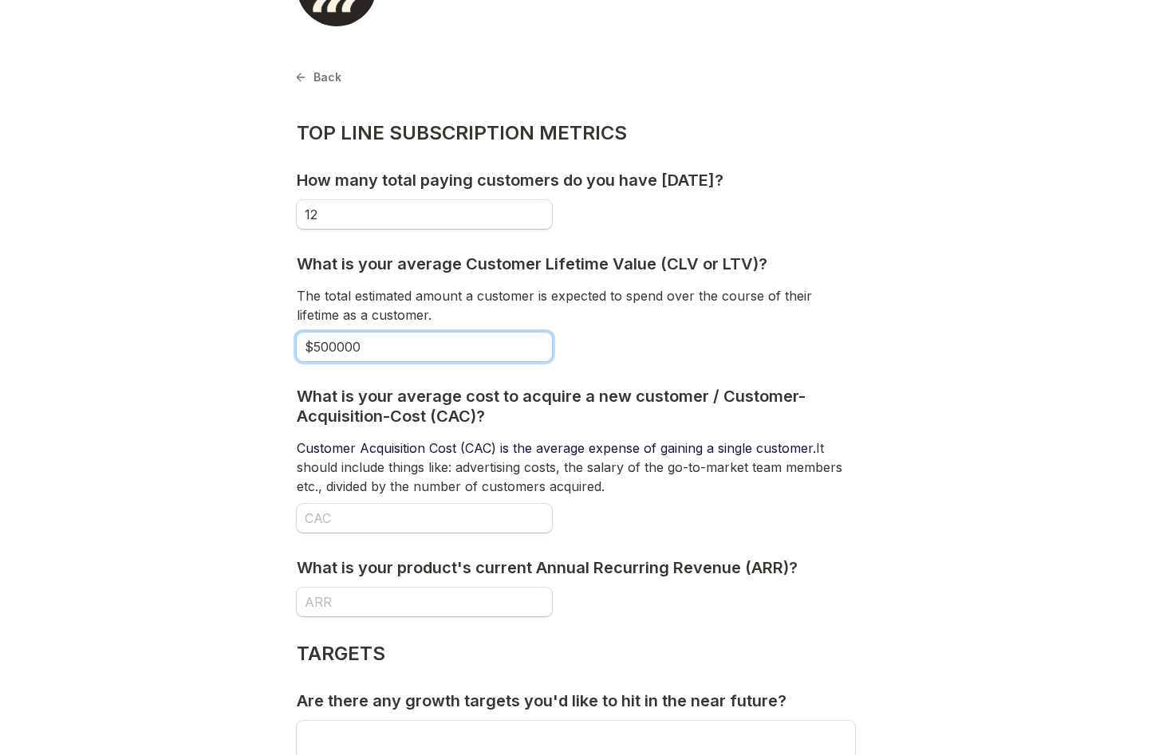
type input "$500000"
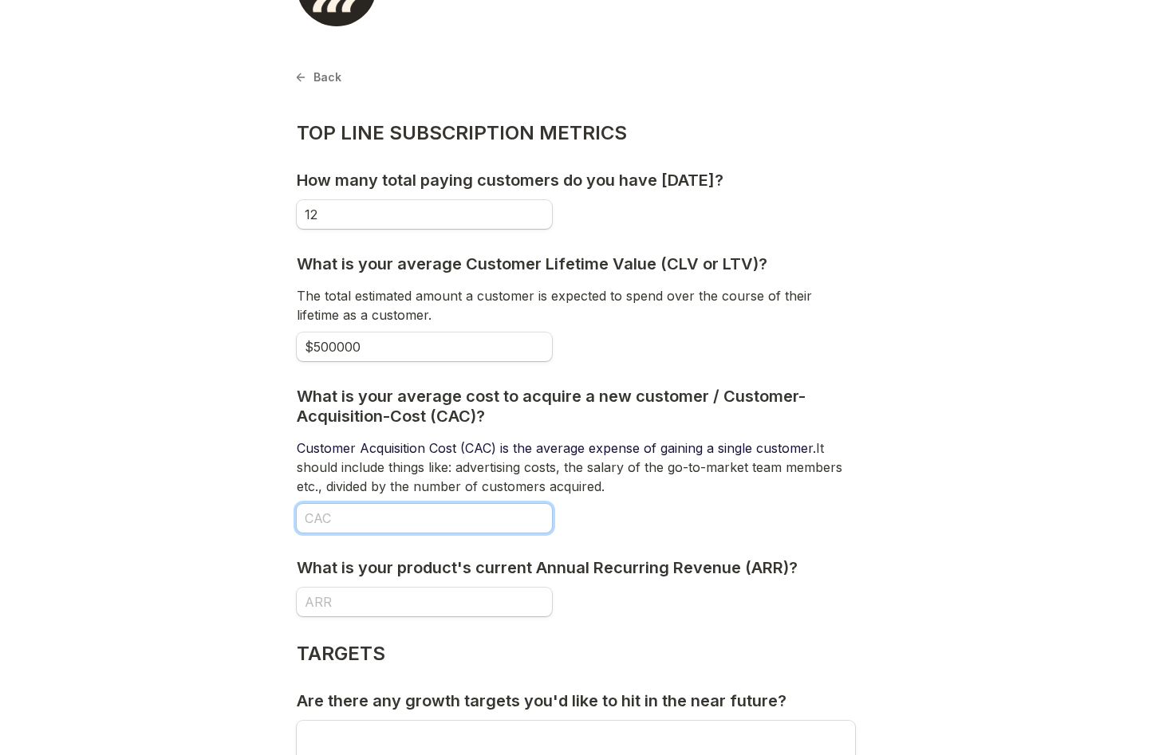
click at [338, 514] on input "What is your average cost to acquire a new customer / Customer-Acquisition-Cost…" at bounding box center [424, 518] width 255 height 29
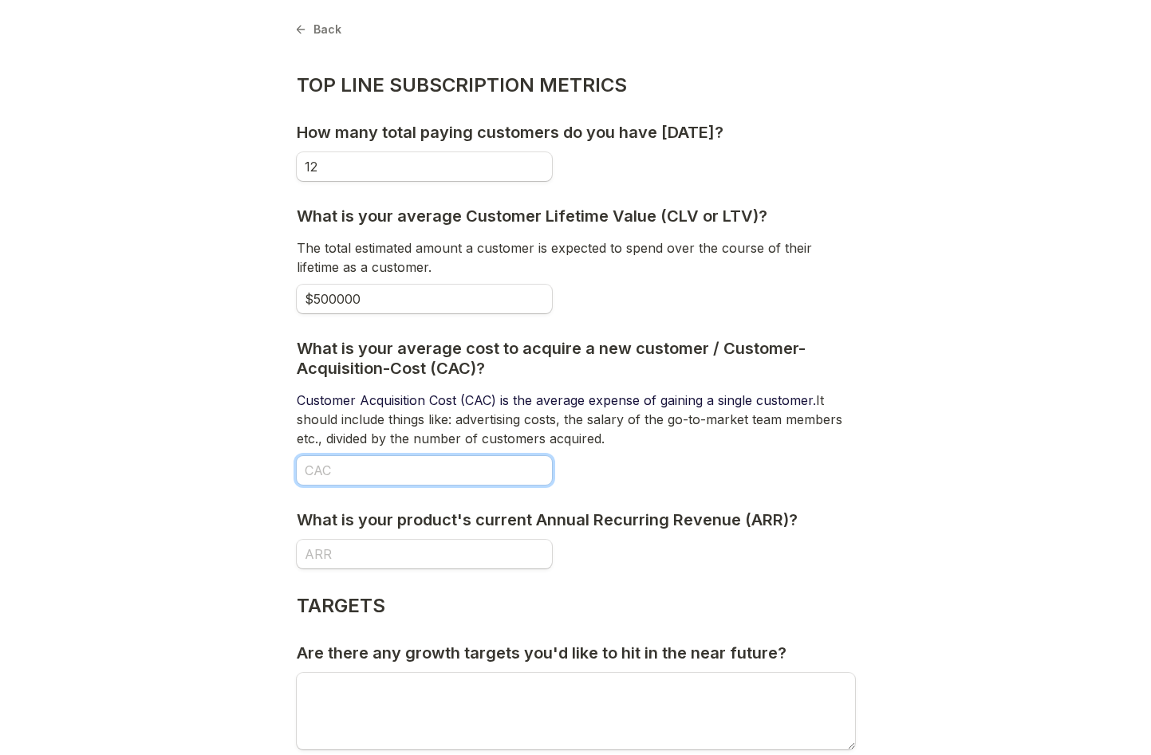
scroll to position [144, 0]
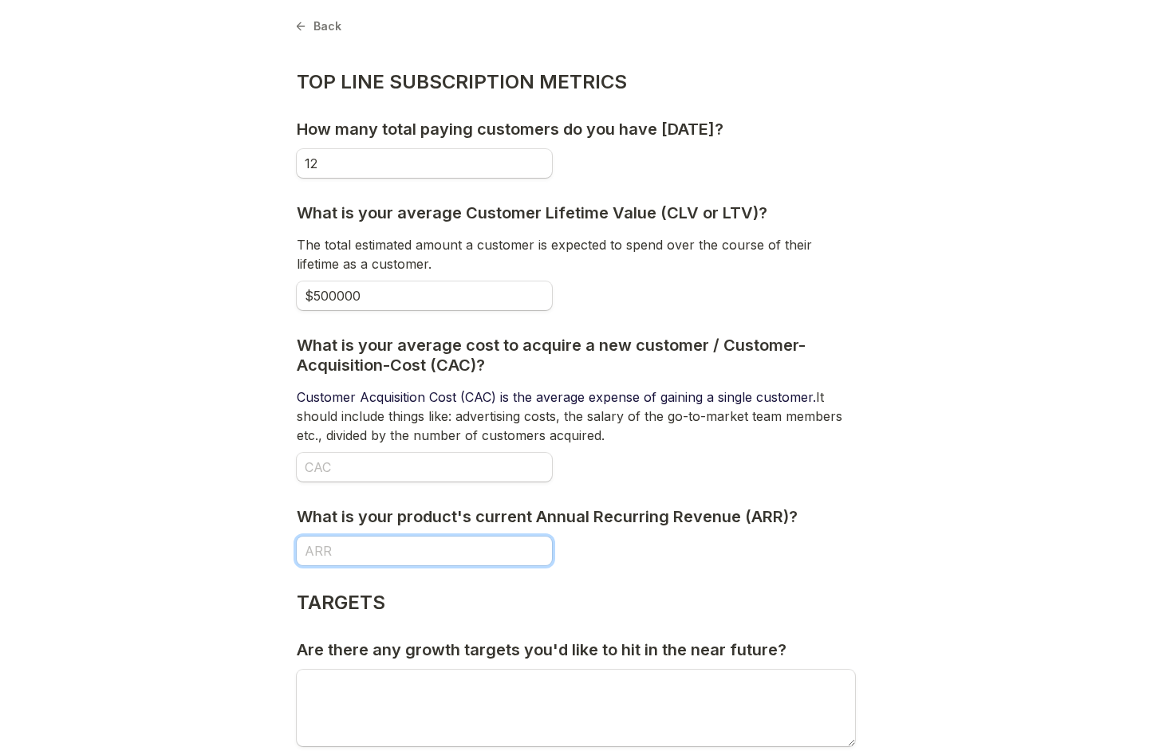
click at [389, 557] on input "What is your product's current Annual Recurring Revenue (ARR)?" at bounding box center [424, 551] width 255 height 29
click at [357, 554] on input "What is your product's current Annual Recurring Revenue (ARR)?" at bounding box center [424, 551] width 255 height 29
type input "$1017000"
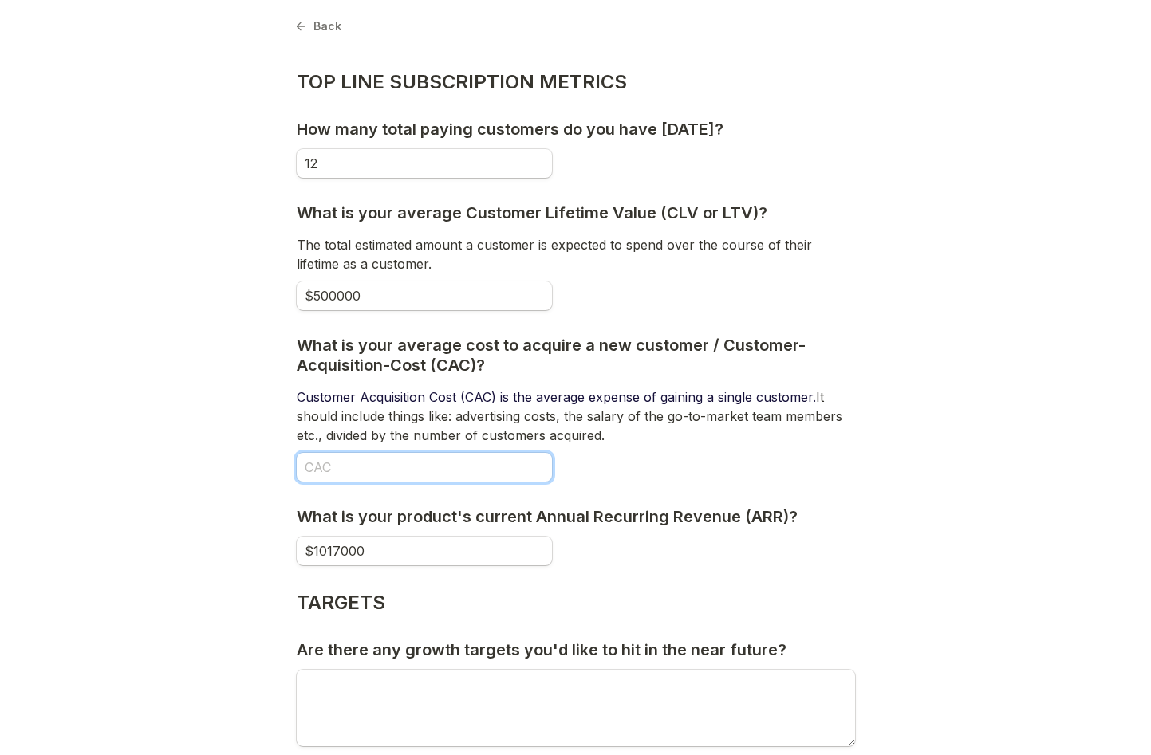
click at [371, 459] on input "What is your average cost to acquire a new customer / Customer-Acquisition-Cost…" at bounding box center [424, 467] width 255 height 29
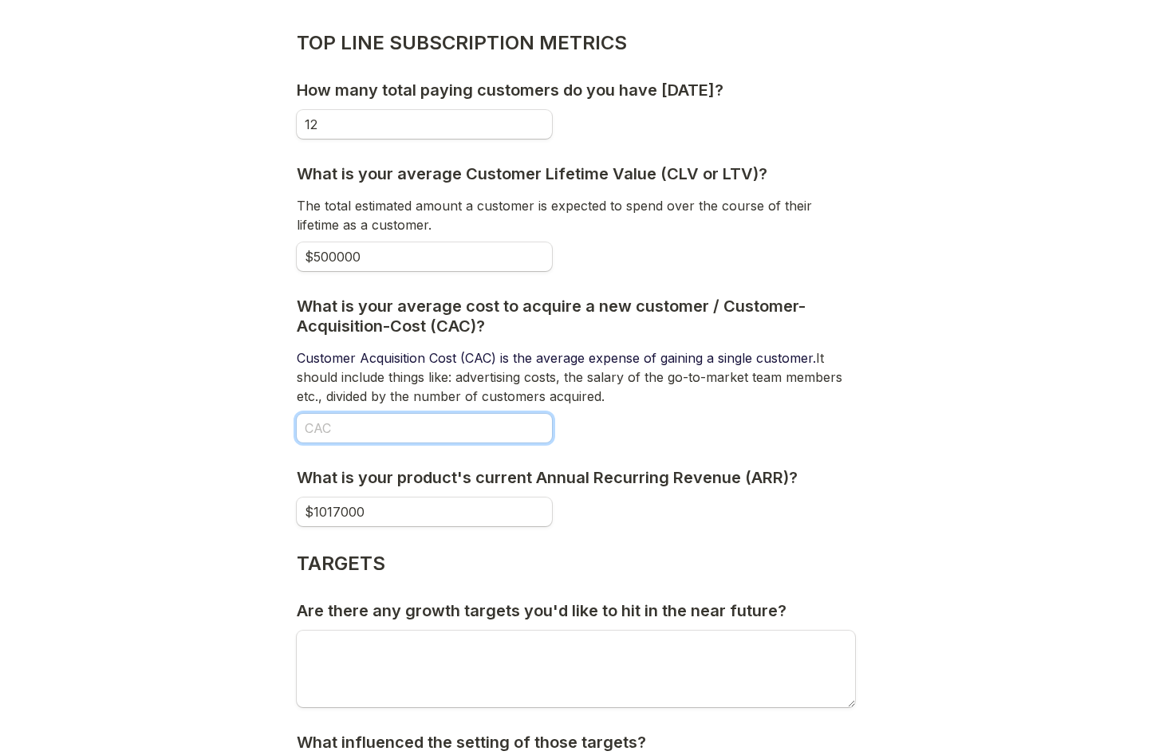
scroll to position [191, 0]
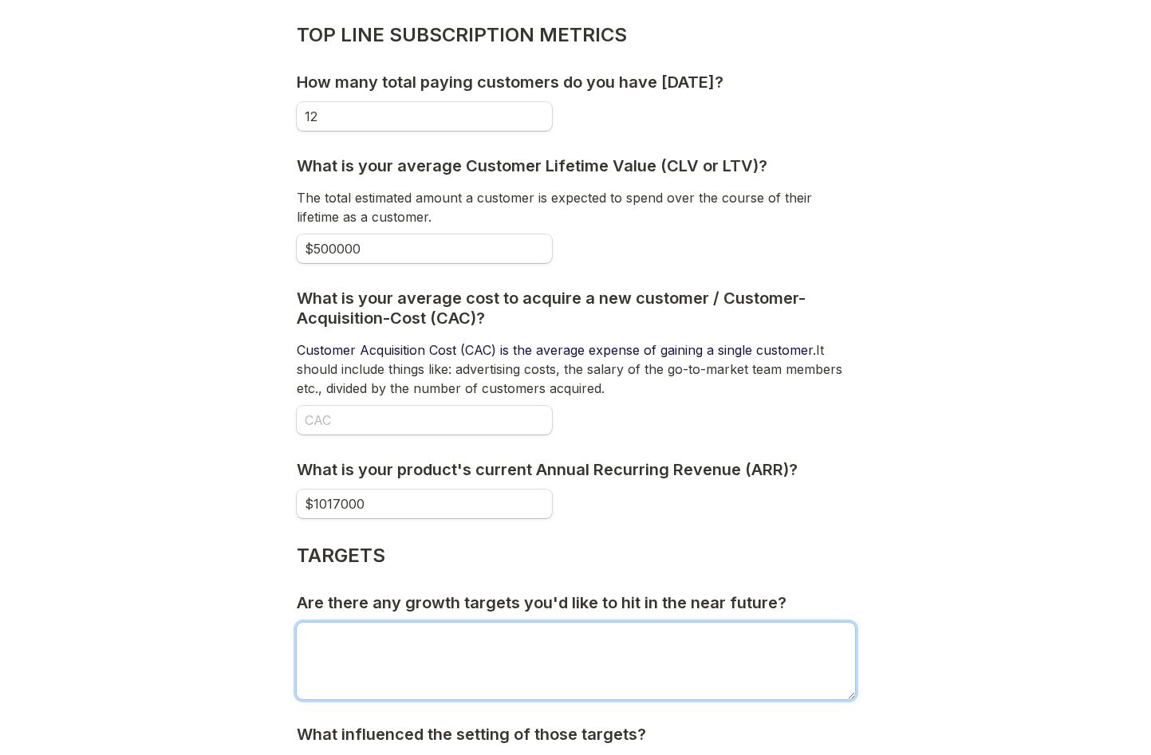
click at [701, 632] on textarea "Are there any growth targets you'd like to hit in the near future?" at bounding box center [576, 661] width 558 height 77
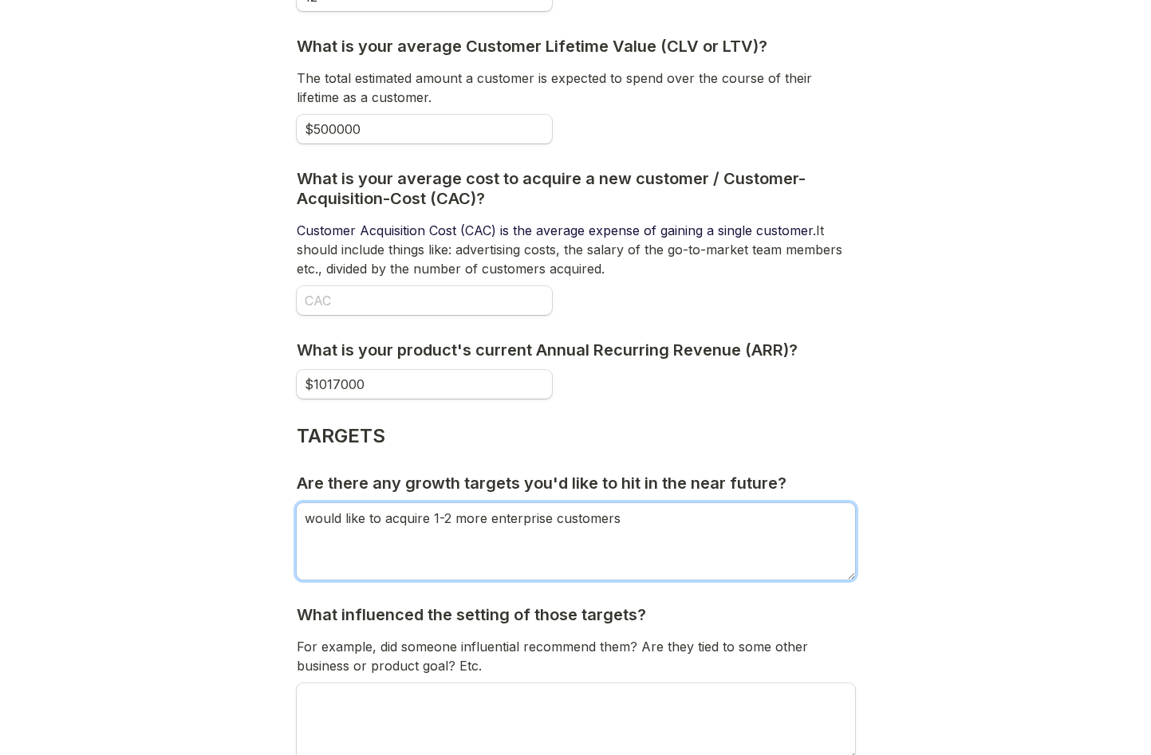
scroll to position [326, 0]
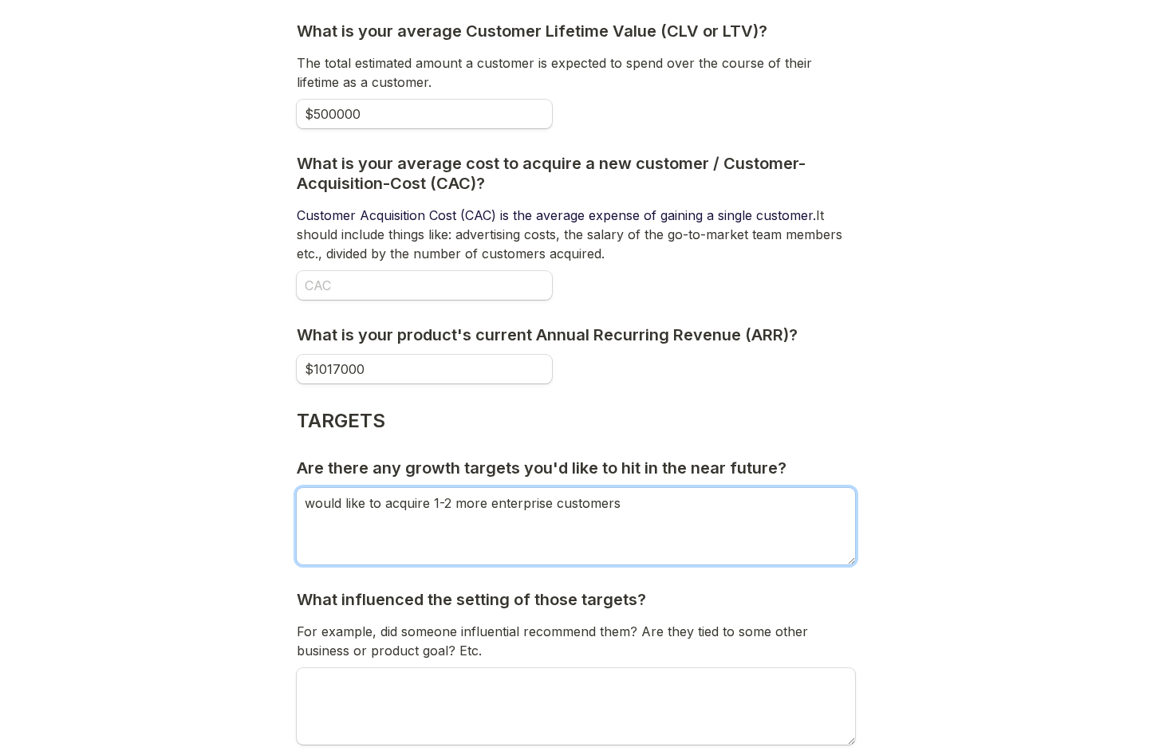
type textarea "would like to acquire 1-2 more enterprise customers"
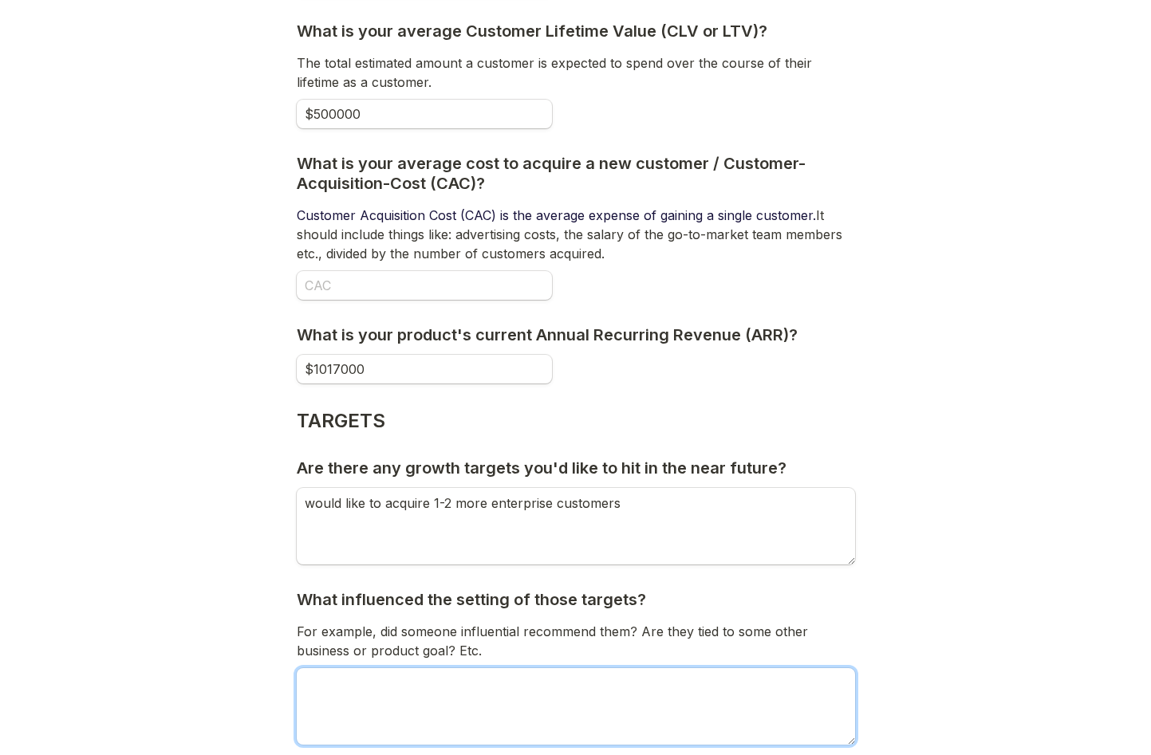
click at [380, 680] on textarea "What influenced the setting of those targets?" at bounding box center [576, 706] width 558 height 77
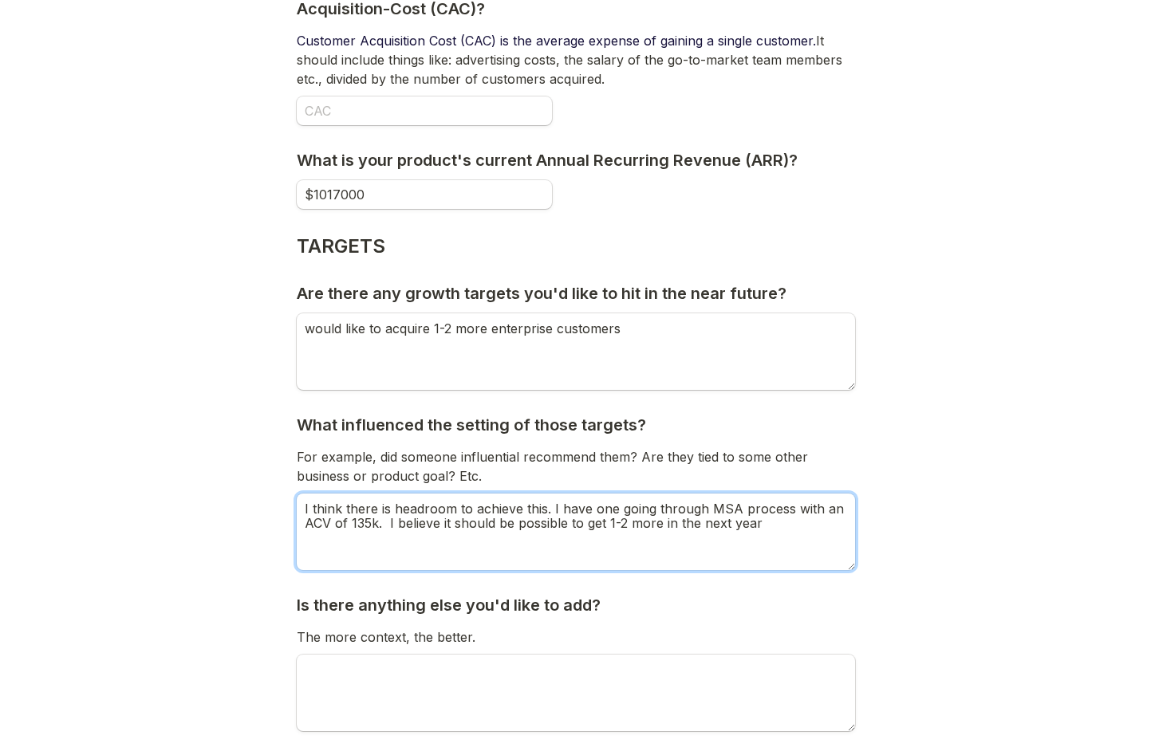
scroll to position [506, 0]
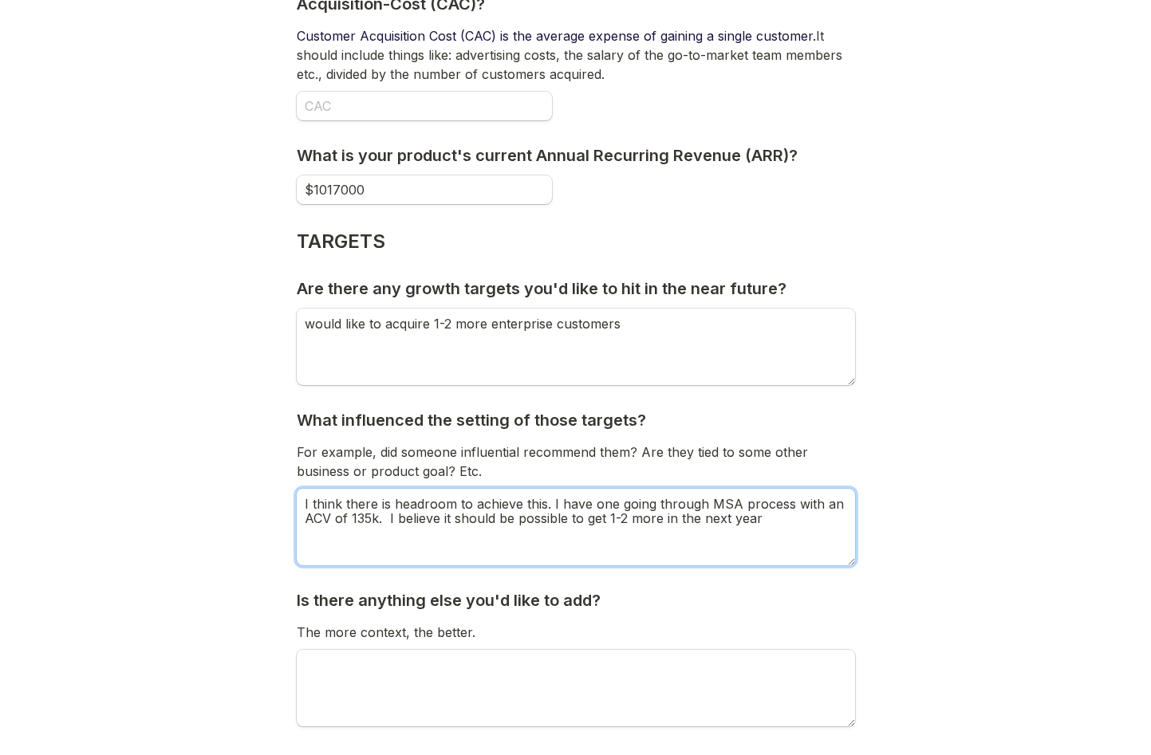
type textarea "I think there is headroom to achieve this. I have one going through MSA process…"
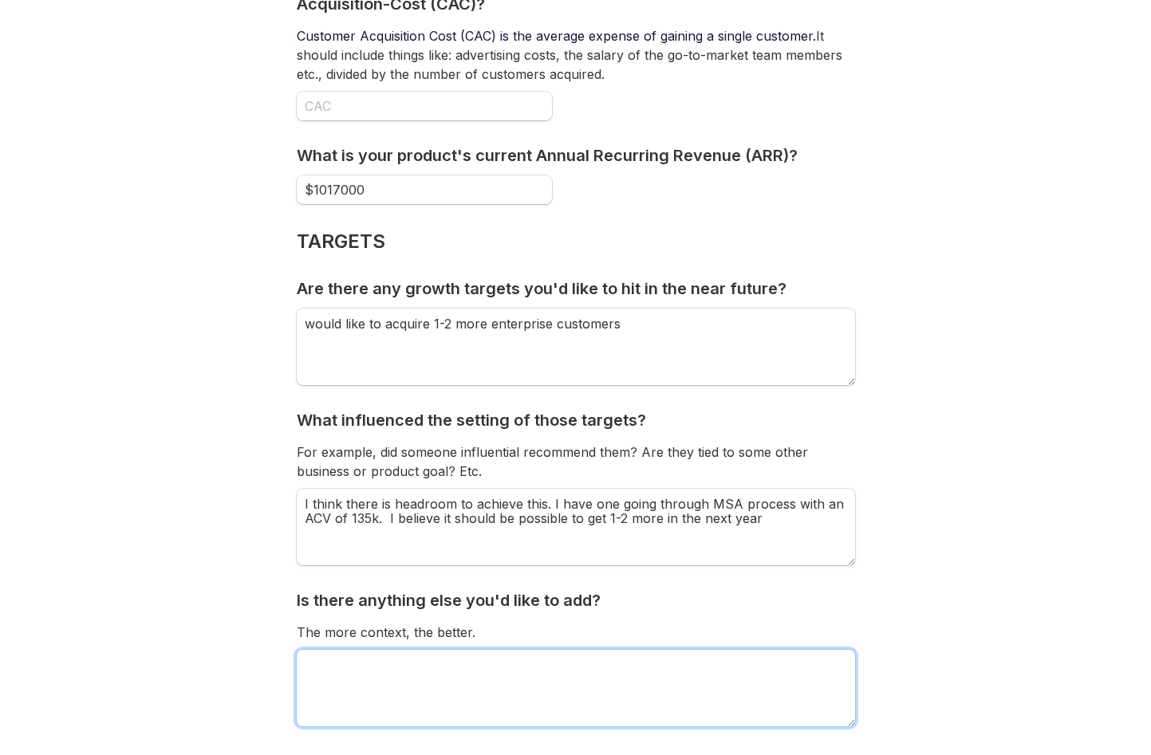
click at [375, 677] on textarea "Is there anything else you'd like to add?" at bounding box center [576, 688] width 558 height 77
click at [652, 666] on textarea "We have two extremes of contracts, some are 150k-220k while others are in the 2…" at bounding box center [576, 688] width 558 height 77
click at [352, 682] on textarea "We have two extremes of contracts, some are 150k-220k ACV while others are in t…" at bounding box center [576, 688] width 558 height 77
click at [378, 680] on textarea "We have two extremes of contracts, some are 150k-220k ACV while others are in t…" at bounding box center [576, 688] width 558 height 77
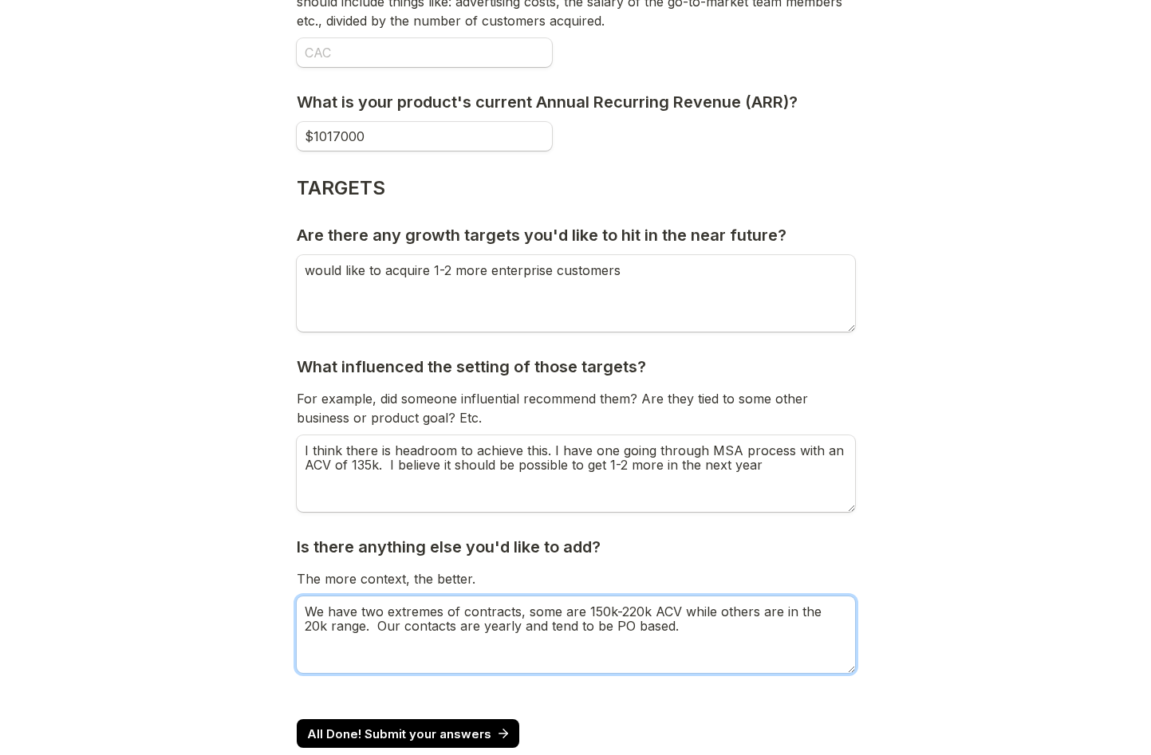
scroll to position [576, 0]
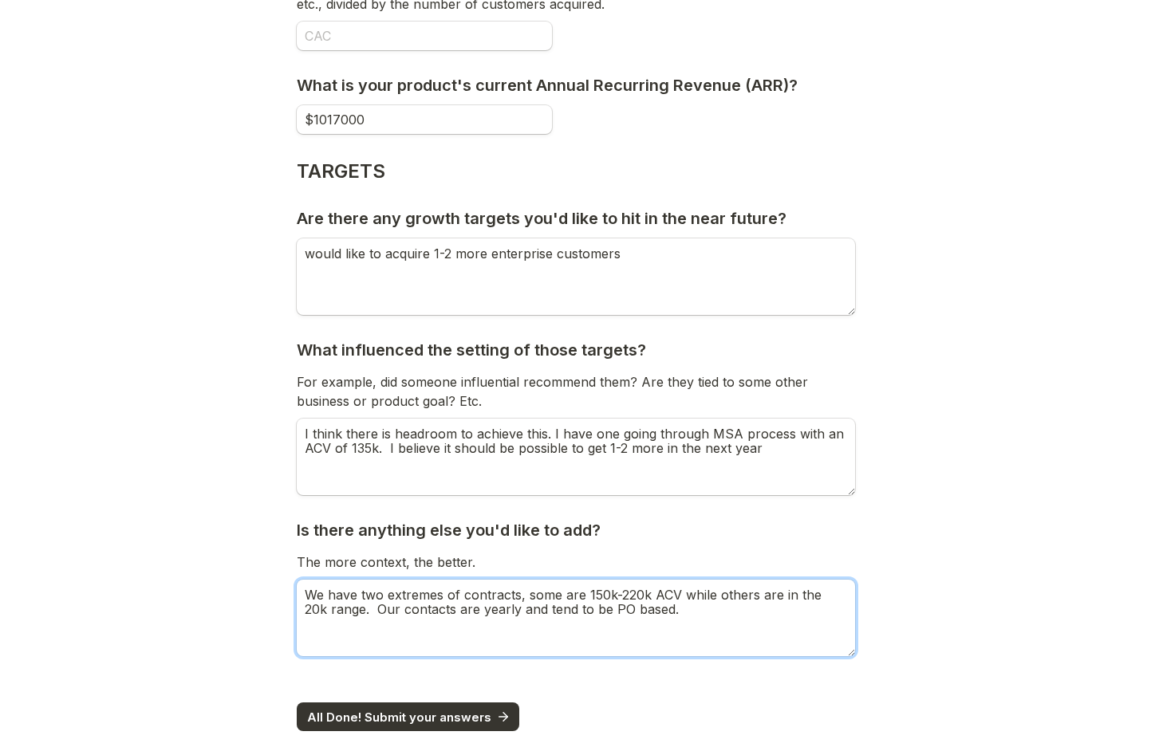
type textarea "We have two extremes of contracts, some are 150k-220k ACV while others are in t…"
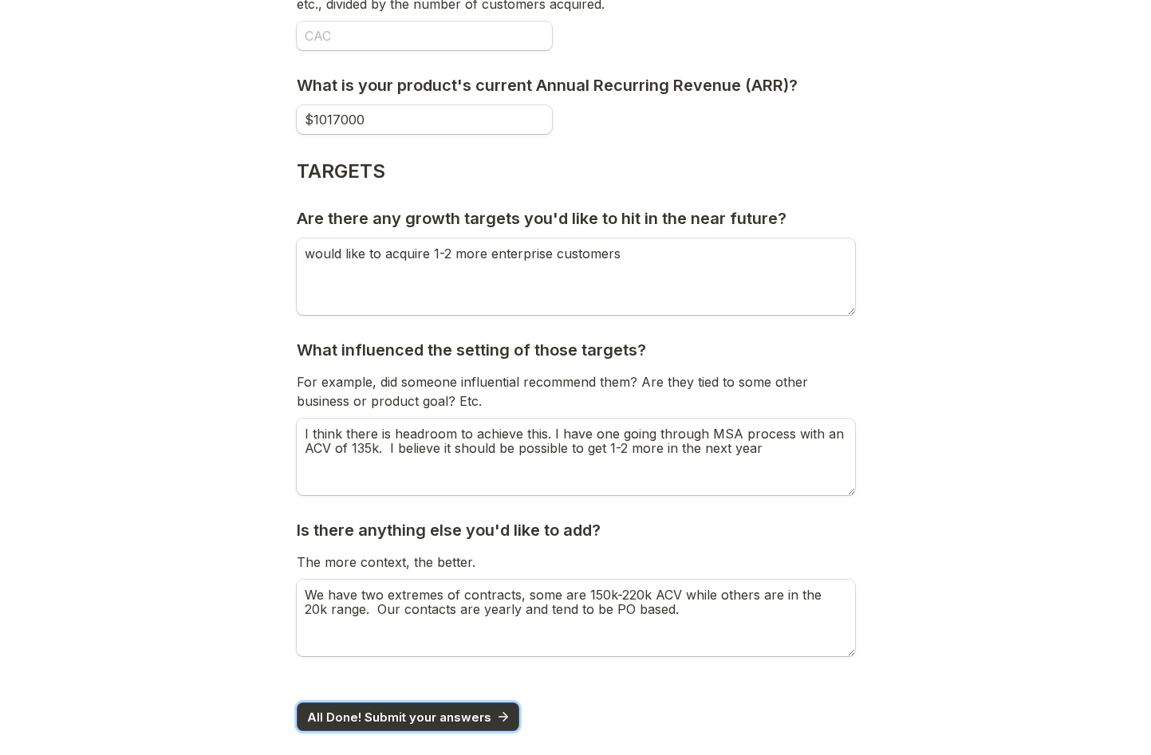
click at [402, 715] on span "All Done! Submit your answers" at bounding box center [399, 717] width 184 height 12
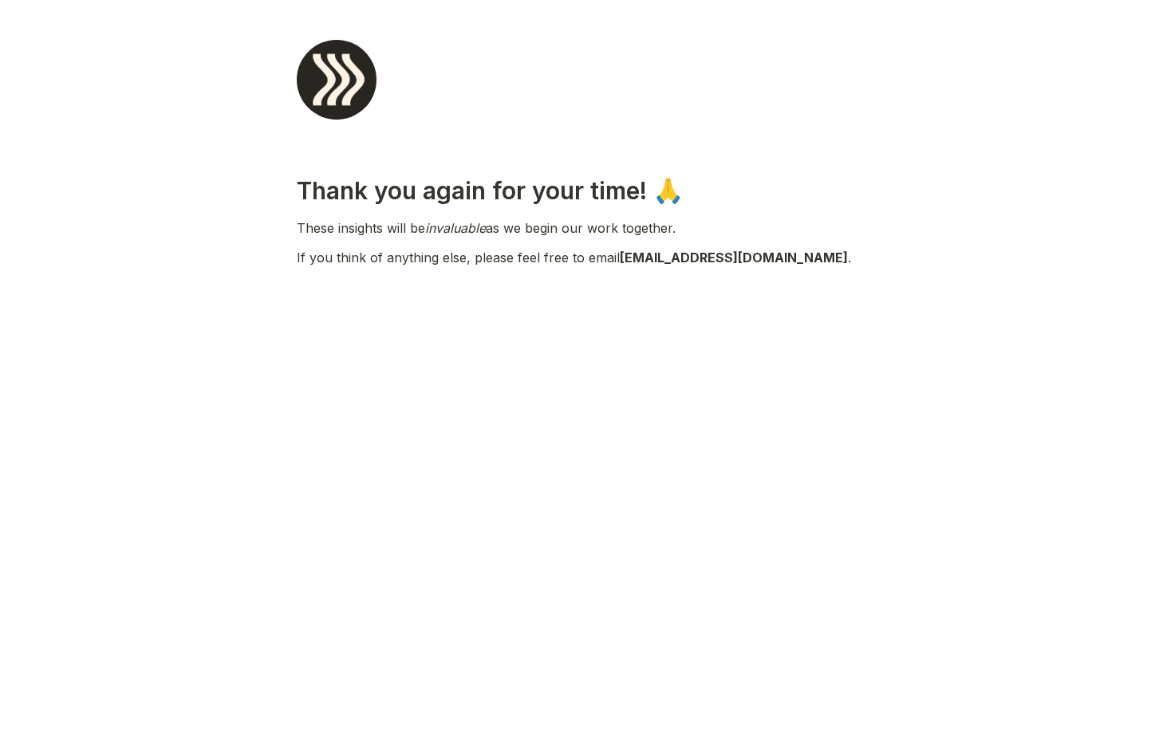
scroll to position [0, 0]
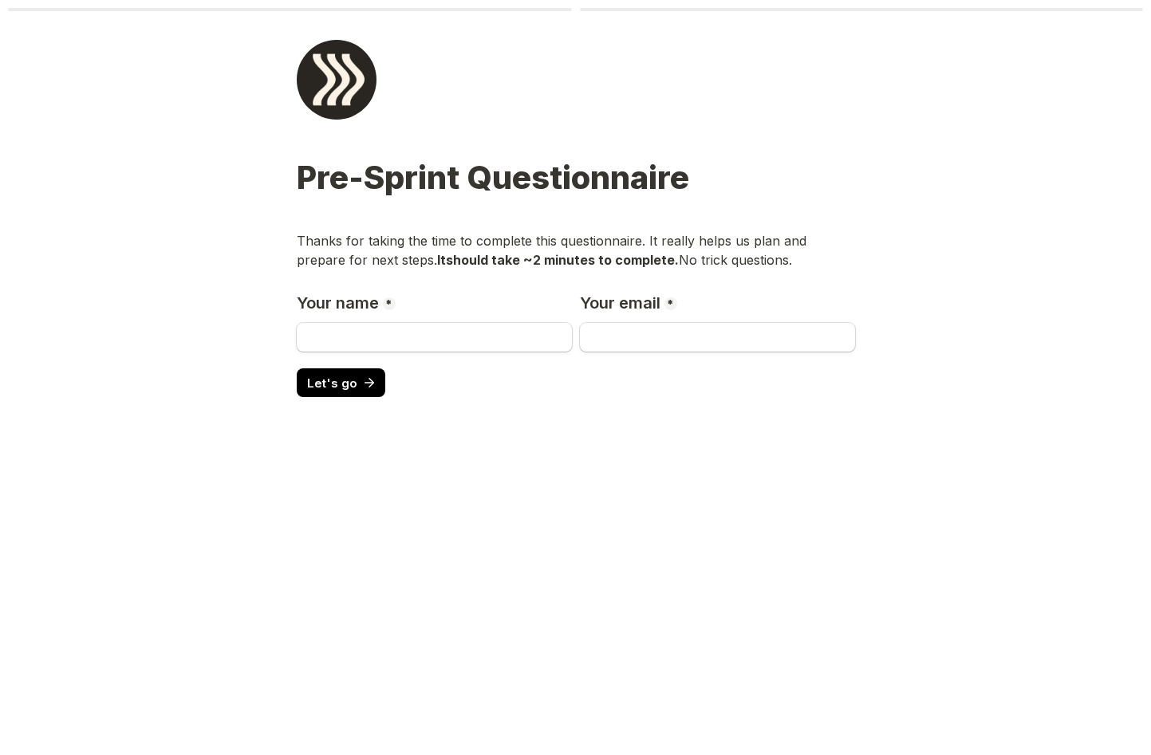
click at [421, 248] on p "Thanks for taking the time to complete this questionnaire. It really helps us p…" at bounding box center [576, 250] width 558 height 38
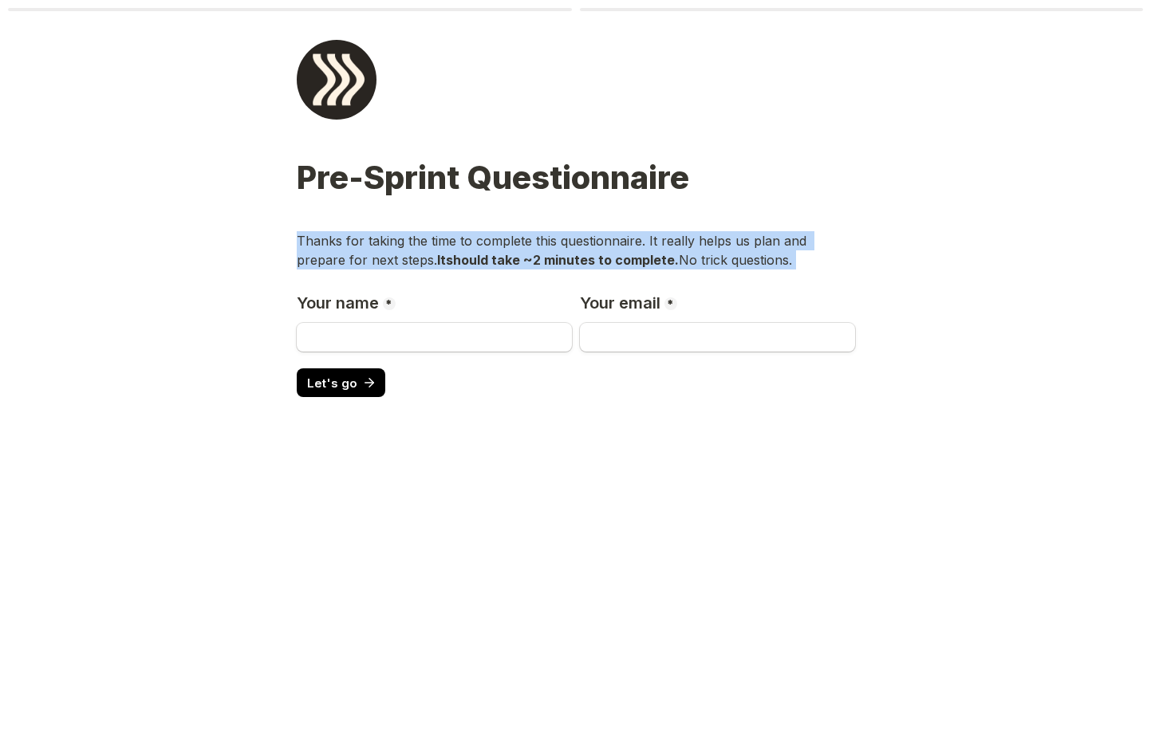
click at [421, 248] on p "Thanks for taking the time to complete this questionnaire. It really helps us p…" at bounding box center [576, 250] width 558 height 38
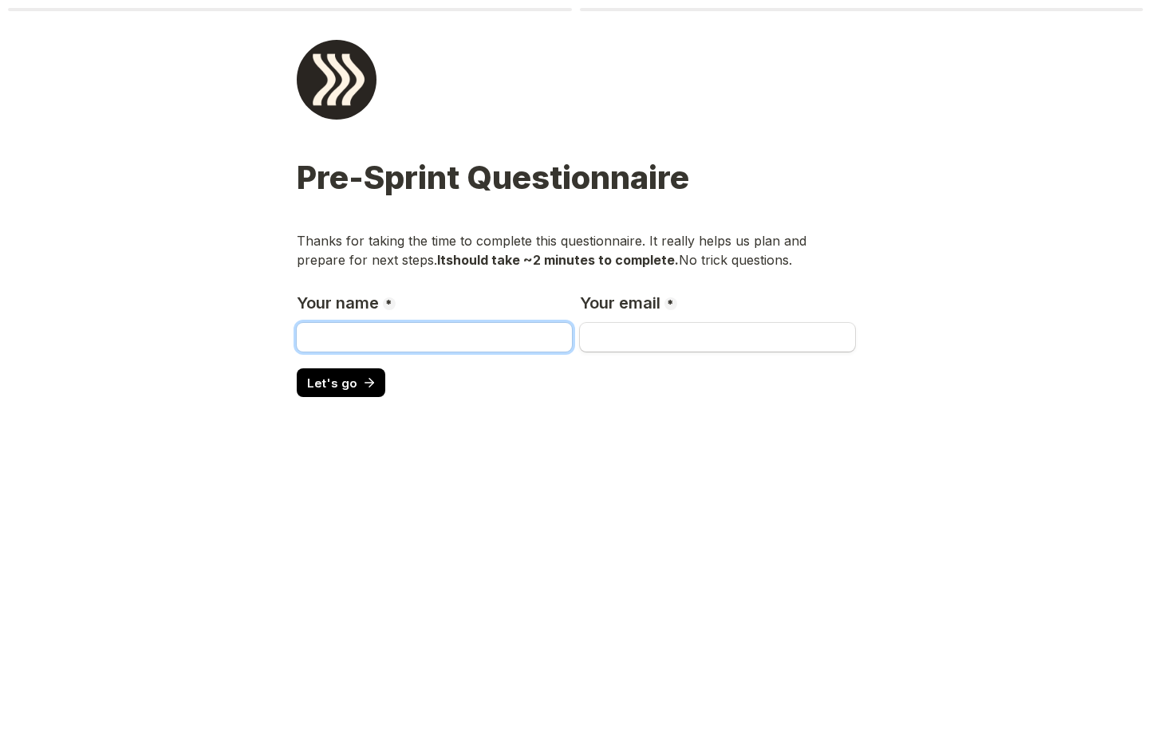
click at [376, 337] on input "Your name" at bounding box center [434, 337] width 275 height 29
type input "[DATE][PERSON_NAME]"
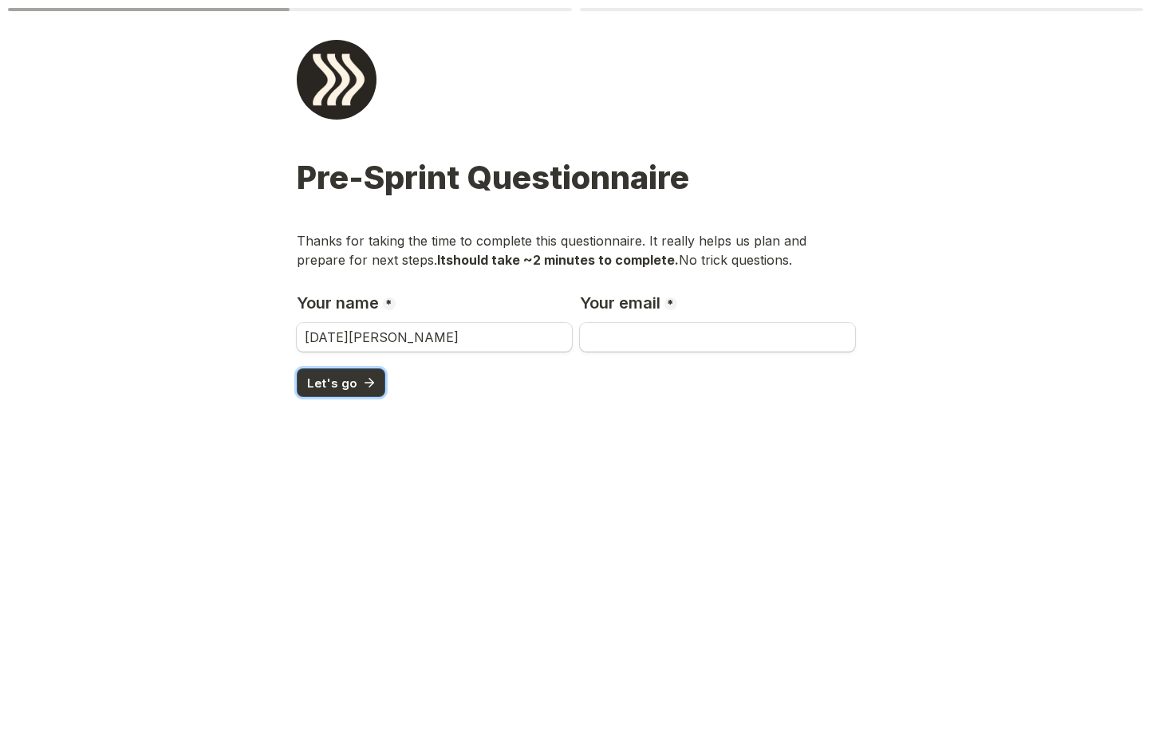
click at [341, 384] on span "Let's go" at bounding box center [332, 383] width 50 height 12
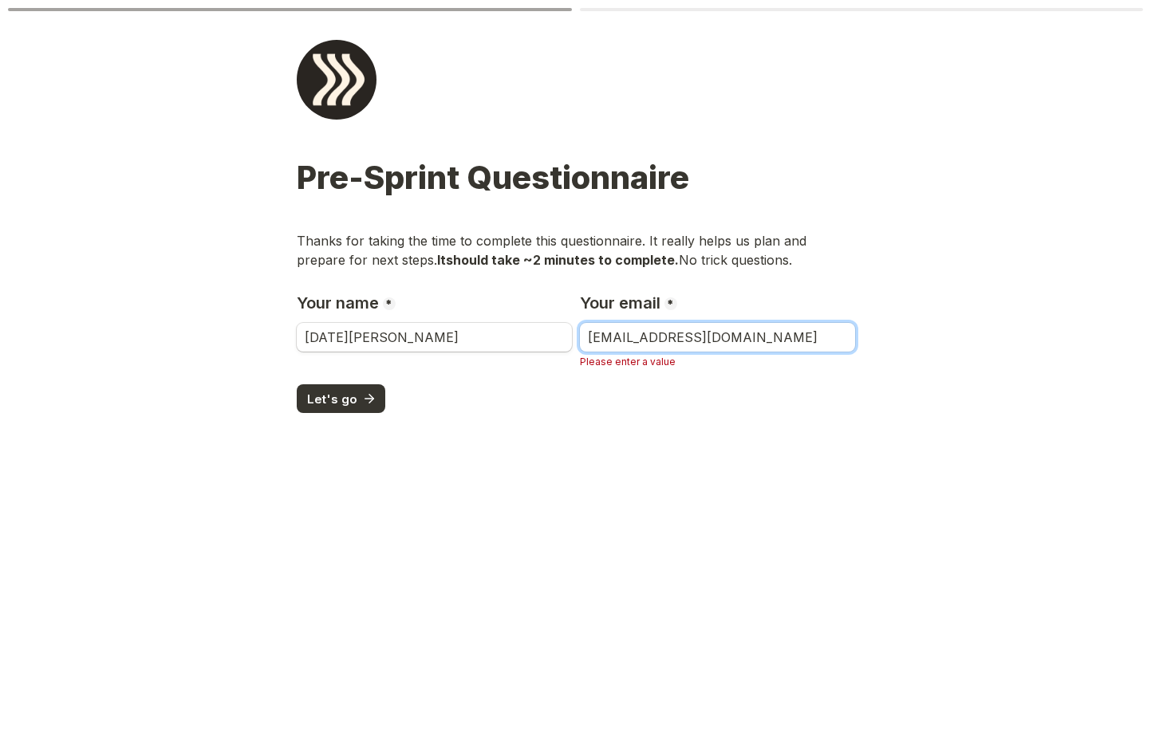
type input "[EMAIL_ADDRESS][DOMAIN_NAME]"
click at [335, 384] on button "Let's go" at bounding box center [341, 398] width 89 height 29
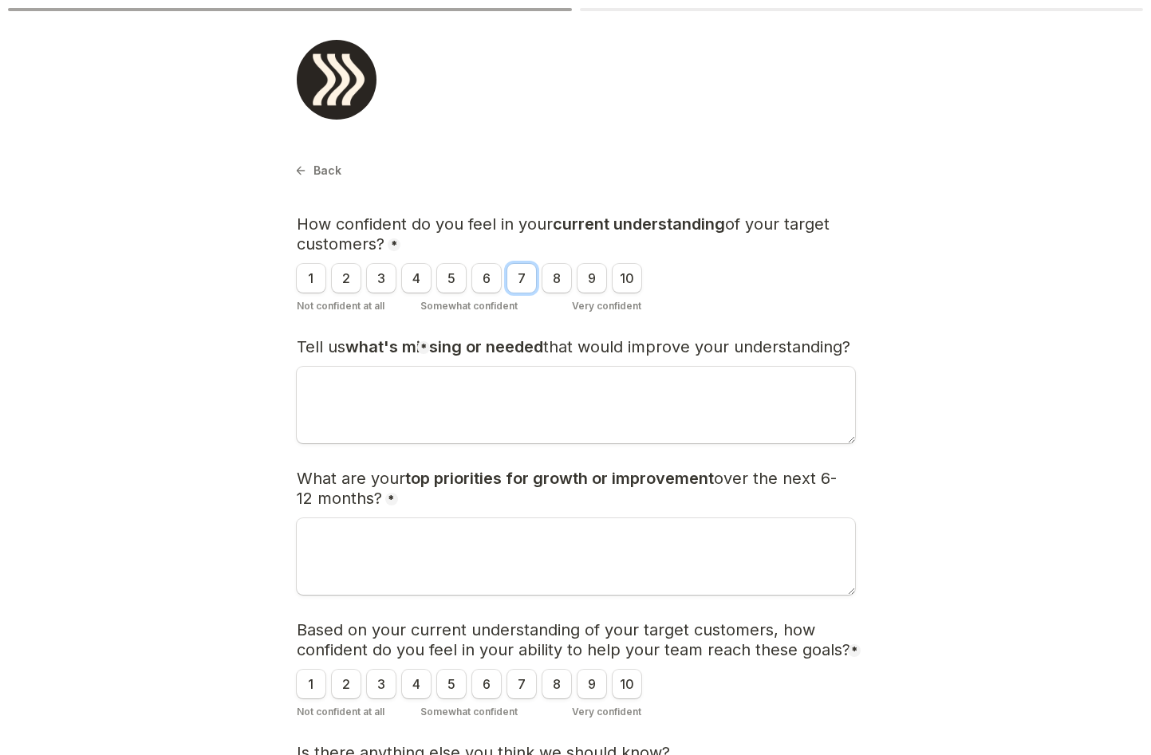
click at [517, 278] on input "7" at bounding box center [521, 278] width 29 height 29
radio input "true"
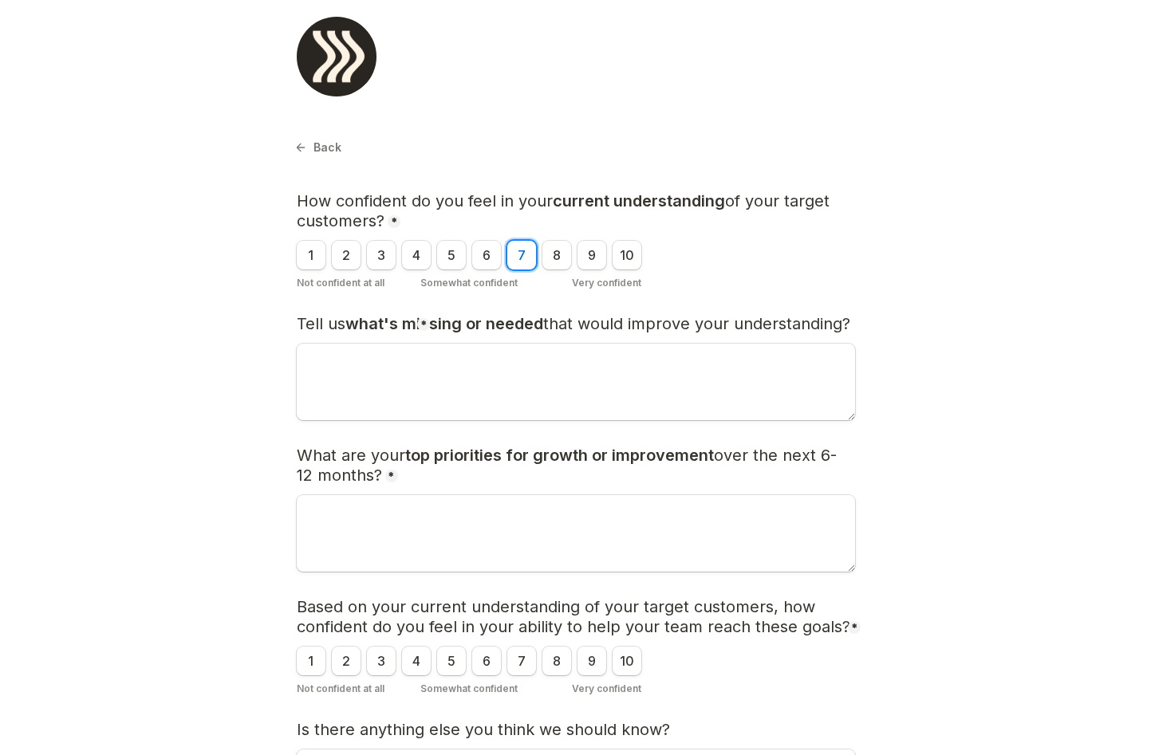
scroll to position [26, 0]
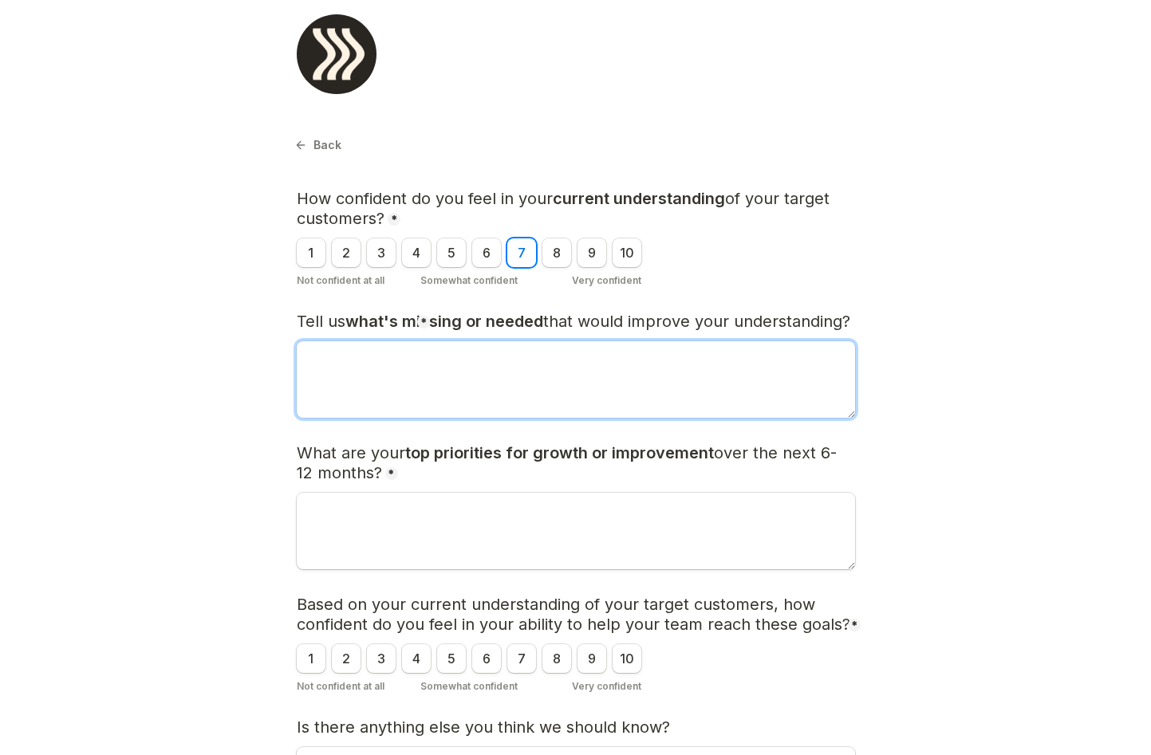
click at [402, 371] on textarea "Tell us what's missing or needed that would improve your understanding?" at bounding box center [576, 379] width 558 height 77
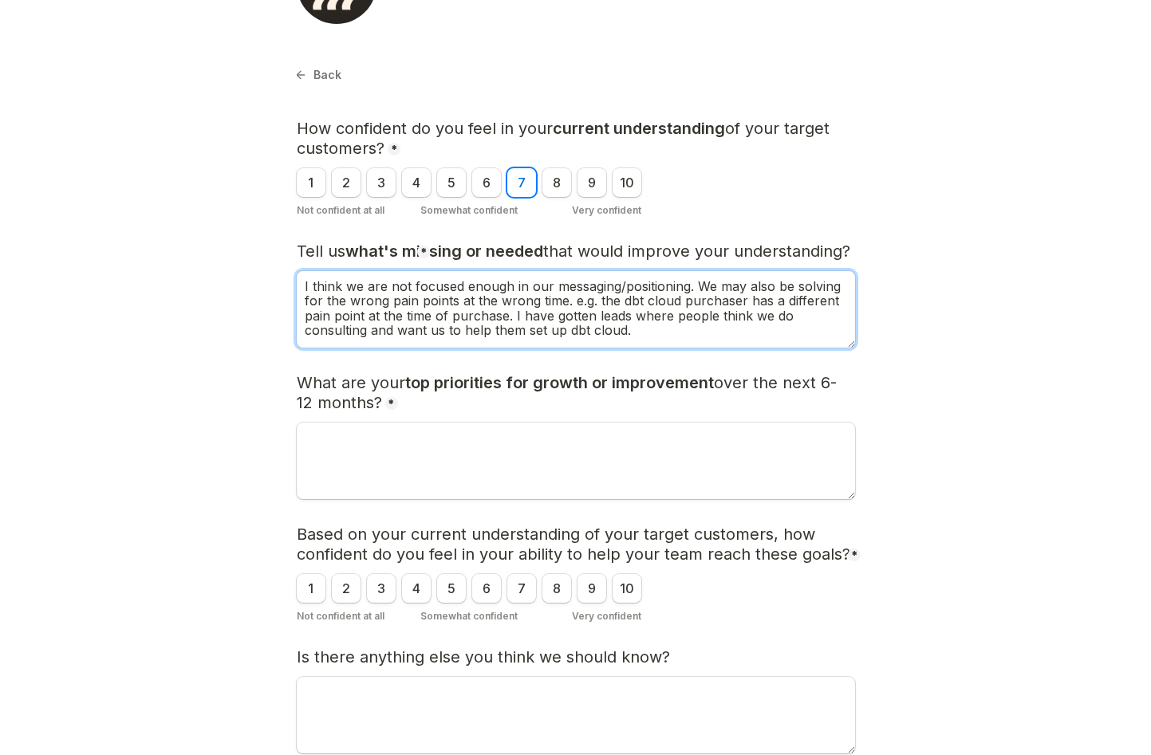
scroll to position [128, 0]
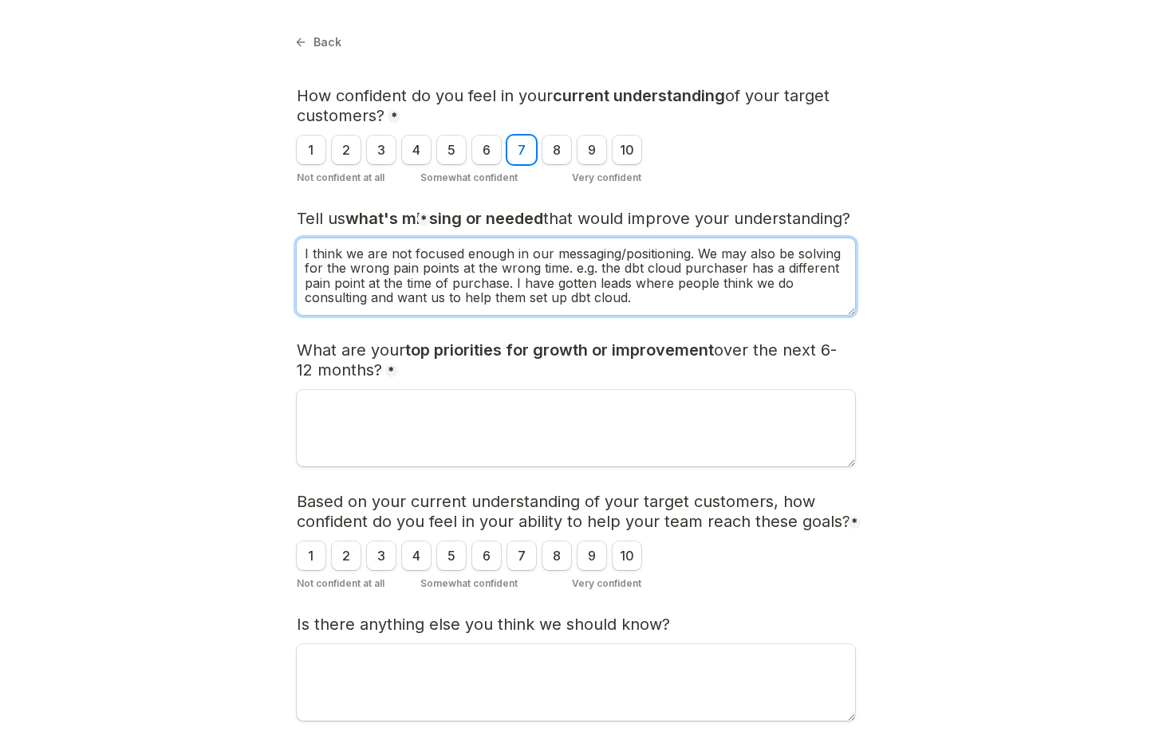
type textarea "I think we are not focused enough in our messaging/positioning. We may also be …"
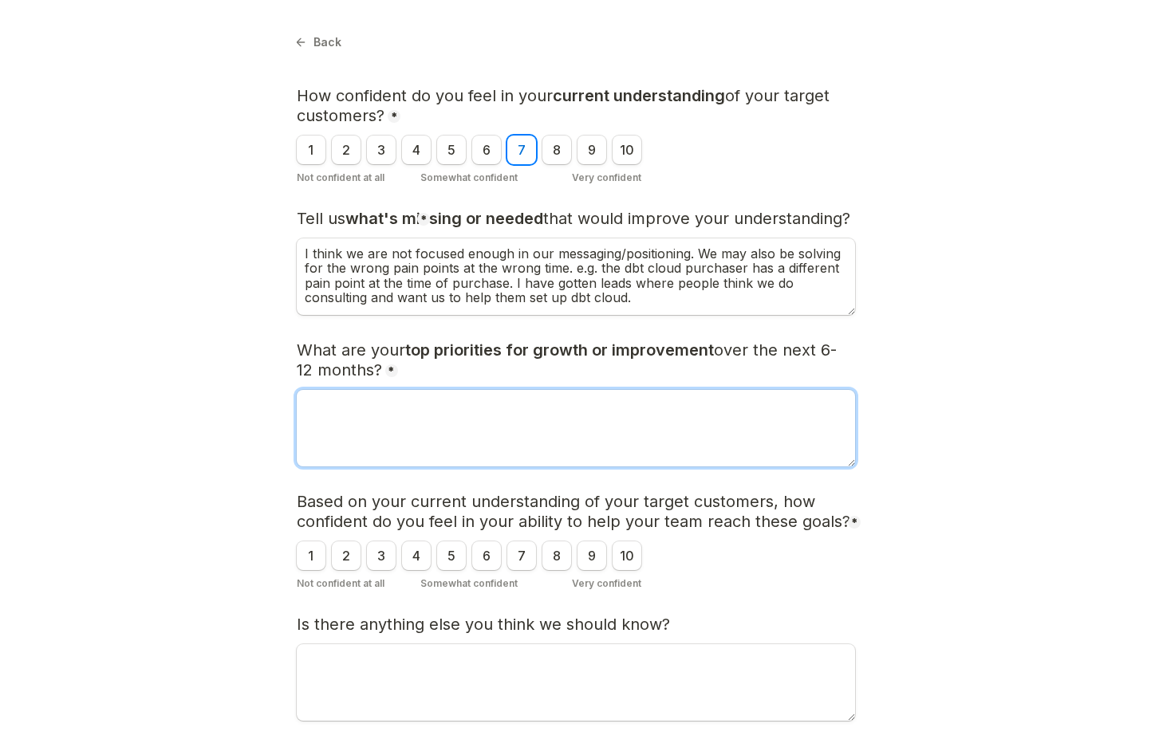
click at [384, 420] on textarea "What are your top priorities for growth or improvement over the next 6-12 month…" at bounding box center [576, 428] width 558 height 77
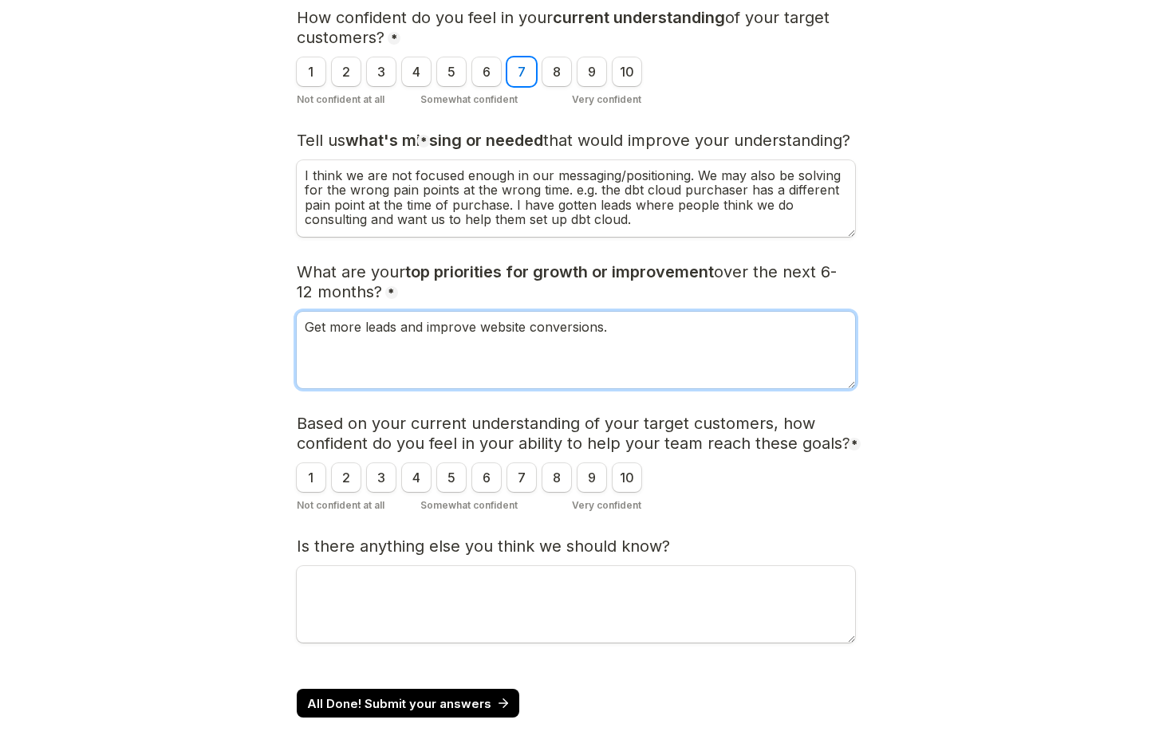
scroll to position [230, 0]
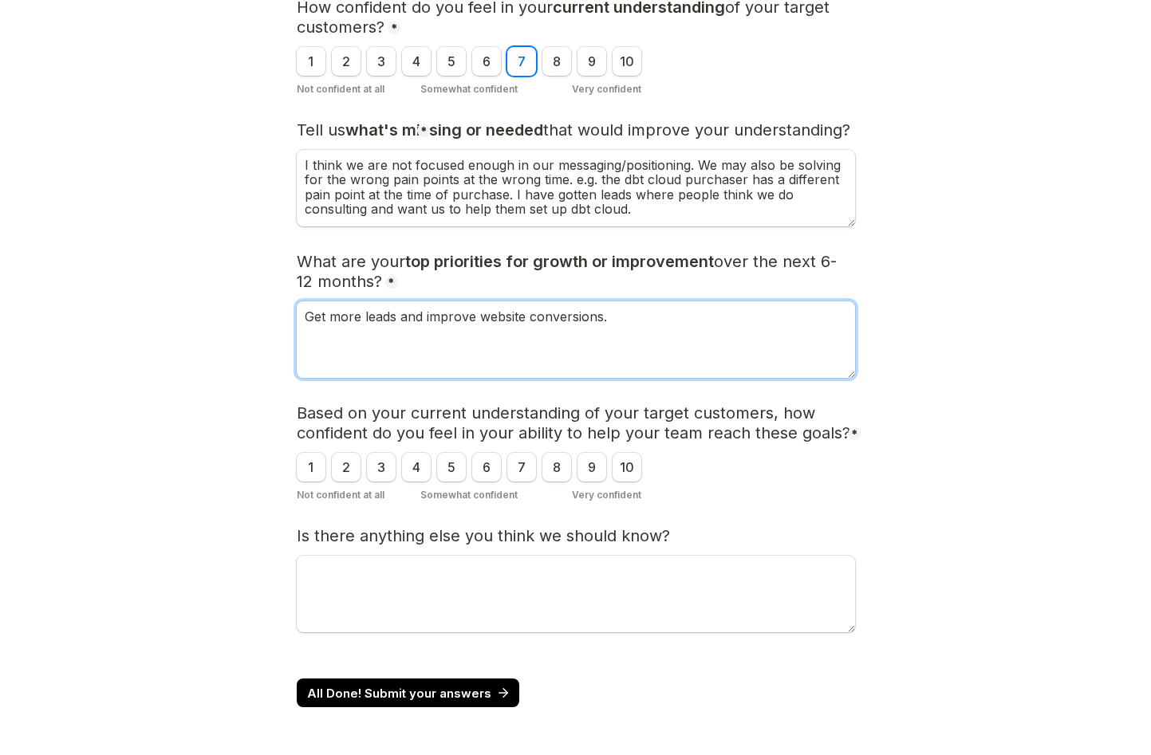
type textarea "Get more leads and improve website conversions."
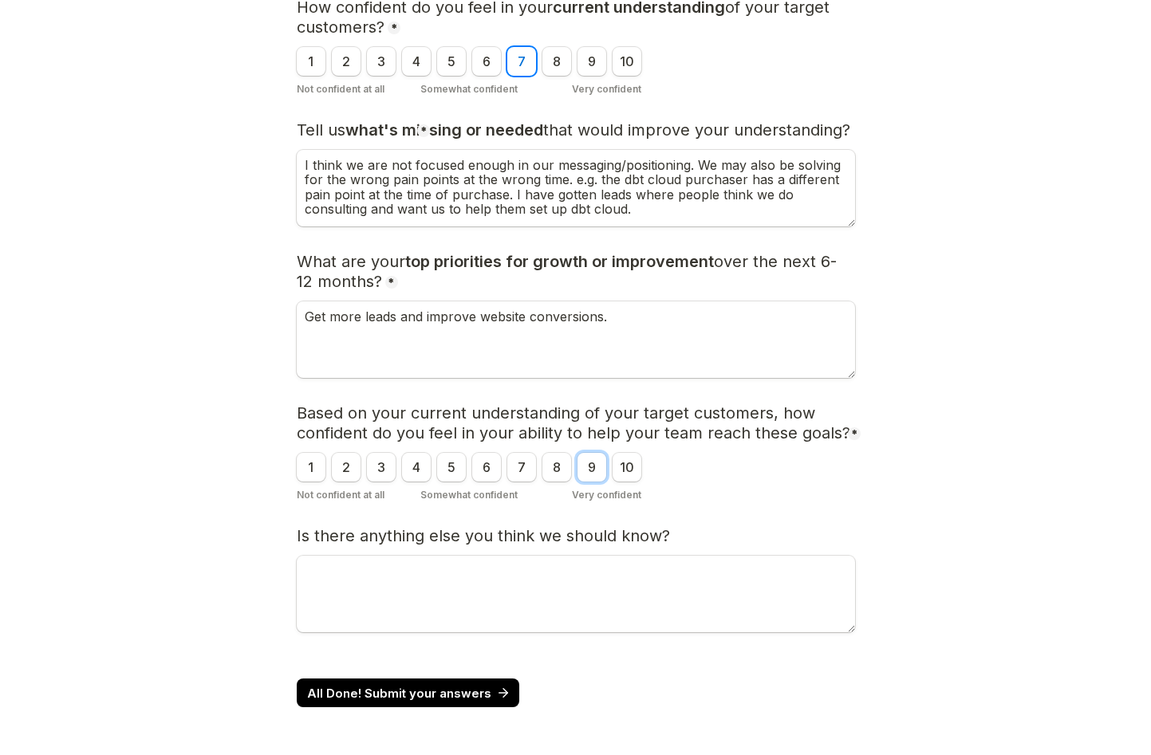
click at [585, 479] on input "9" at bounding box center [591, 467] width 29 height 29
radio input "true"
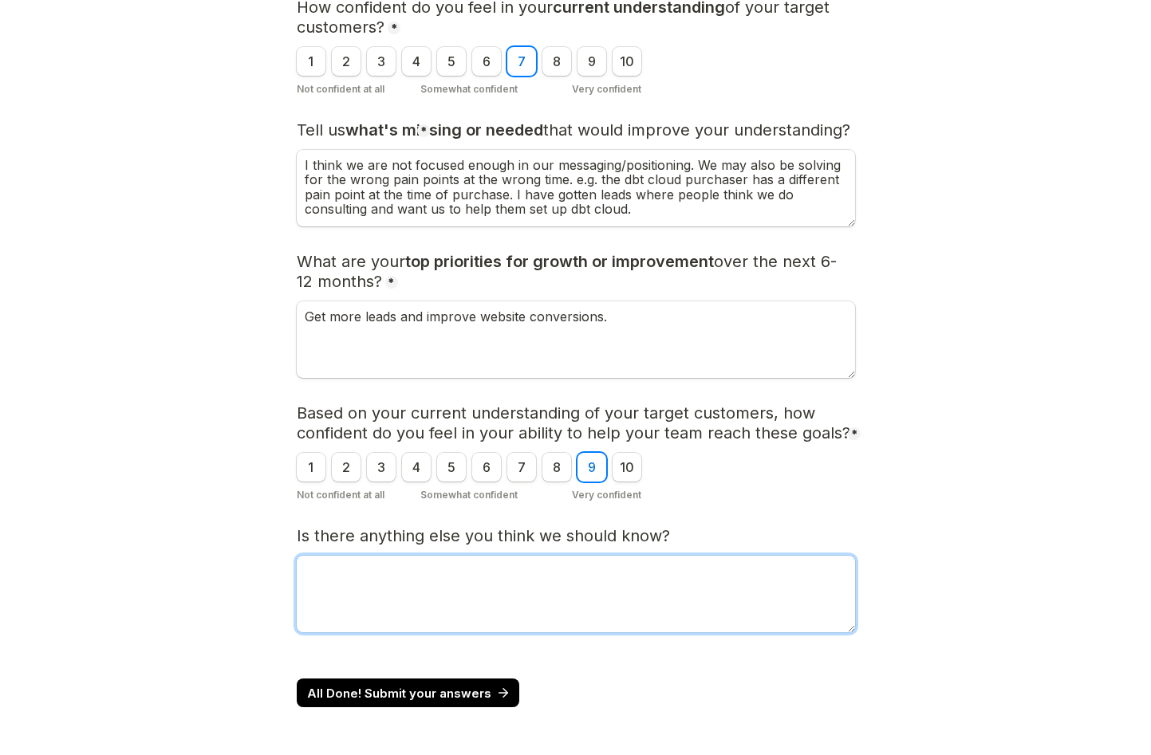
click at [449, 574] on textarea "Is there anything else you think we should know?" at bounding box center [576, 594] width 558 height 77
type textarea "M"
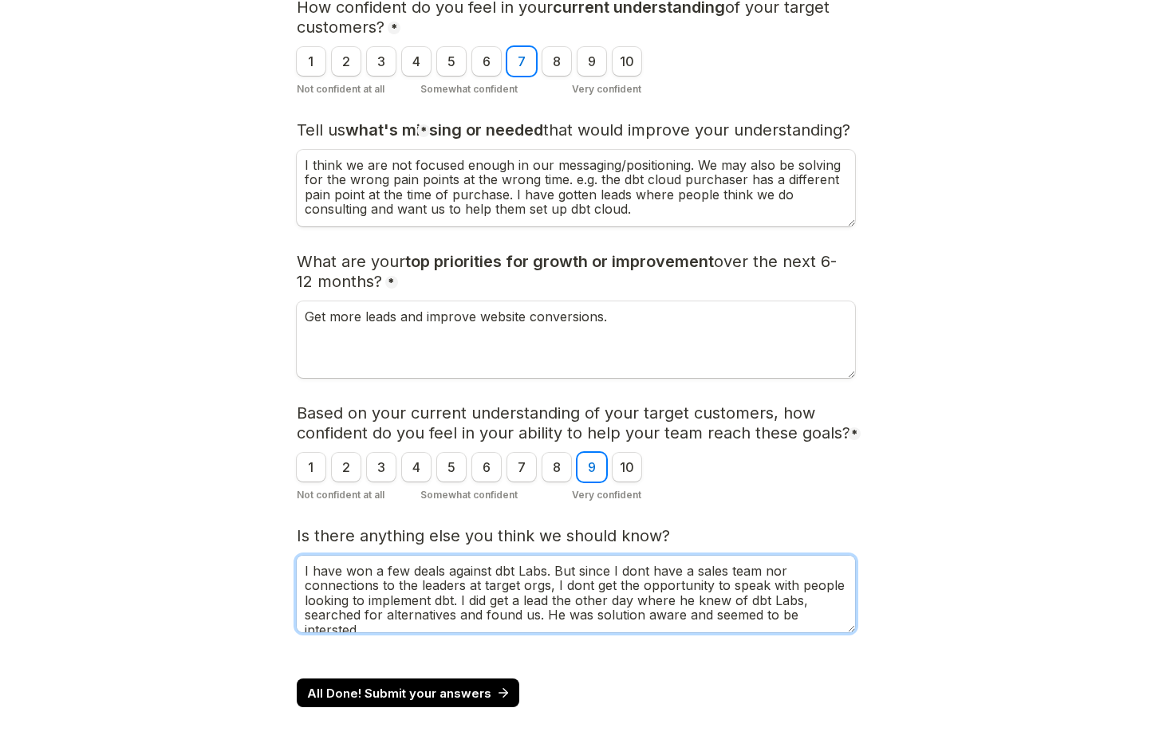
scroll to position [5, 0]
click at [339, 628] on textarea "I have won a few deals against dbt Labs. But since I dont have a sales team nor…" at bounding box center [576, 594] width 558 height 77
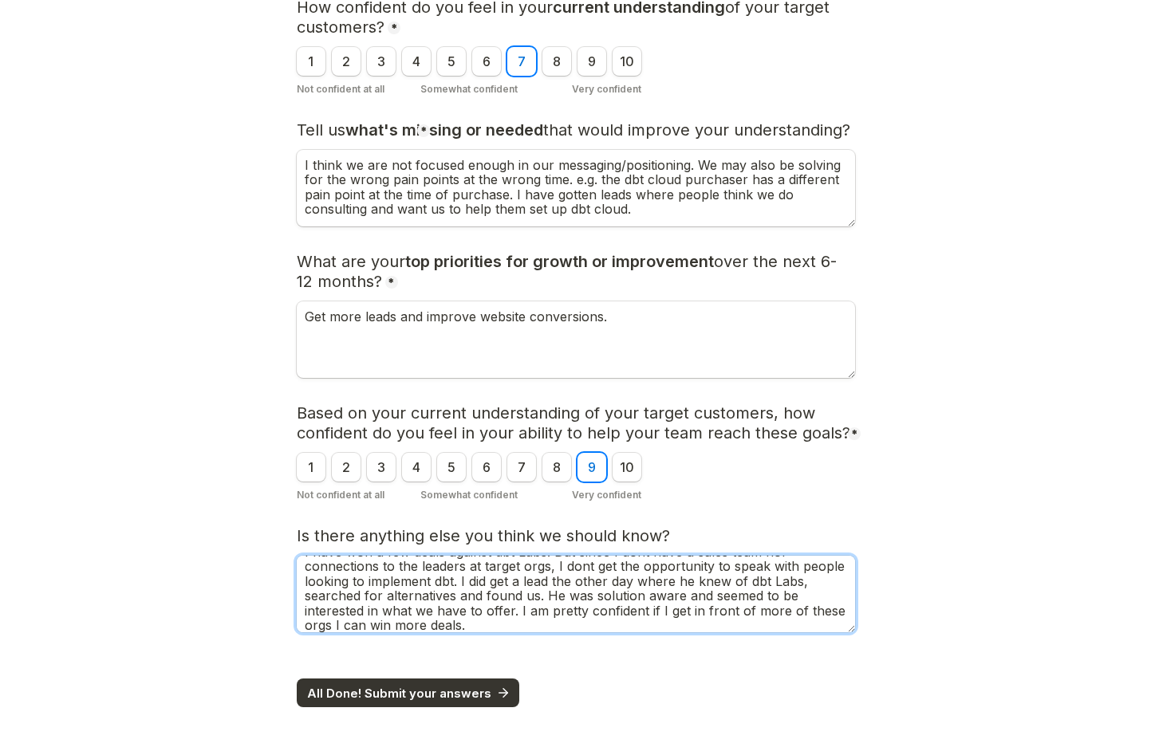
type textarea "I have won a few deals against dbt Labs. But since I dont have a sales team nor…"
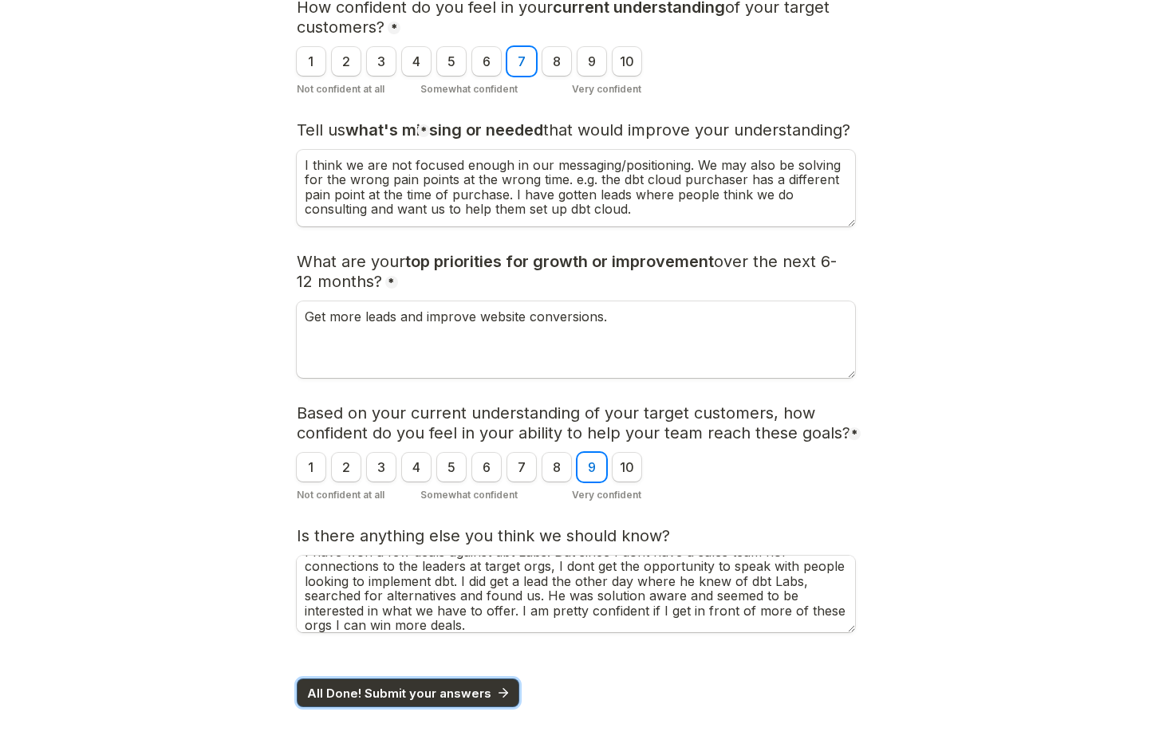
click at [363, 687] on span "All Done! Submit your answers" at bounding box center [399, 693] width 184 height 12
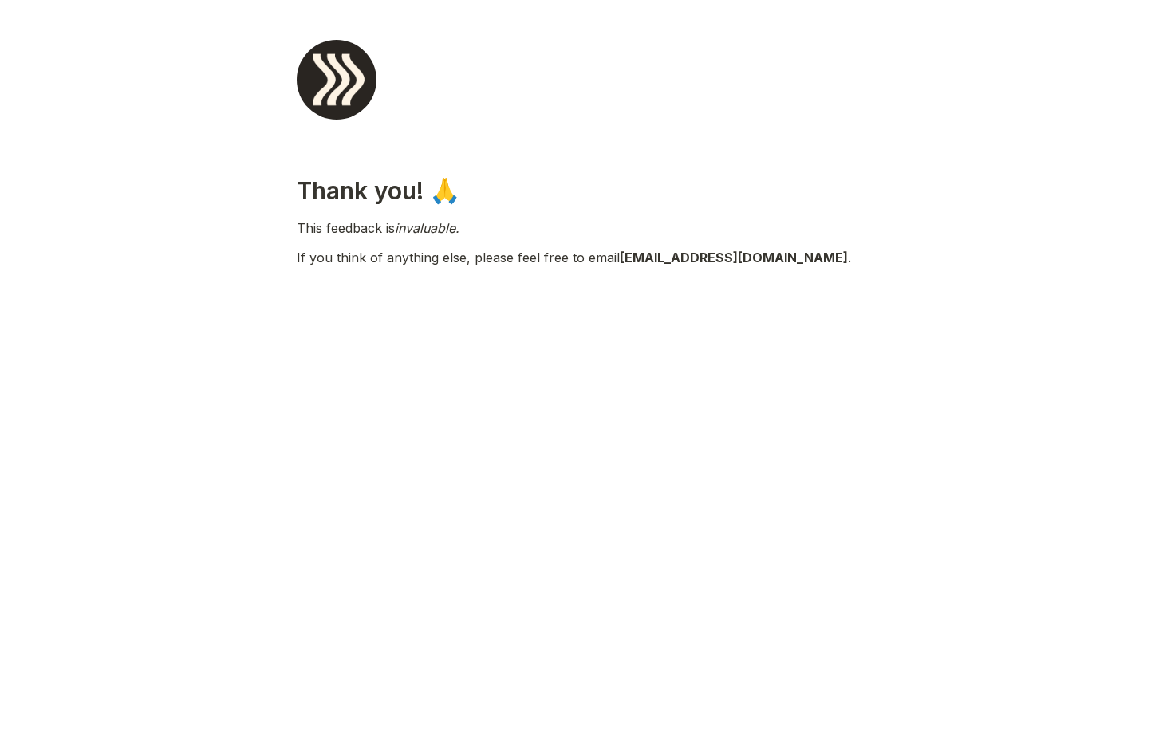
scroll to position [0, 0]
